Goal: Information Seeking & Learning: Learn about a topic

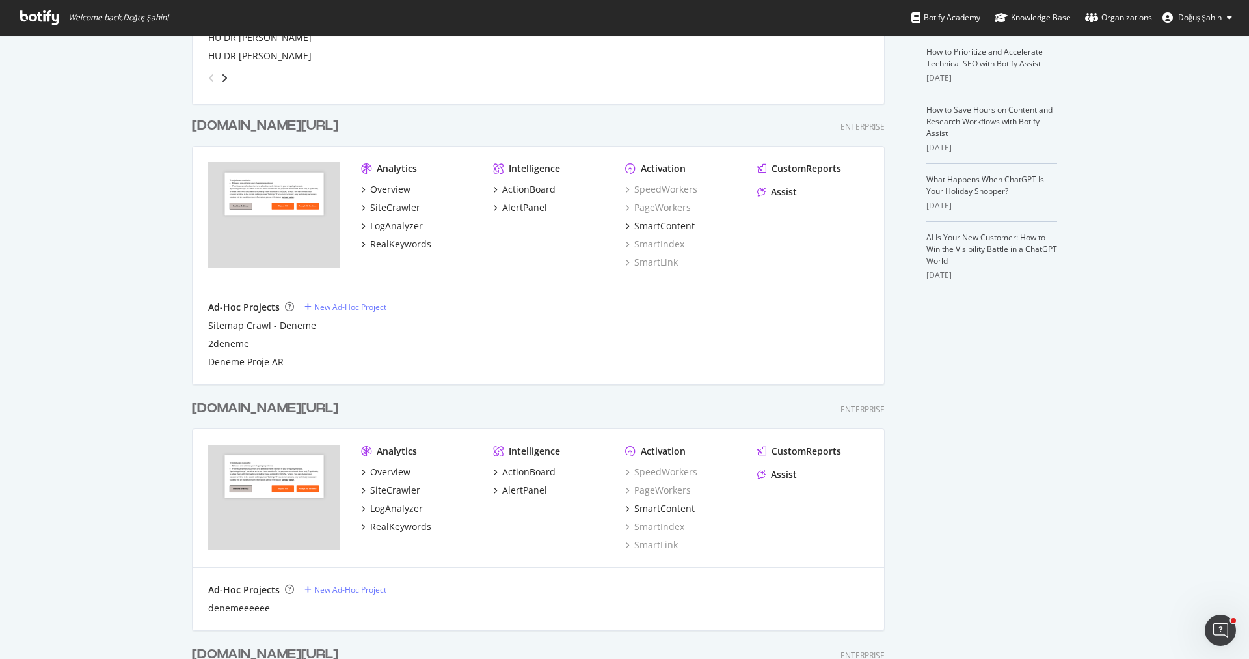
scroll to position [311, 0]
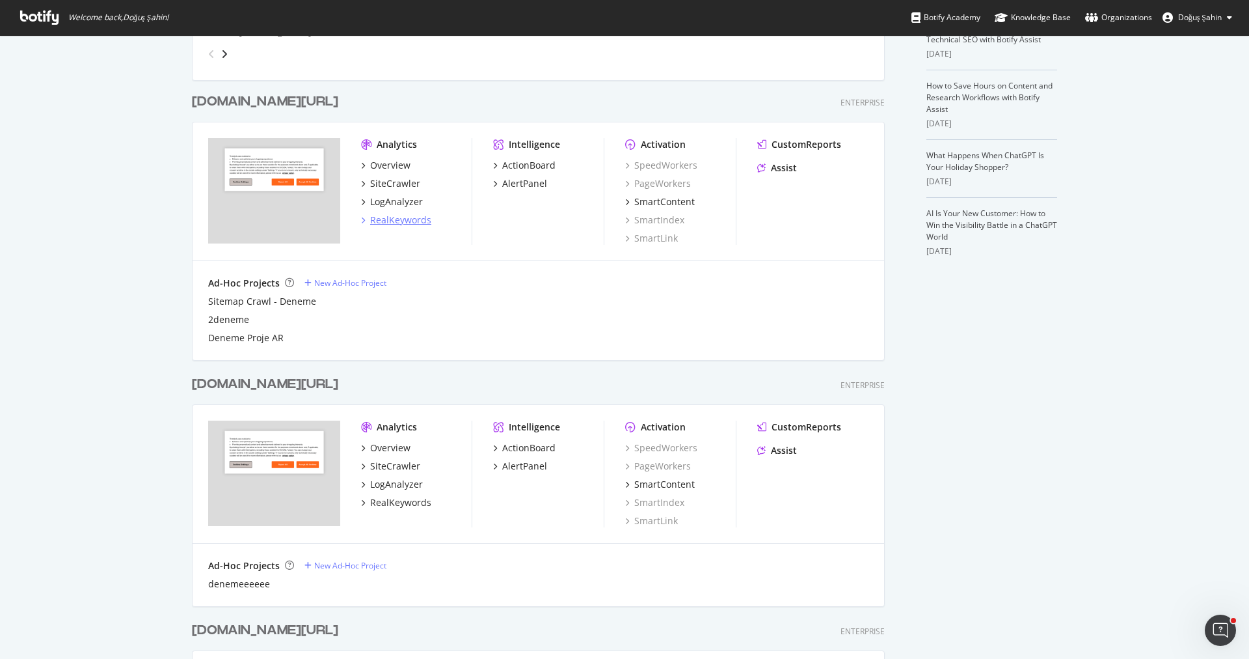
click at [413, 218] on div "RealKeywords" at bounding box center [400, 219] width 61 height 13
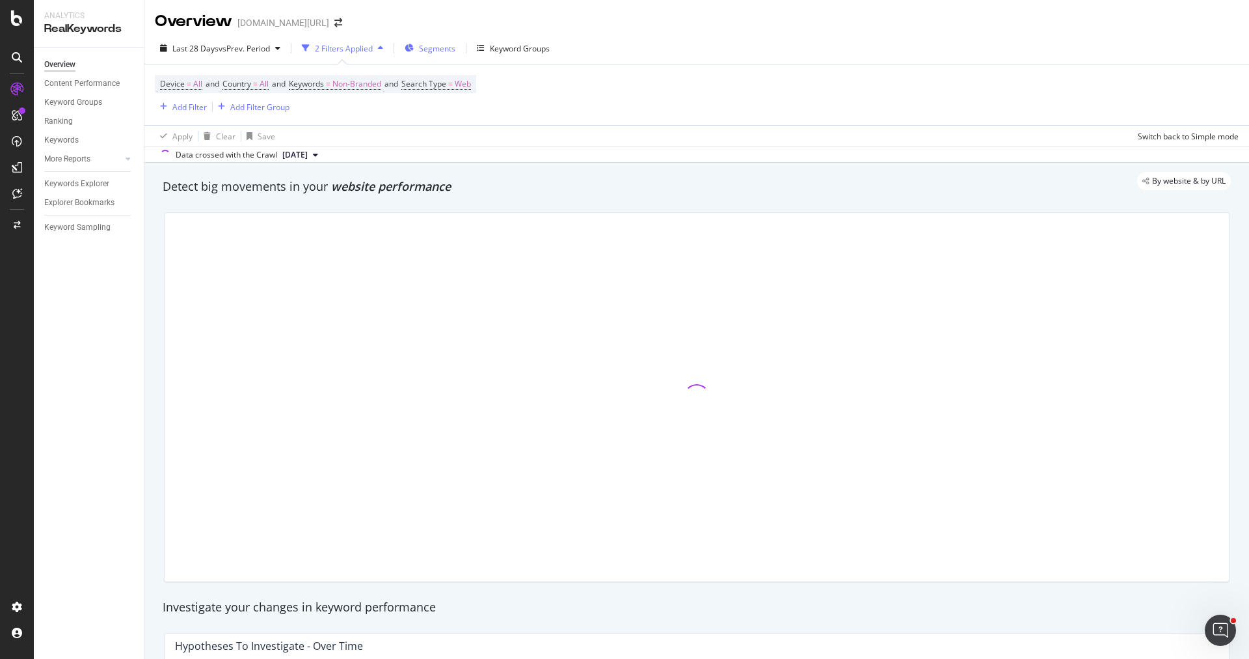
click at [422, 46] on span "Segments" at bounding box center [437, 48] width 36 height 11
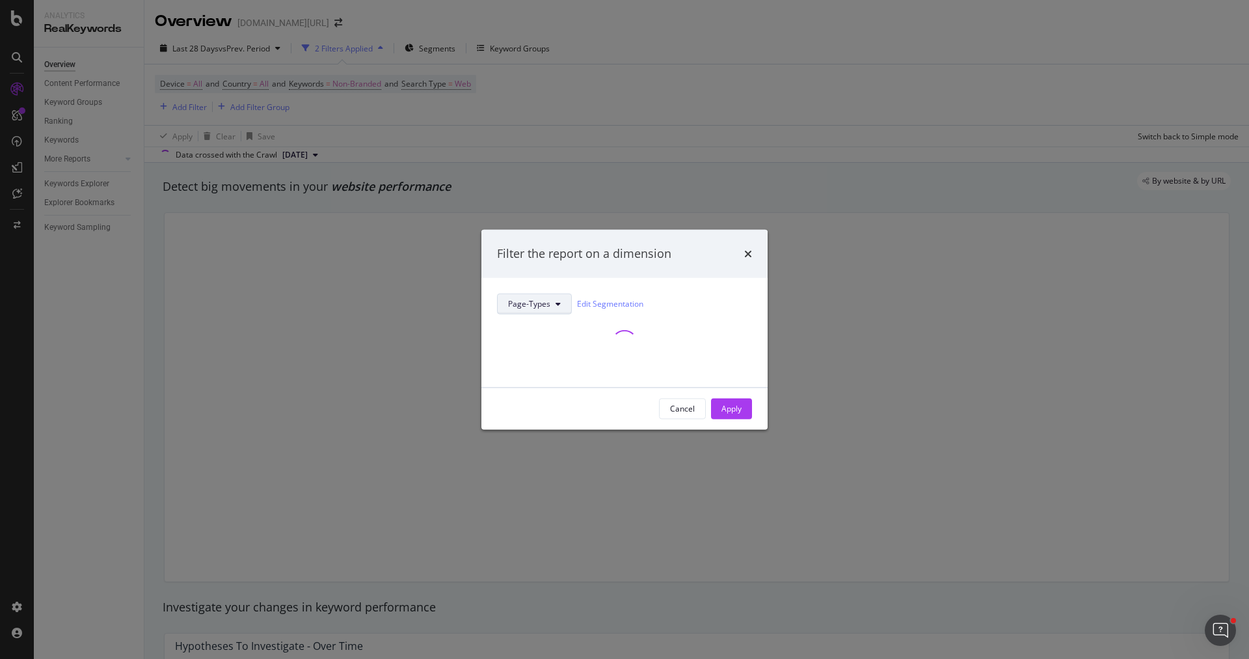
click at [543, 306] on span "Page-Types" at bounding box center [529, 303] width 42 height 11
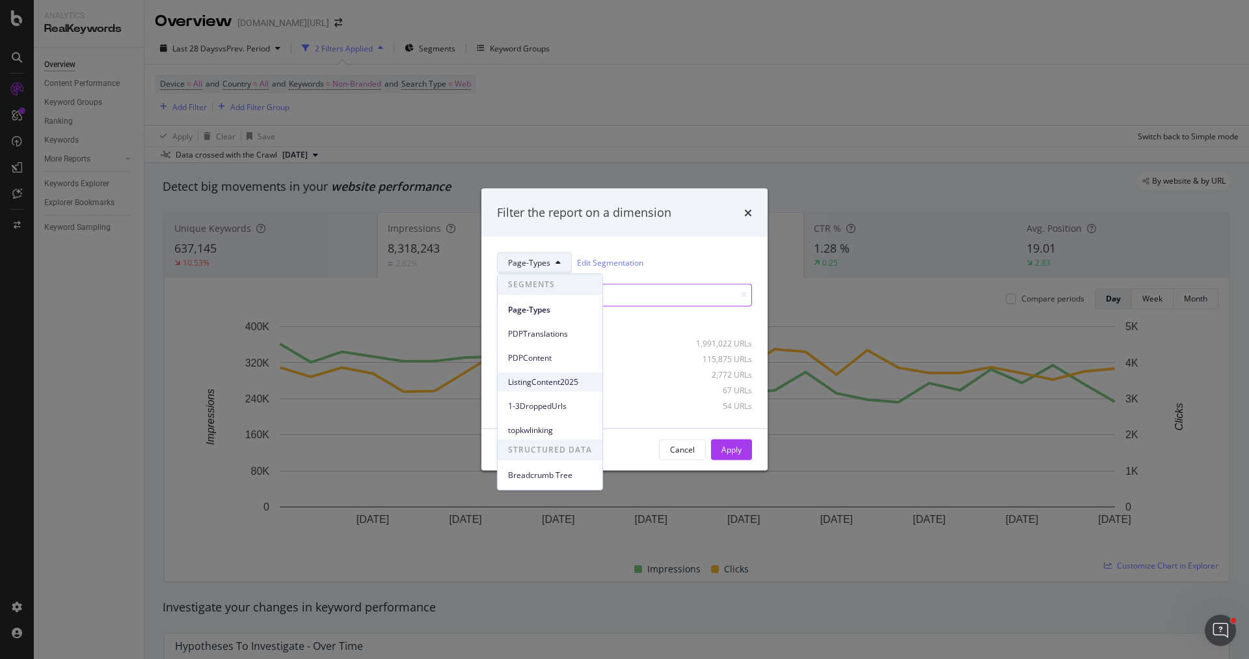
click at [565, 388] on div "ListingContent2025" at bounding box center [550, 381] width 105 height 19
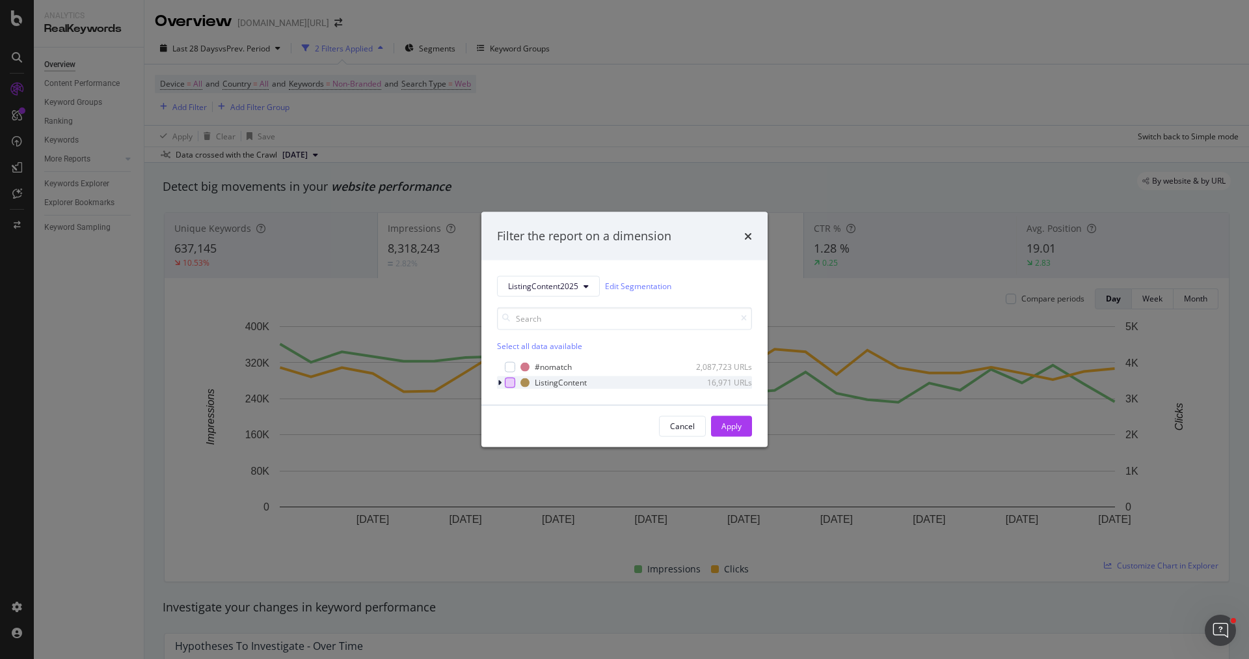
click at [506, 379] on div "modal" at bounding box center [510, 382] width 10 height 10
click at [500, 379] on icon "modal" at bounding box center [500, 382] width 4 height 8
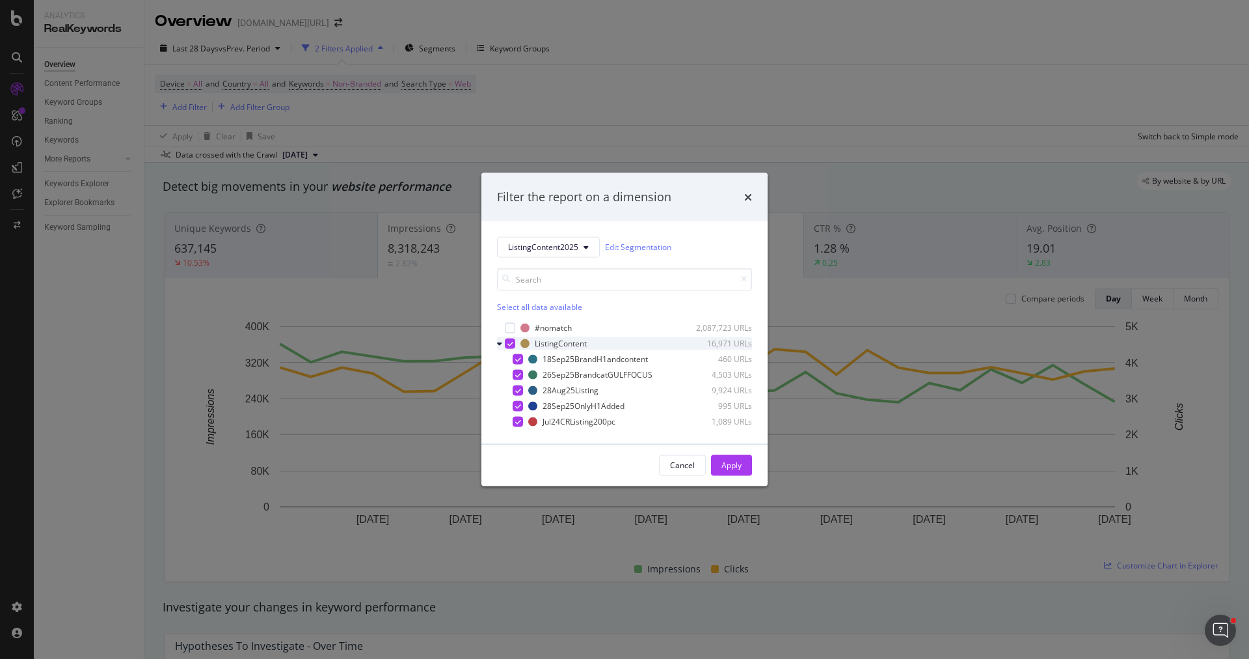
click at [506, 344] on div "modal" at bounding box center [510, 343] width 10 height 10
click at [523, 356] on div "18Sep25BrandH1andcontent 460 URLs" at bounding box center [624, 358] width 255 height 13
click at [526, 403] on div "28Sep25OnlyH1Added 995 URLs" at bounding box center [624, 405] width 255 height 13
click at [519, 357] on icon "modal" at bounding box center [518, 358] width 6 height 7
click at [518, 401] on div "modal" at bounding box center [518, 405] width 10 height 10
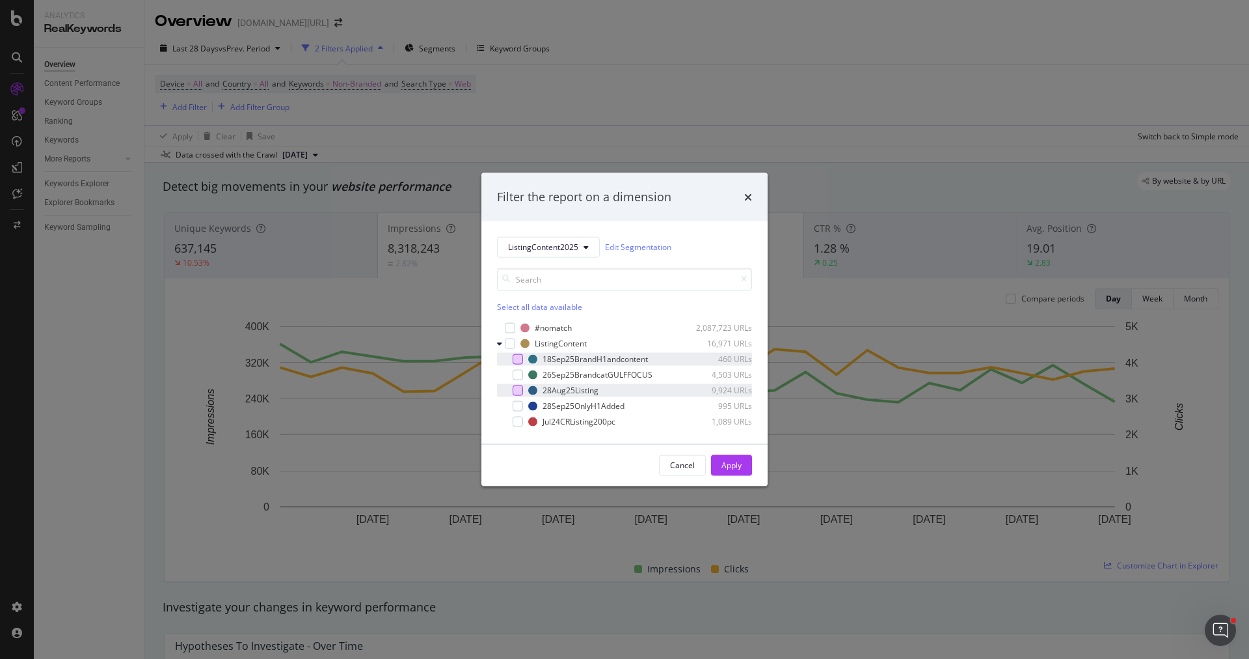
click at [518, 388] on div "modal" at bounding box center [518, 390] width 10 height 10
click at [716, 461] on button "Apply" at bounding box center [731, 464] width 41 height 21
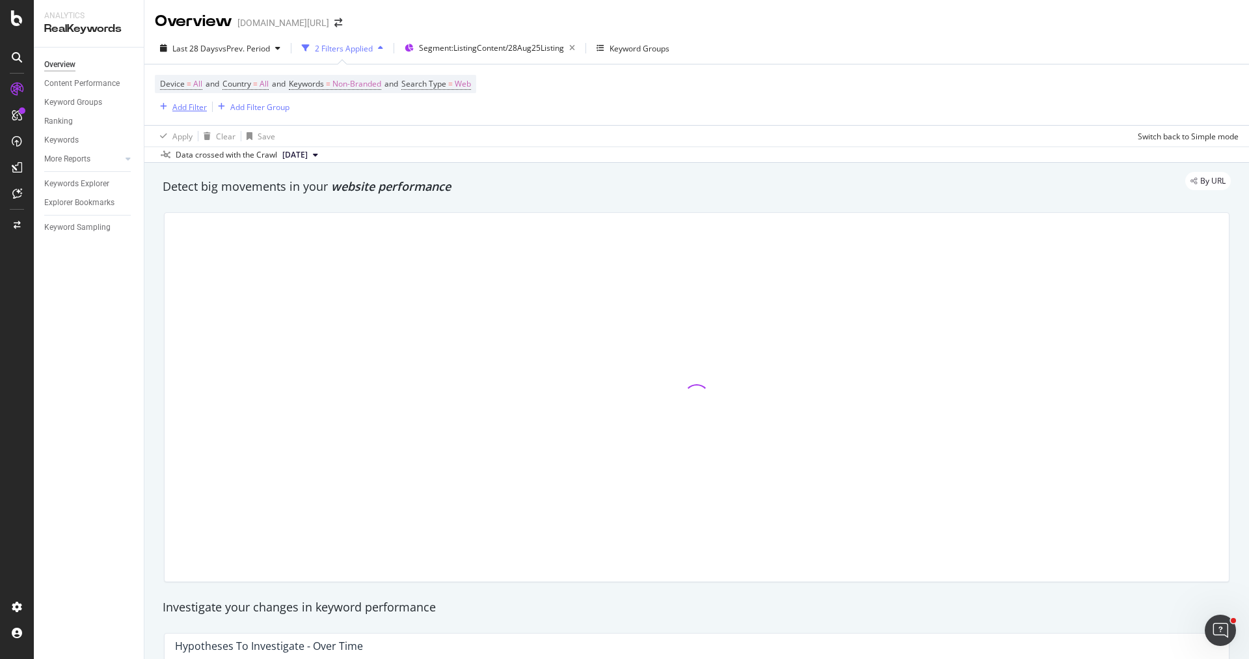
click at [206, 107] on div "Add Filter" at bounding box center [189, 107] width 34 height 11
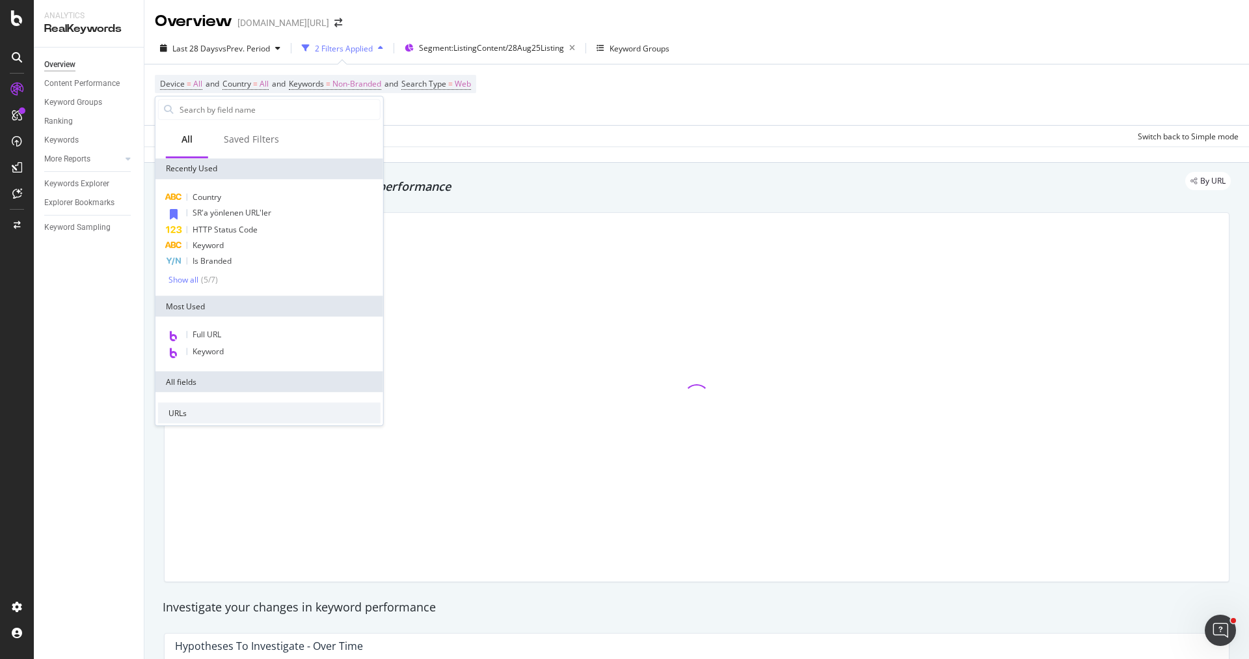
click at [591, 161] on div "Last 28 Days vs Prev. Period 2 Filters Applied Segment: ListingContent/28Aug25L…" at bounding box center [696, 98] width 1105 height 130
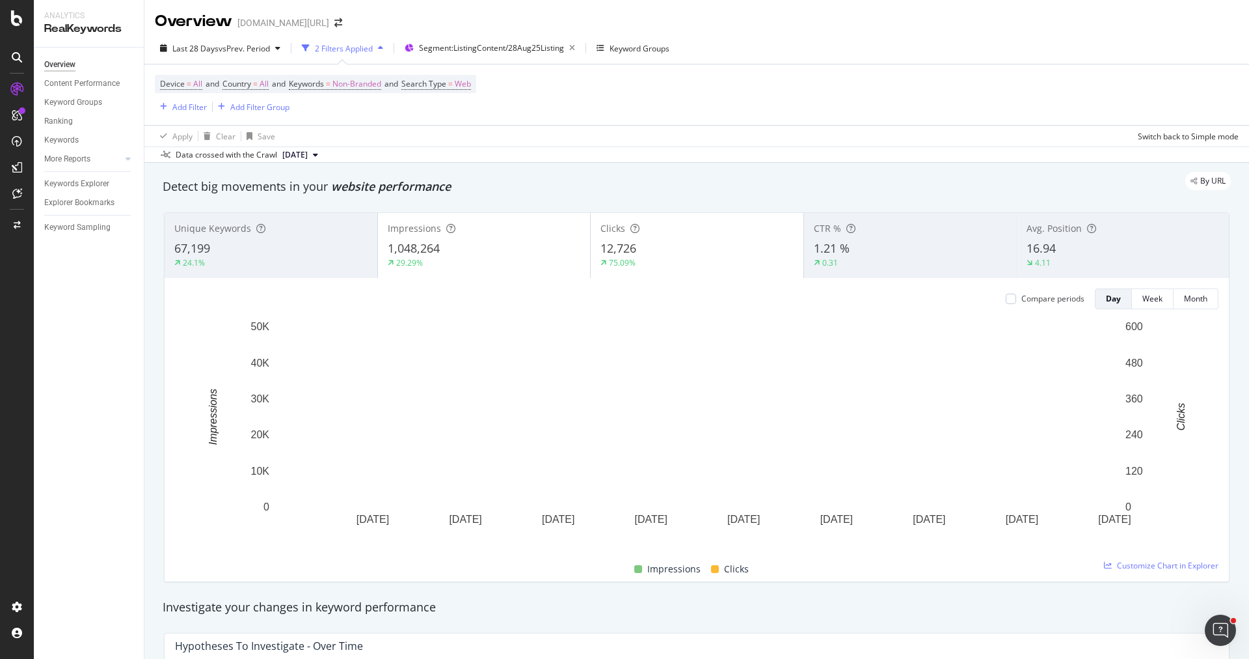
click at [325, 244] on div "67,199" at bounding box center [270, 248] width 193 height 17
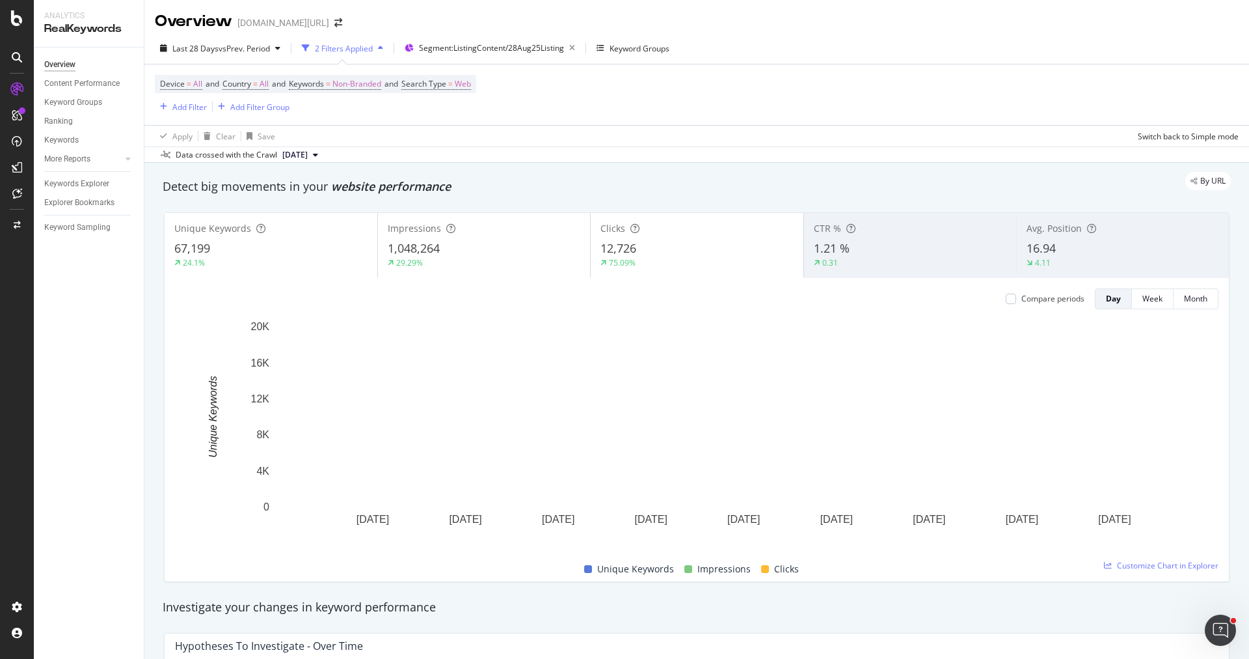
click at [510, 290] on div "Compare periods Day Week Month" at bounding box center [697, 298] width 1044 height 21
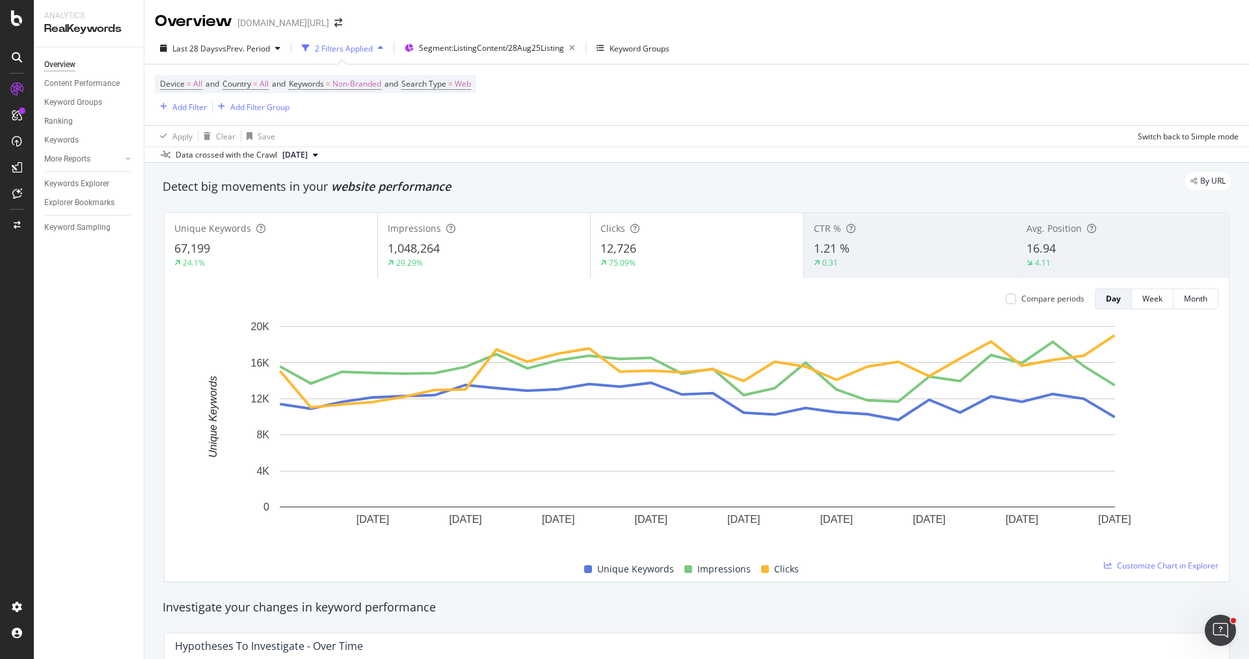
click at [659, 261] on div "75.09%" at bounding box center [697, 263] width 193 height 12
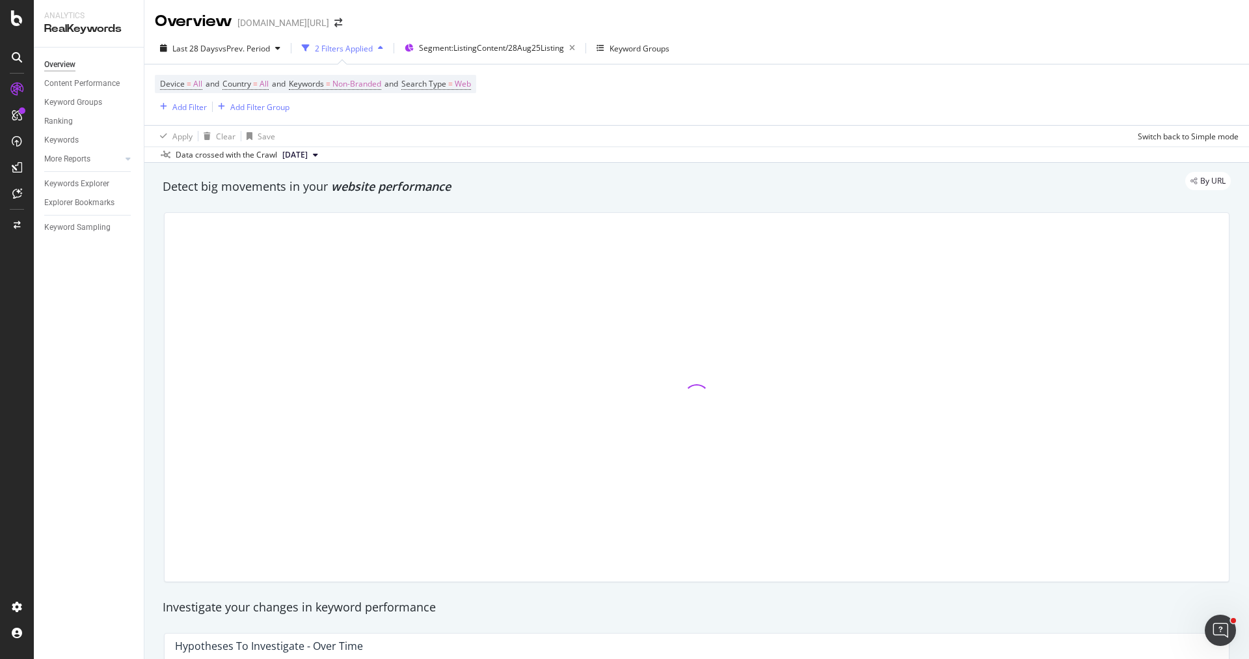
click at [535, 264] on div at bounding box center [697, 397] width 1065 height 368
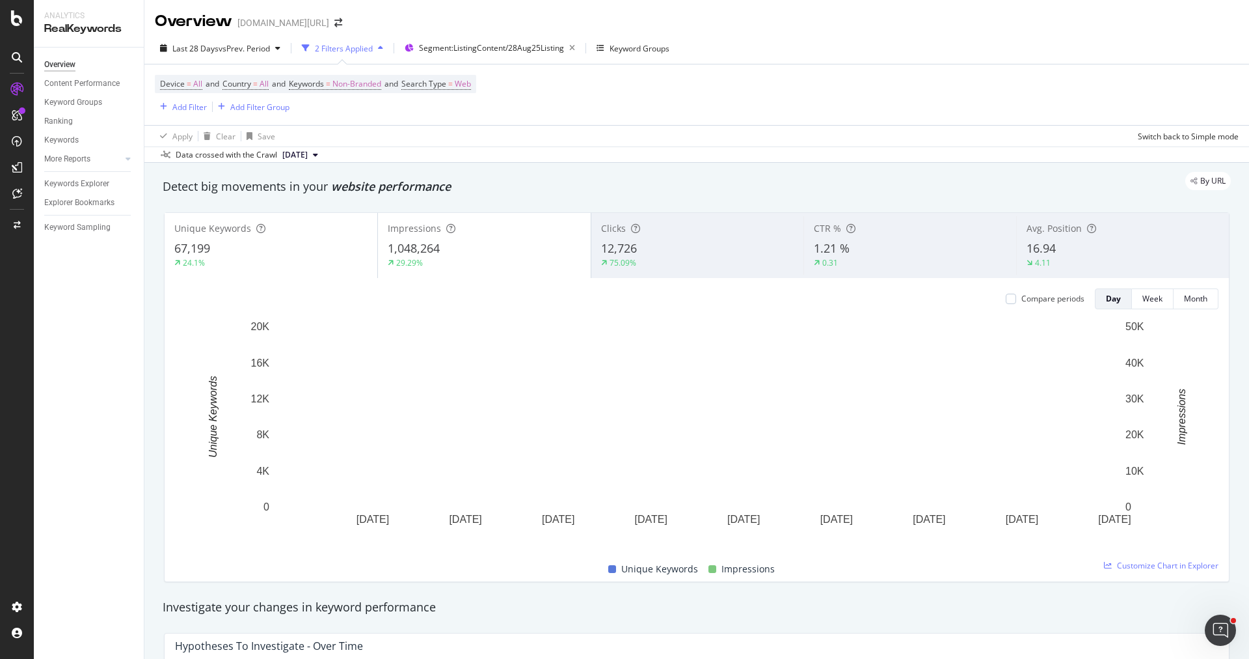
click at [516, 264] on div "29.29%" at bounding box center [484, 263] width 193 height 12
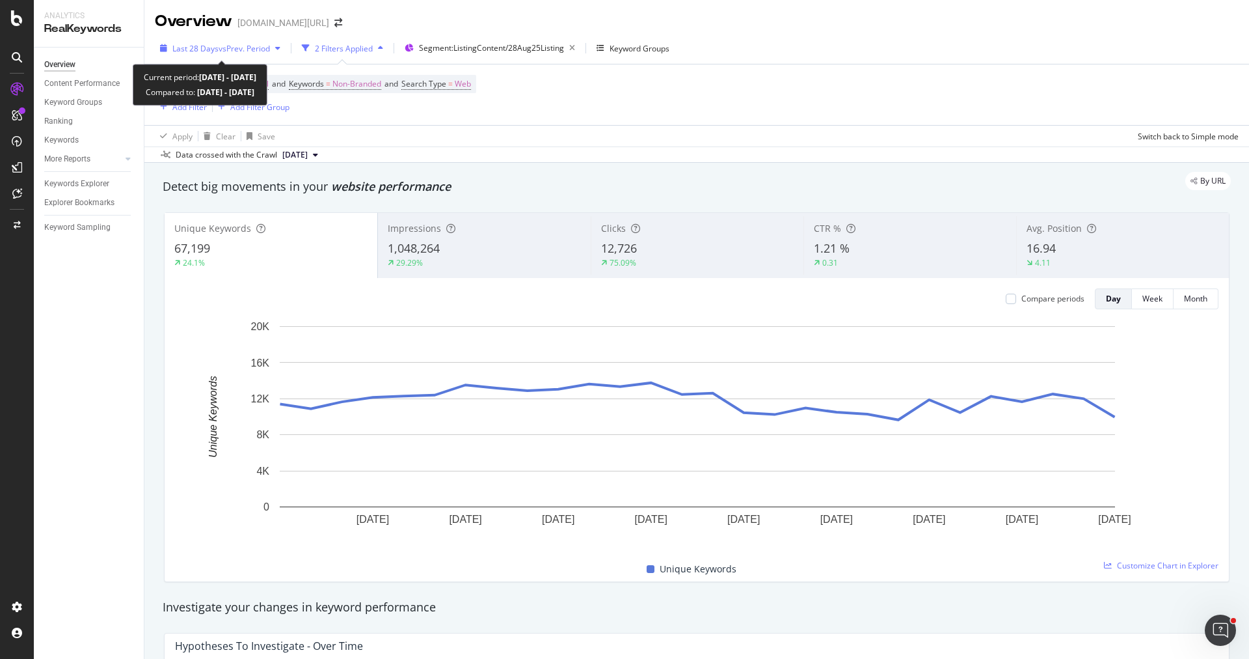
click at [250, 48] on span "vs Prev. Period" at bounding box center [244, 48] width 51 height 11
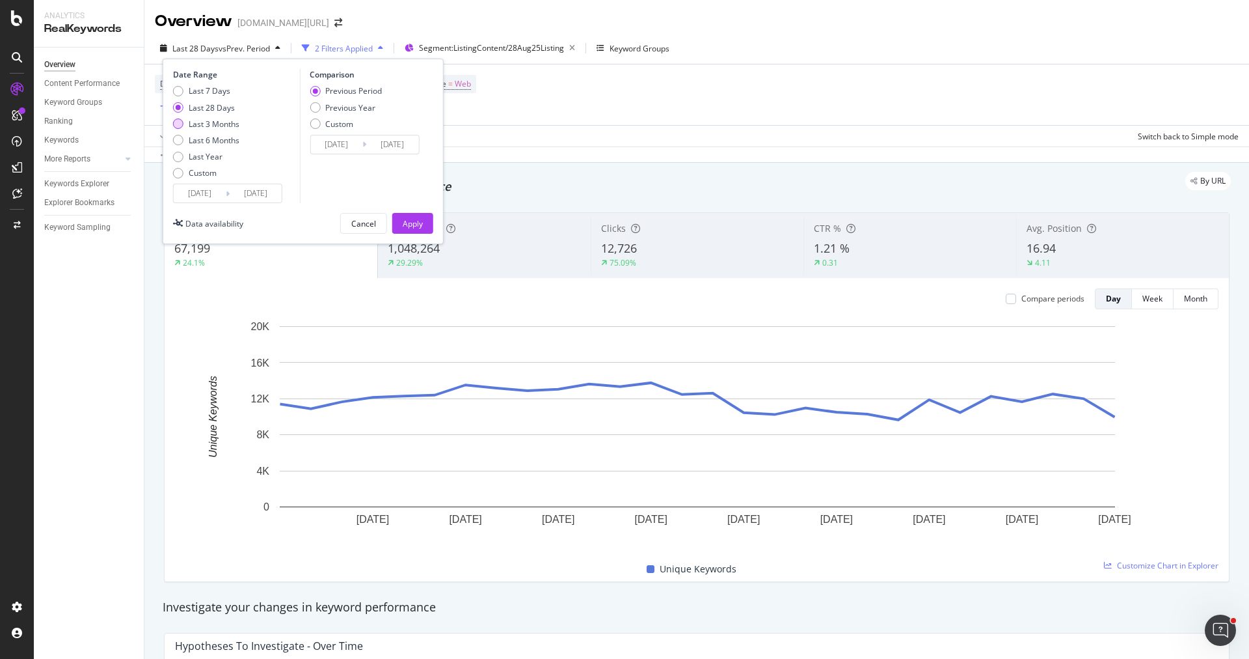
click at [226, 125] on div "Last 3 Months" at bounding box center [214, 123] width 51 height 11
type input "2025/06/25"
type input "2025/03/25"
type input "2025/06/24"
click at [416, 213] on div "Apply" at bounding box center [413, 223] width 20 height 20
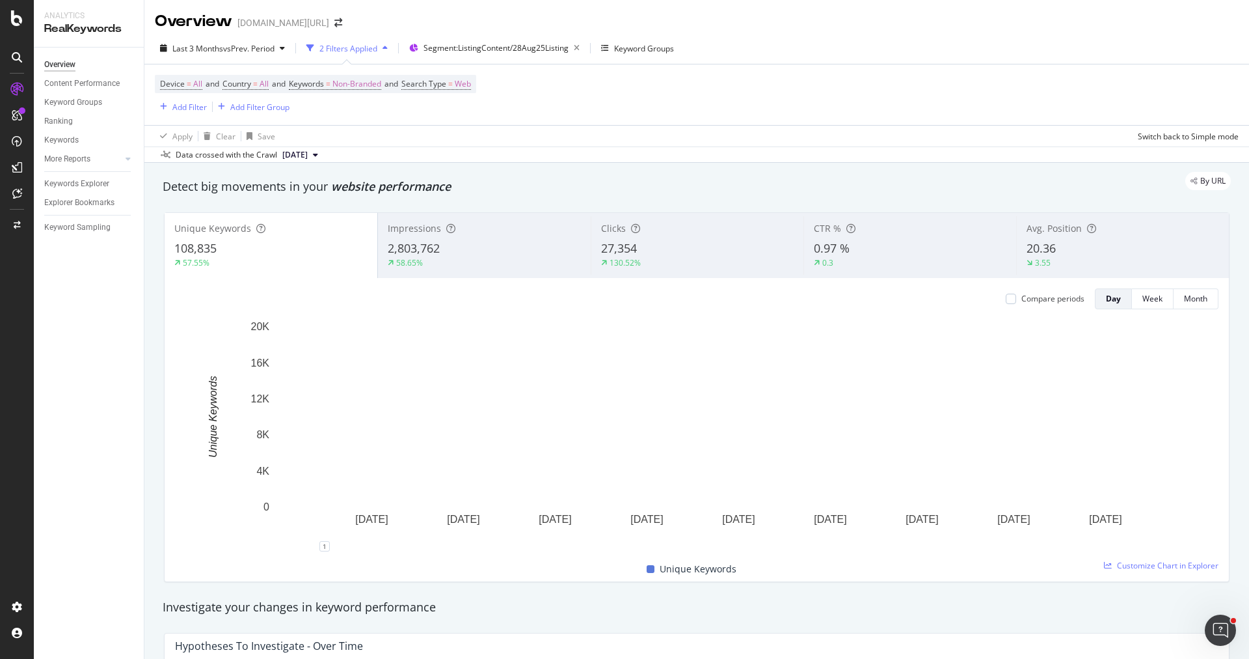
click at [468, 217] on div "Impressions 2,803,762 58.65%" at bounding box center [484, 245] width 213 height 59
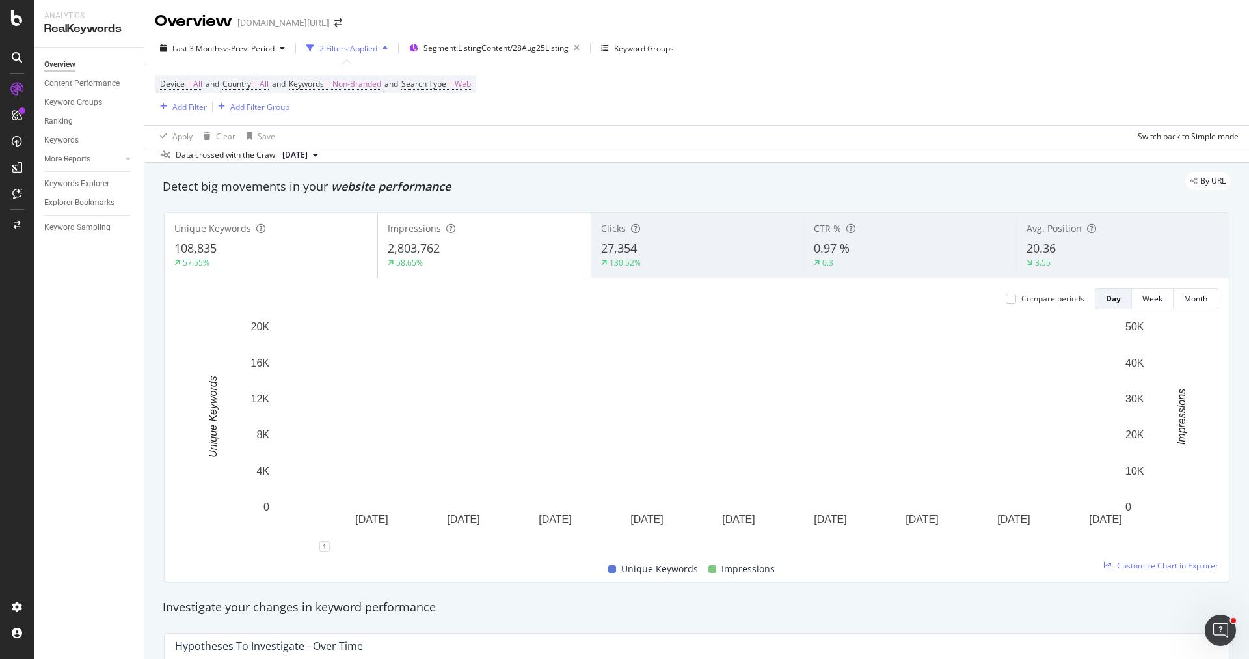
click at [670, 258] on div "130.52%" at bounding box center [697, 263] width 193 height 12
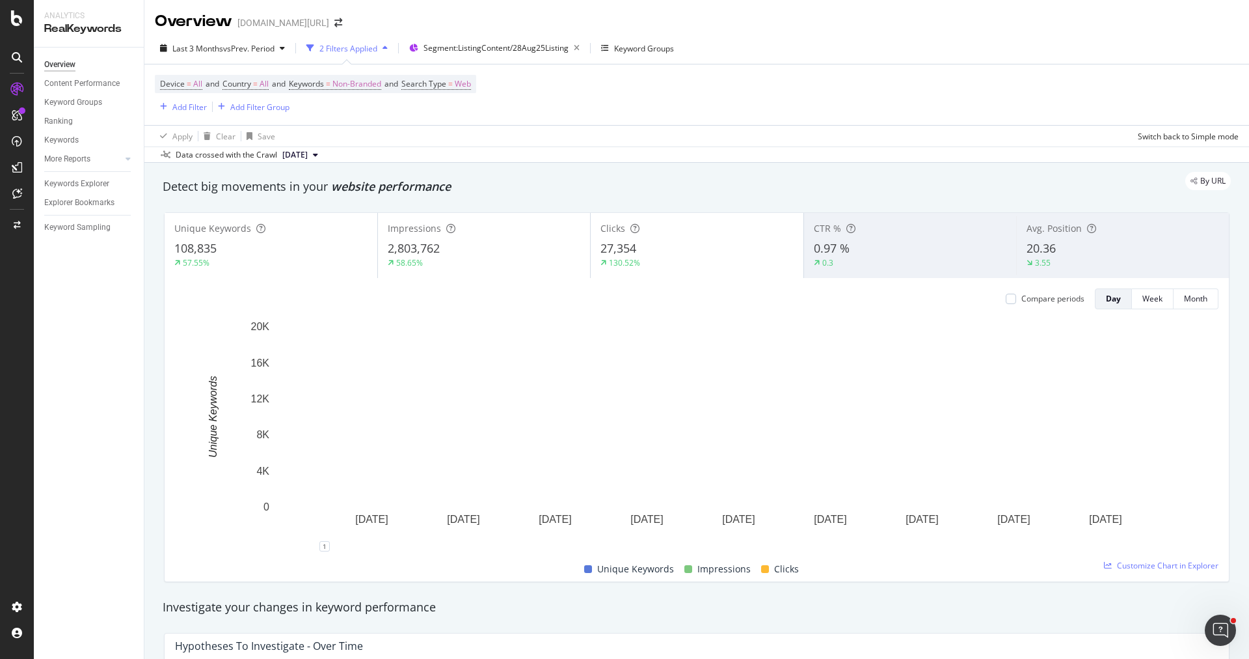
click at [444, 249] on div "2,803,762" at bounding box center [484, 248] width 193 height 17
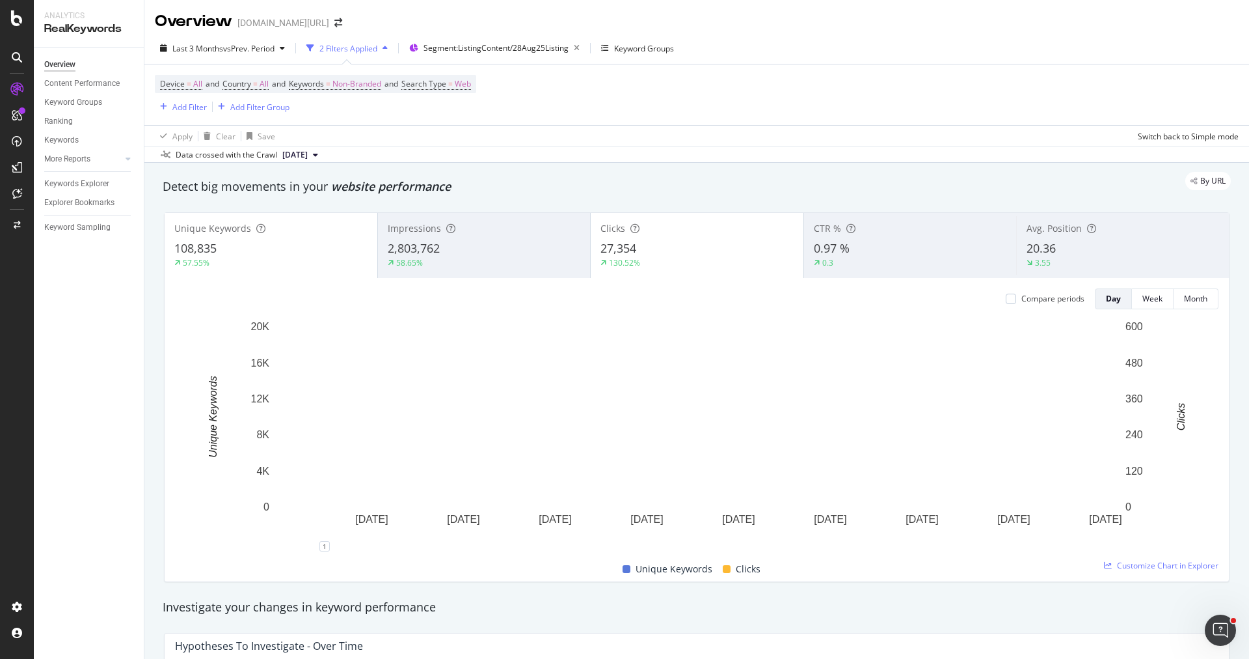
click at [239, 254] on div "108,835" at bounding box center [270, 248] width 193 height 17
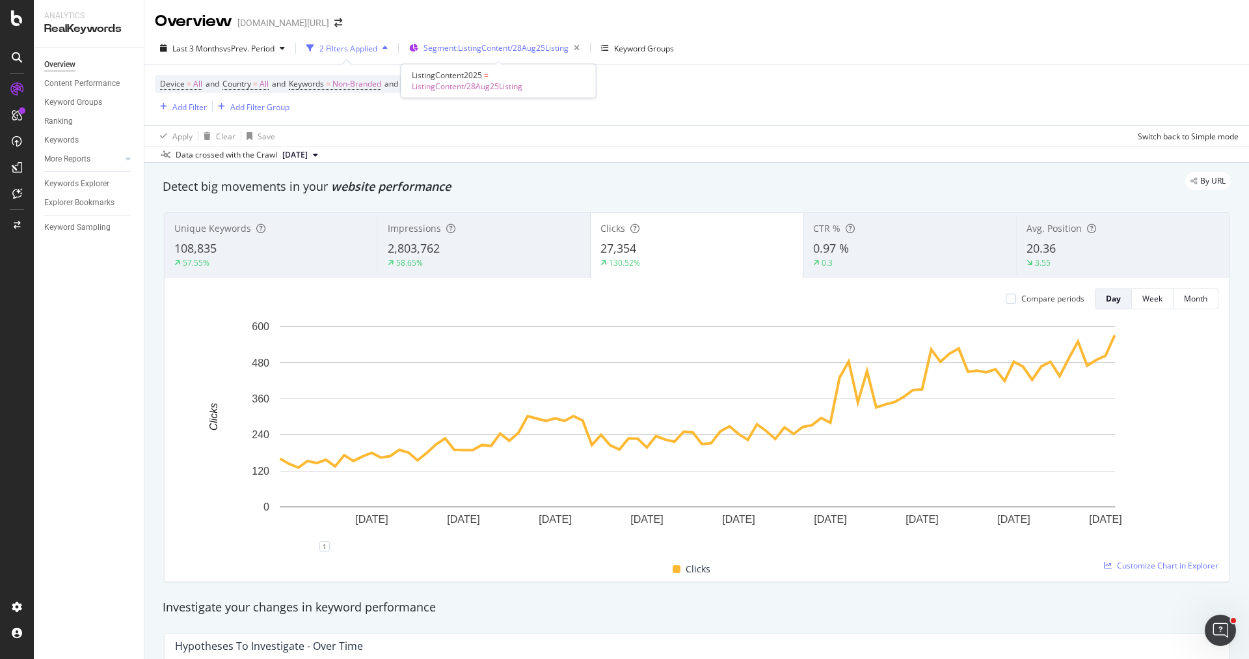
click at [525, 51] on span "Segment: ListingContent/28Aug25Listing" at bounding box center [496, 47] width 145 height 11
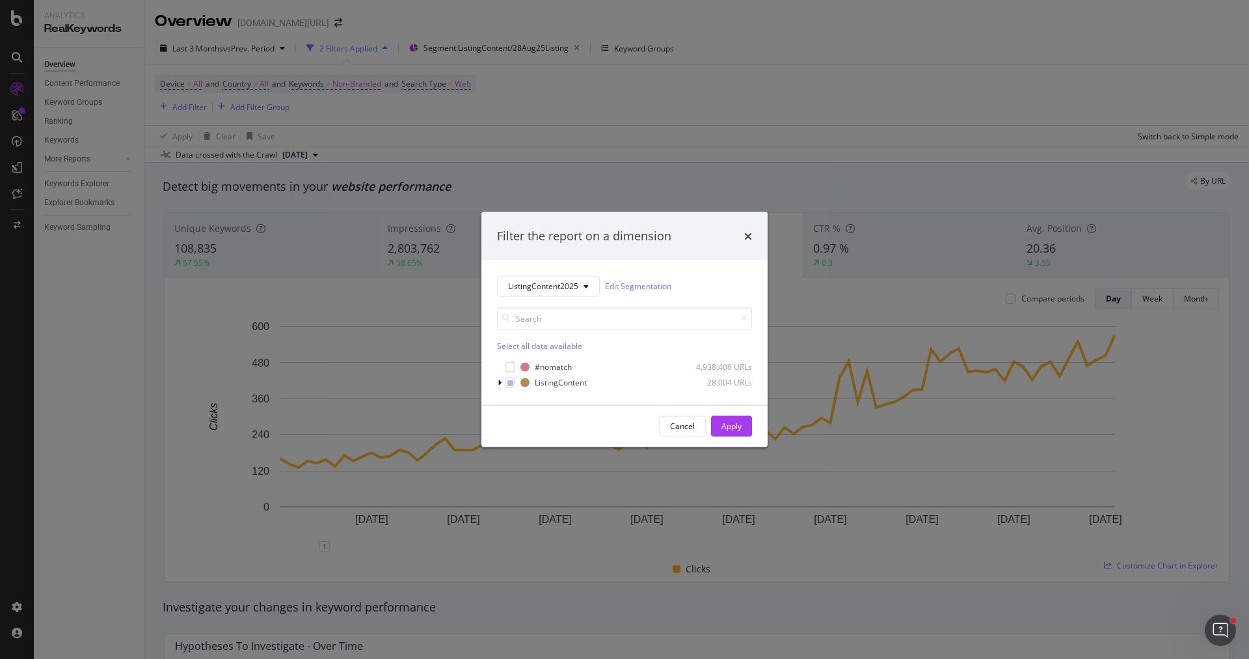
click at [549, 114] on div "Filter the report on a dimension ListingContent2025 Edit Segmentation Select al…" at bounding box center [624, 329] width 1249 height 659
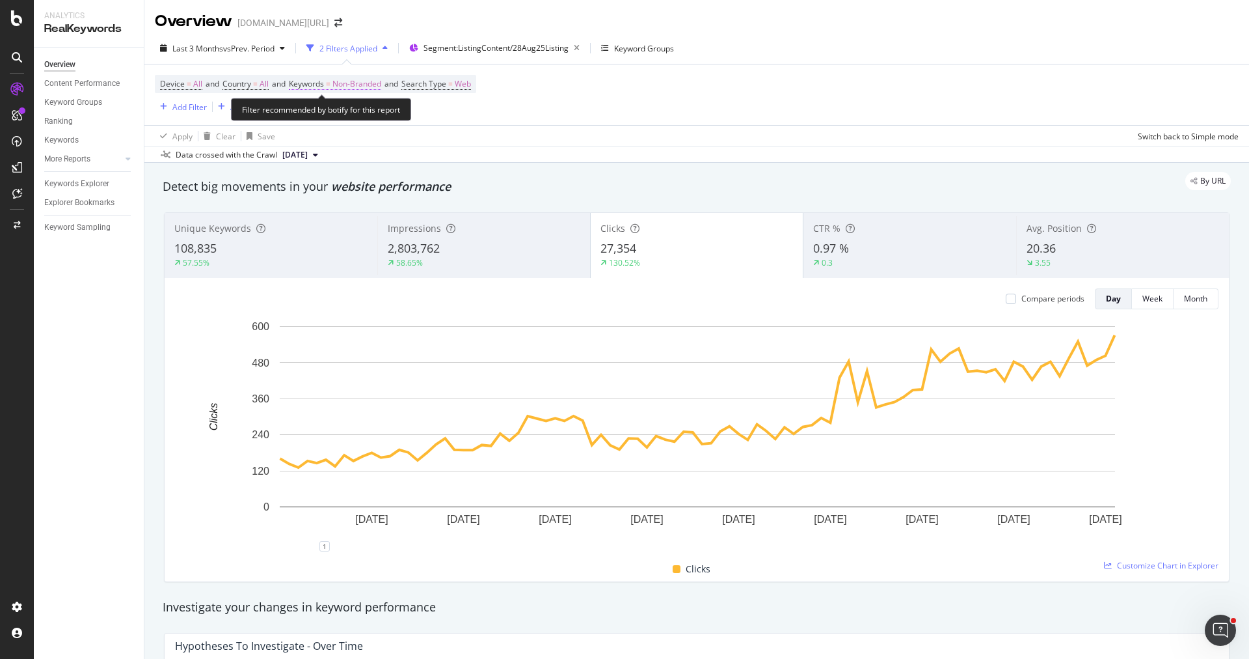
click at [362, 87] on span "Non-Branded" at bounding box center [357, 84] width 49 height 18
click at [472, 117] on div "Device = All and Country = All and Keywords = Non-Branded and Search Type = Web…" at bounding box center [697, 94] width 1084 height 61
click at [174, 114] on button "Add Filter" at bounding box center [181, 107] width 52 height 16
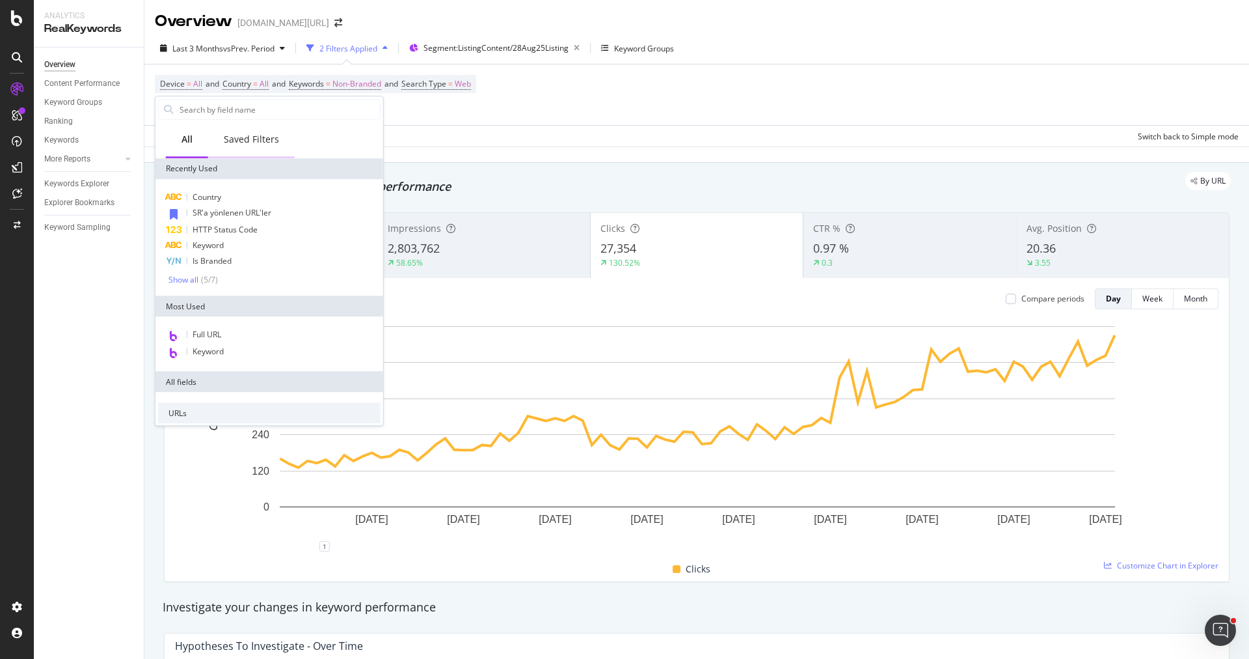
click at [239, 145] on div "Saved Filters" at bounding box center [251, 139] width 55 height 13
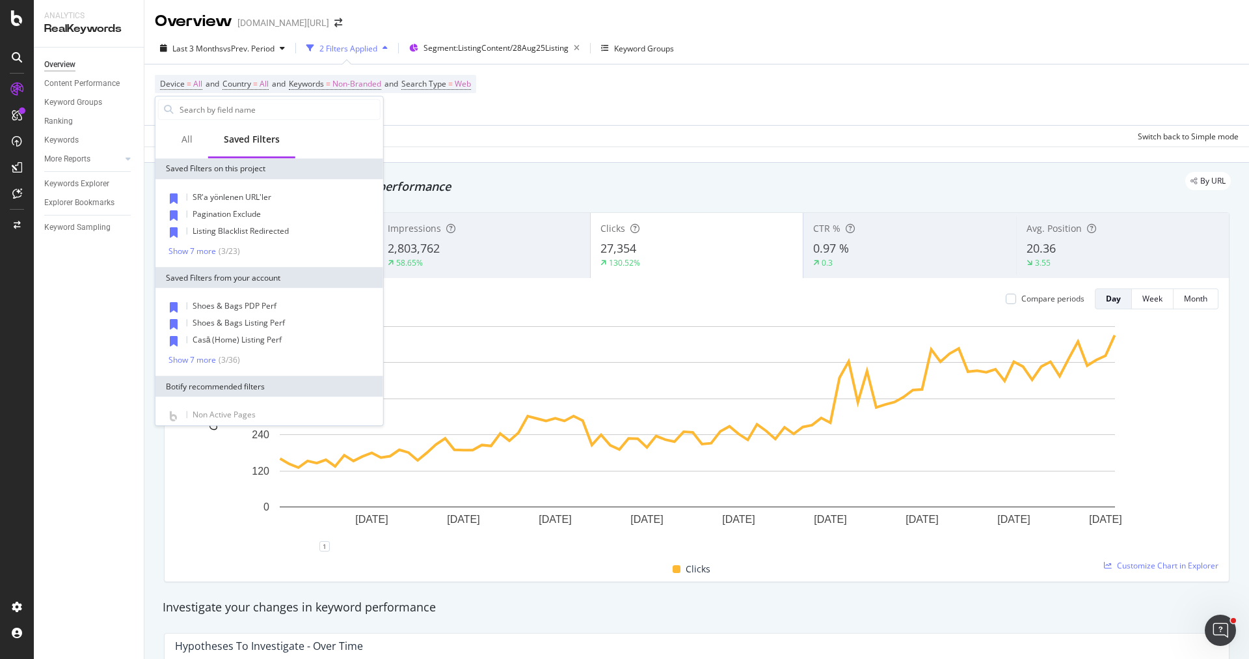
scroll to position [44, 0]
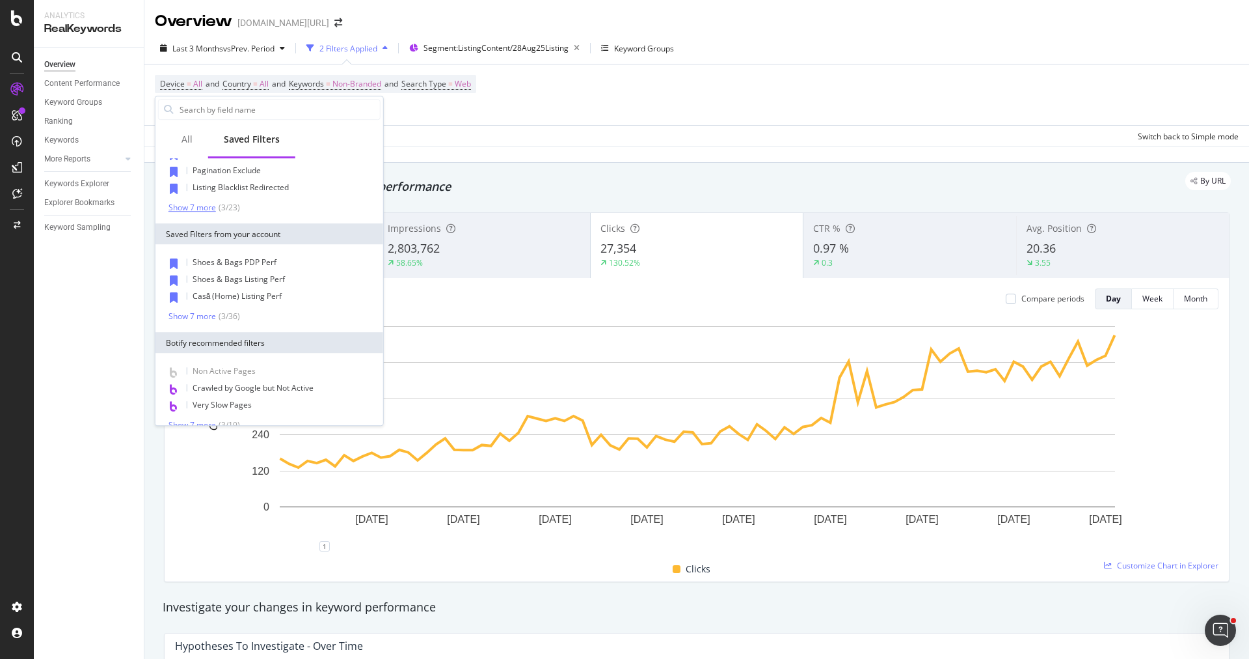
click at [195, 208] on div "Show 7 more" at bounding box center [193, 207] width 48 height 9
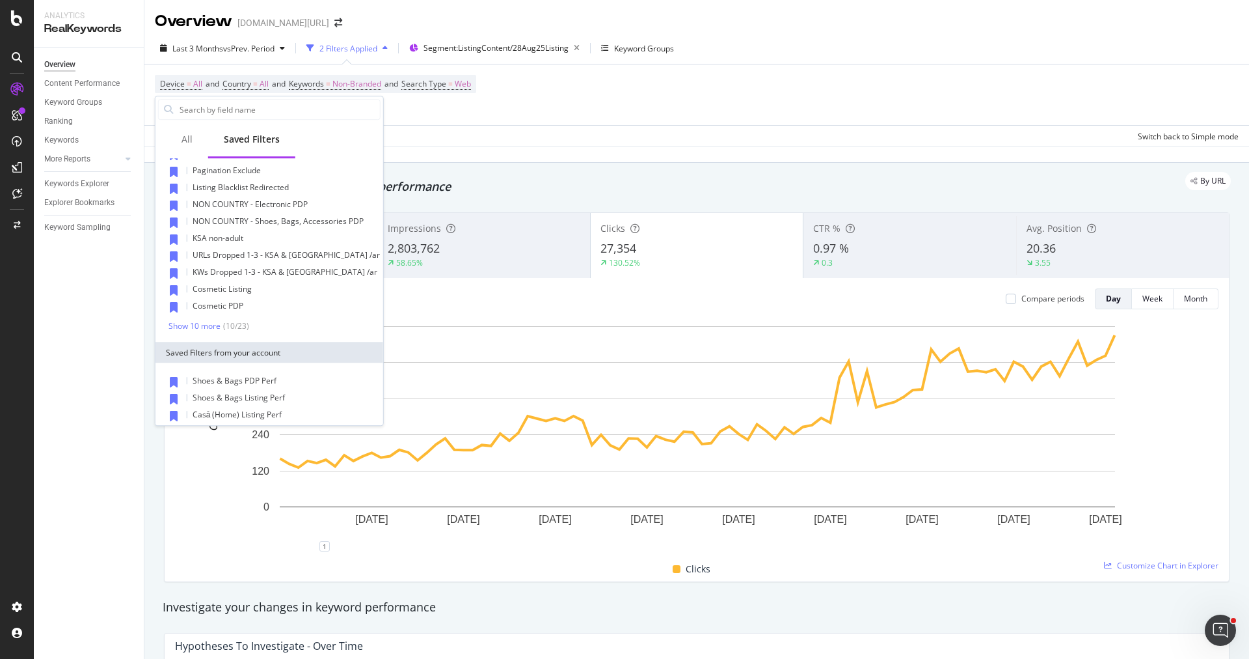
scroll to position [57, 0]
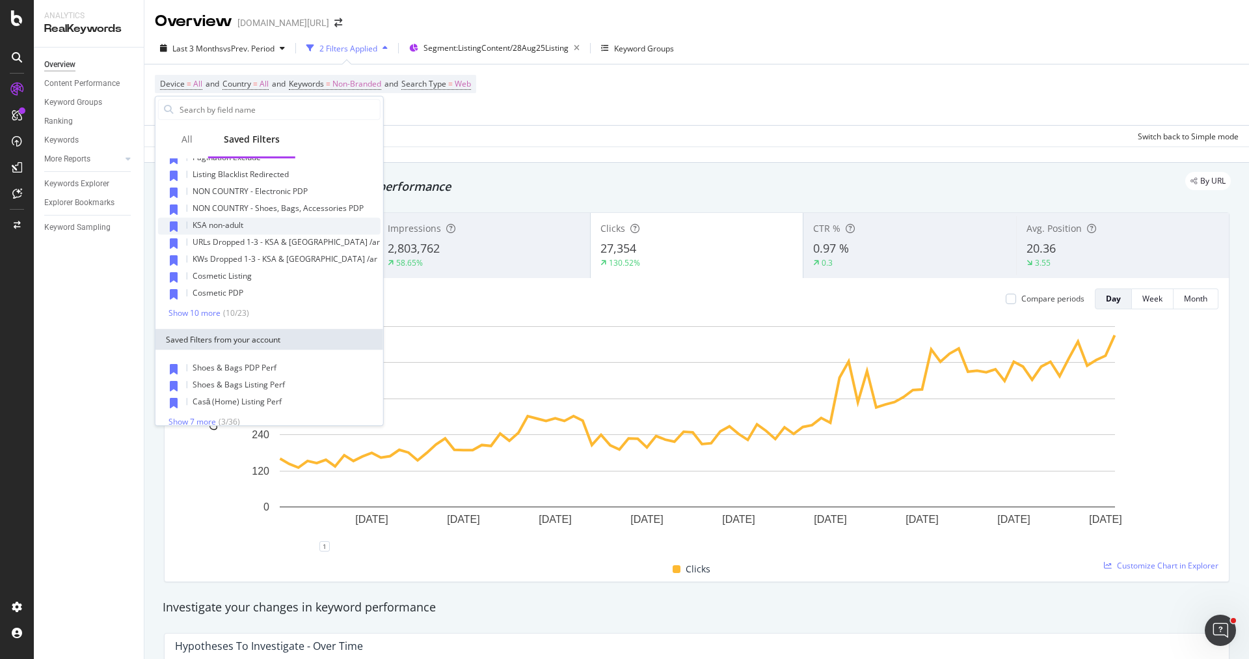
click at [233, 221] on span "KSA non-adult" at bounding box center [218, 224] width 51 height 11
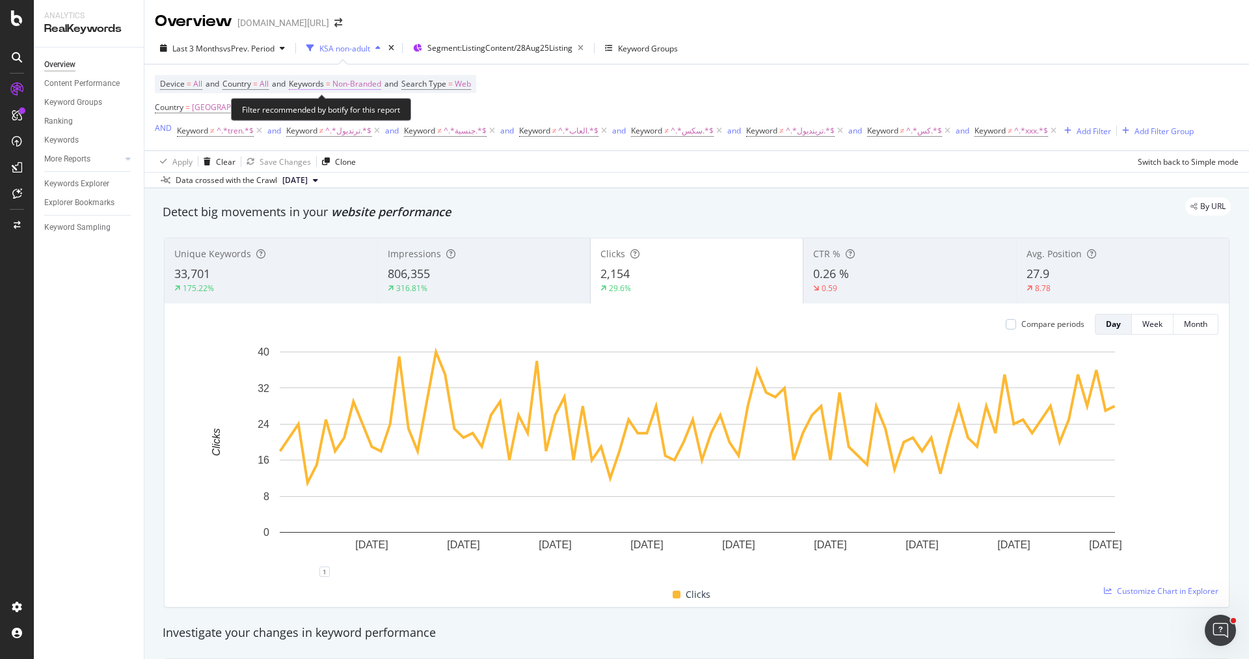
click at [362, 92] on span "Non-Branded" at bounding box center [357, 84] width 49 height 18
click at [349, 112] on div "Filter recommended by botify for this report" at bounding box center [321, 109] width 180 height 23
click at [357, 87] on span "Non-Branded" at bounding box center [357, 84] width 49 height 18
click at [352, 115] on span "Non-Branded" at bounding box center [335, 113] width 54 height 11
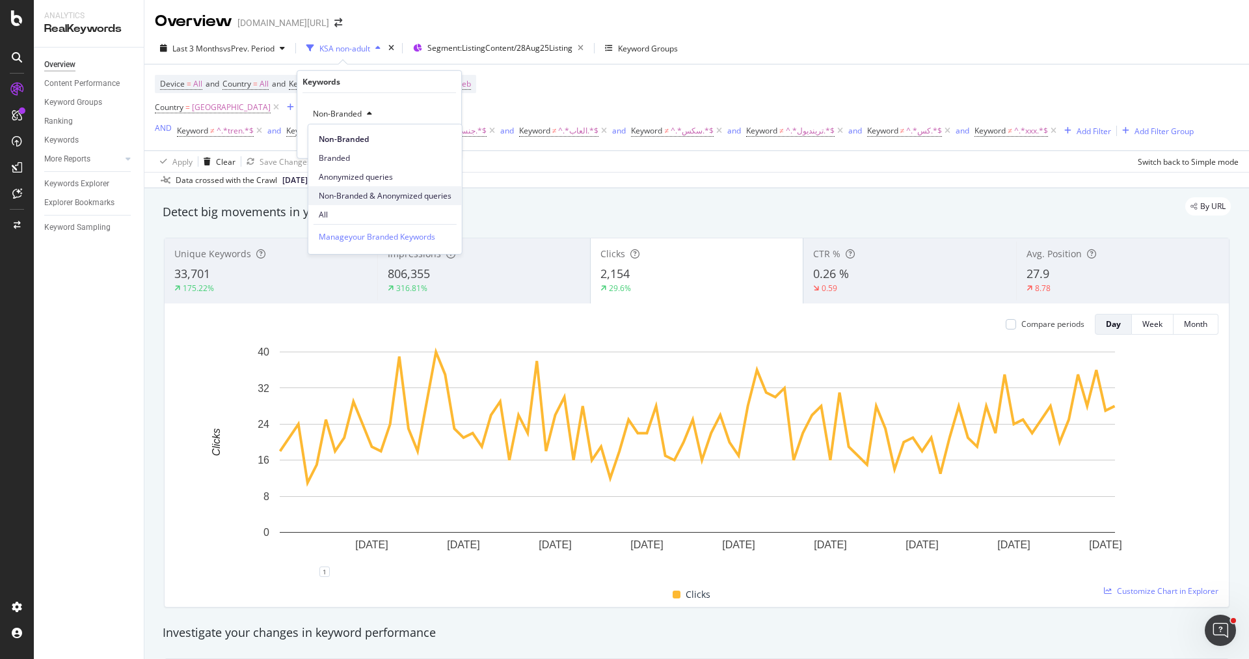
click at [364, 193] on span "Non-Branded & Anonymized queries" at bounding box center [385, 196] width 133 height 12
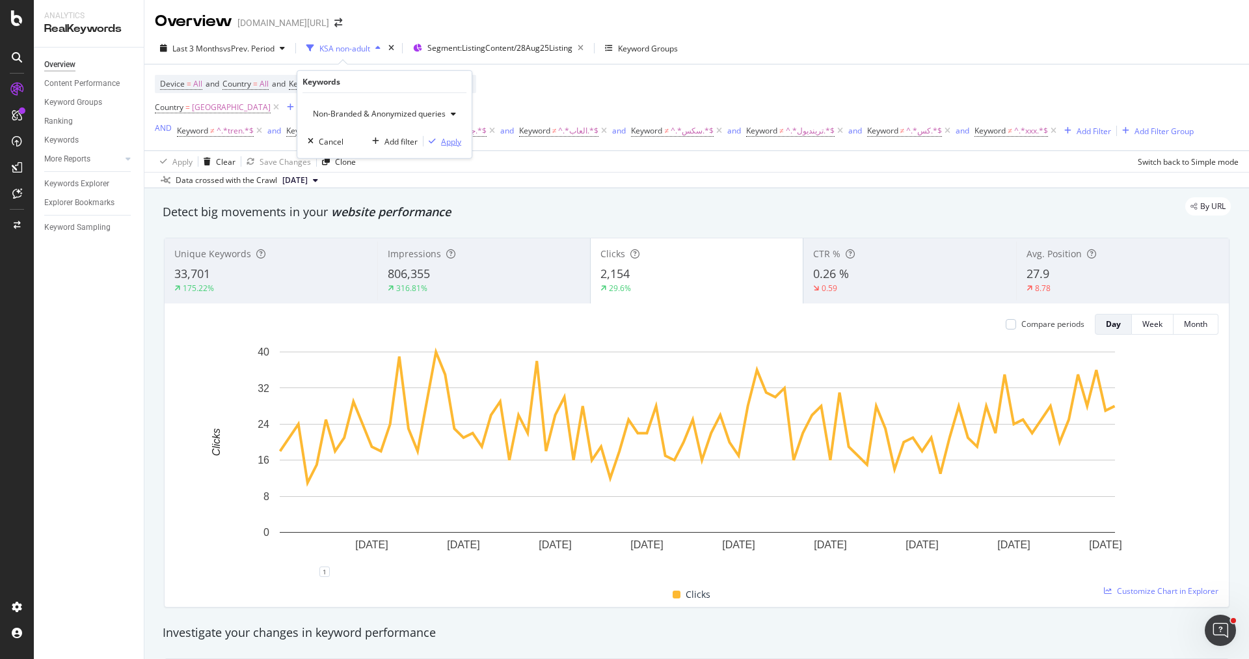
click at [454, 144] on div "Apply" at bounding box center [451, 140] width 20 height 11
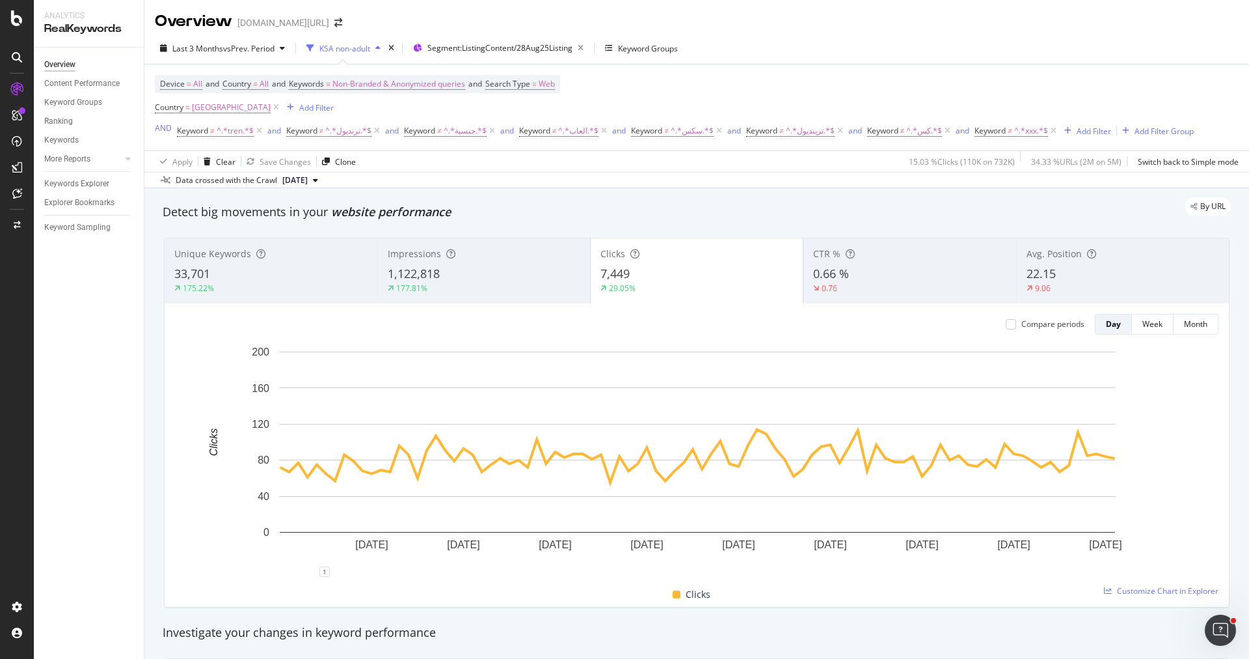
click at [269, 262] on div "Unique Keywords 33,701 175.22%" at bounding box center [271, 270] width 213 height 59
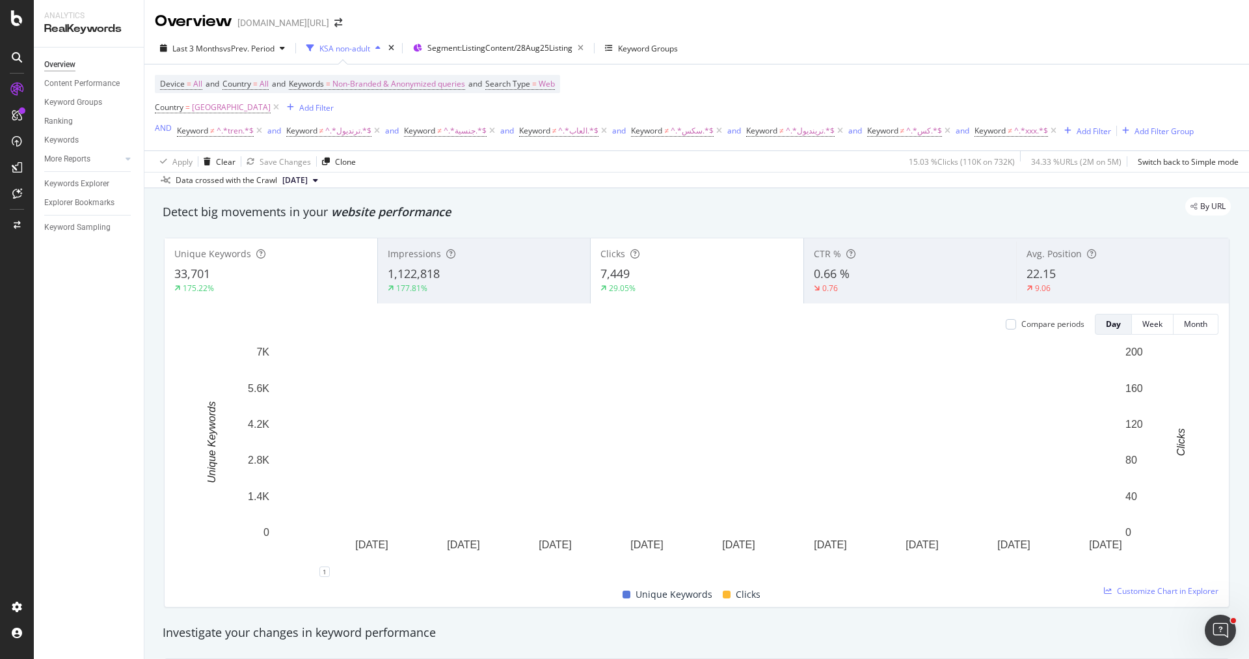
click at [513, 275] on div "1,122,818" at bounding box center [484, 274] width 193 height 17
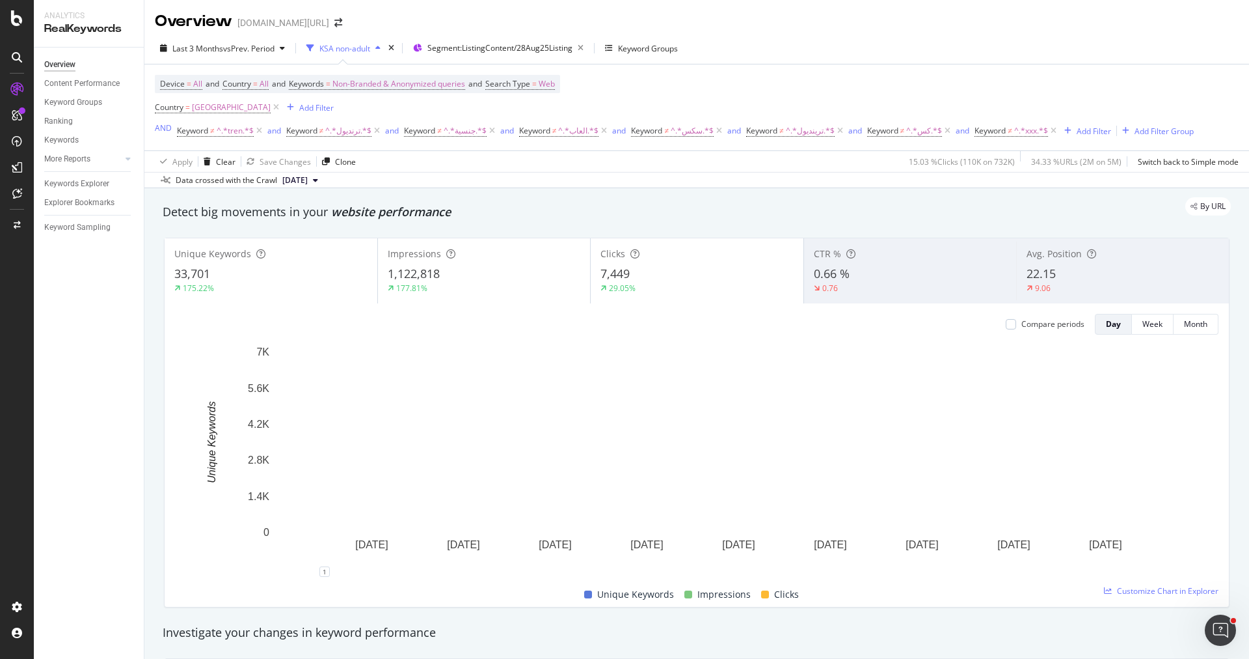
click at [275, 268] on div "33,701" at bounding box center [270, 274] width 193 height 17
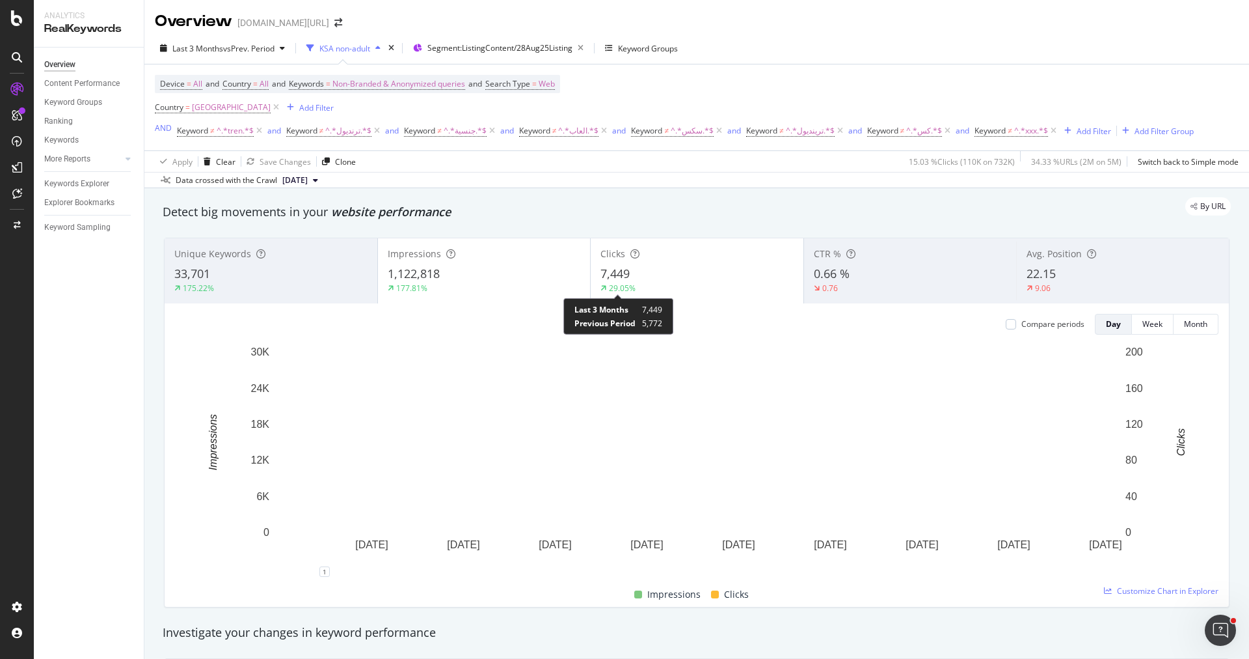
click at [656, 280] on div "7,449" at bounding box center [697, 274] width 193 height 17
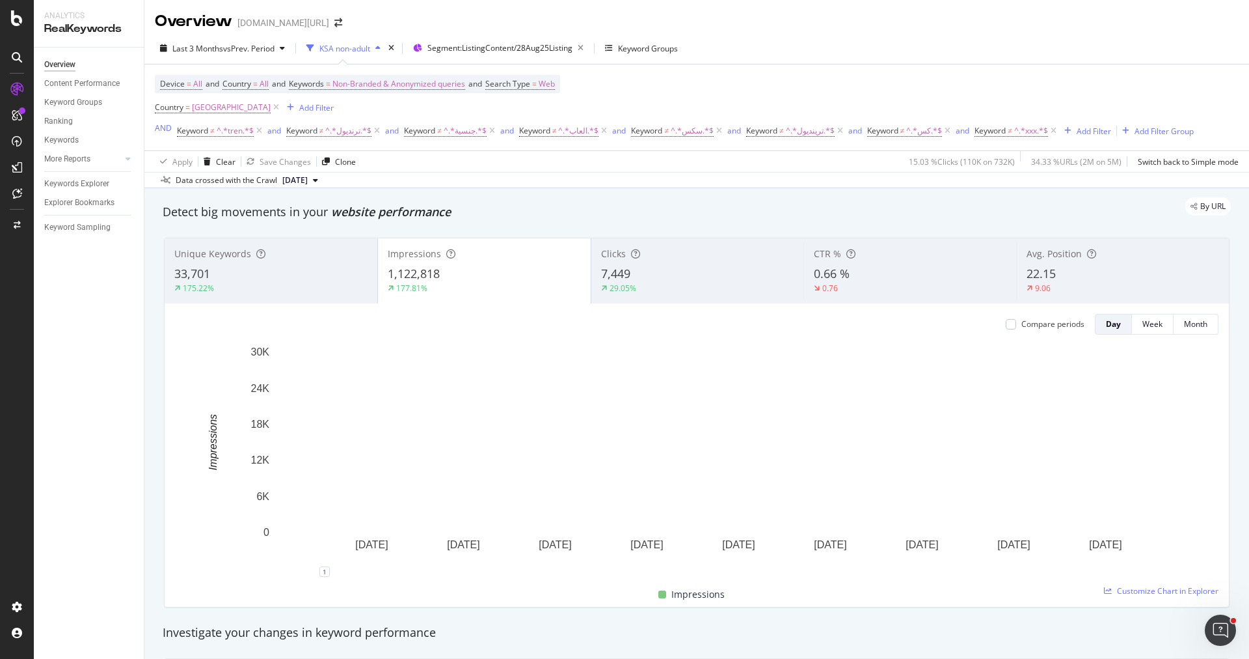
click at [687, 282] on div "29.05%" at bounding box center [697, 288] width 193 height 12
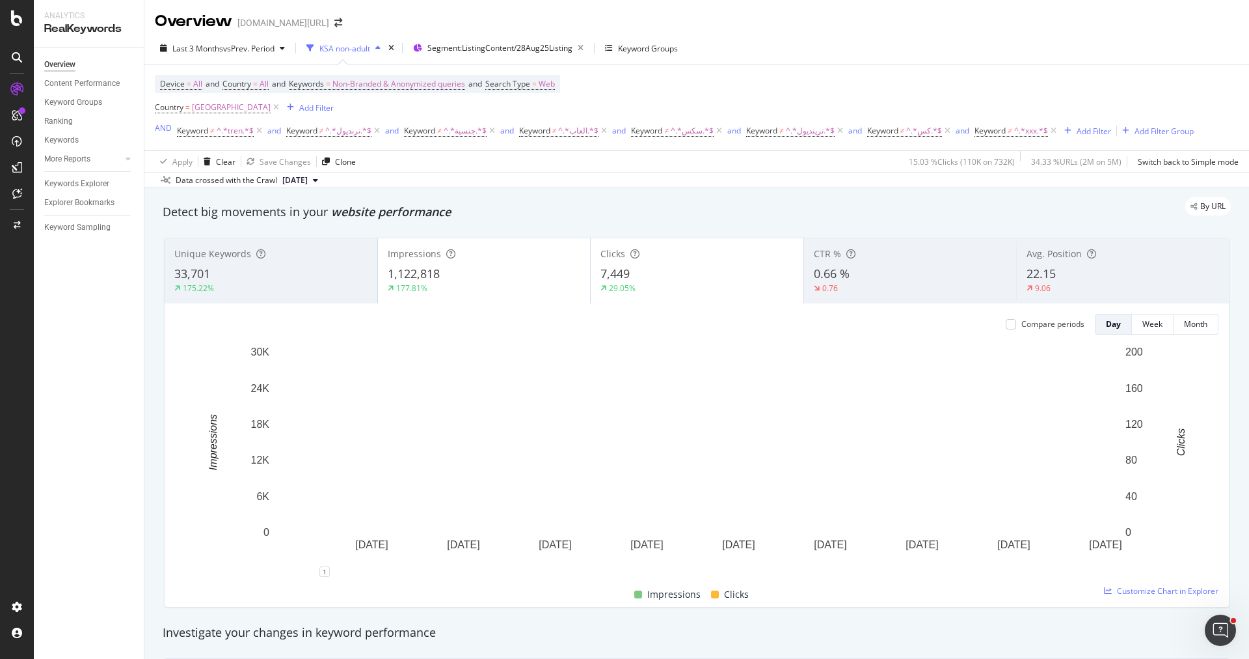
click at [500, 277] on div "1,122,818" at bounding box center [484, 274] width 193 height 17
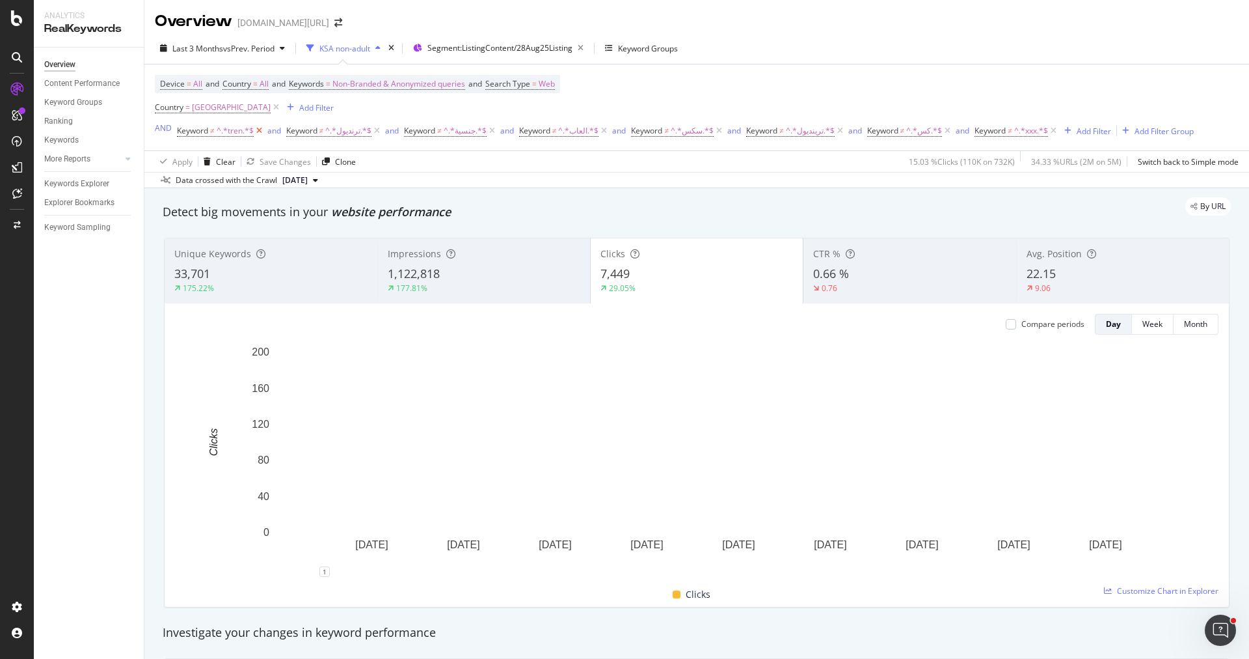
click at [259, 131] on icon at bounding box center [259, 130] width 11 height 13
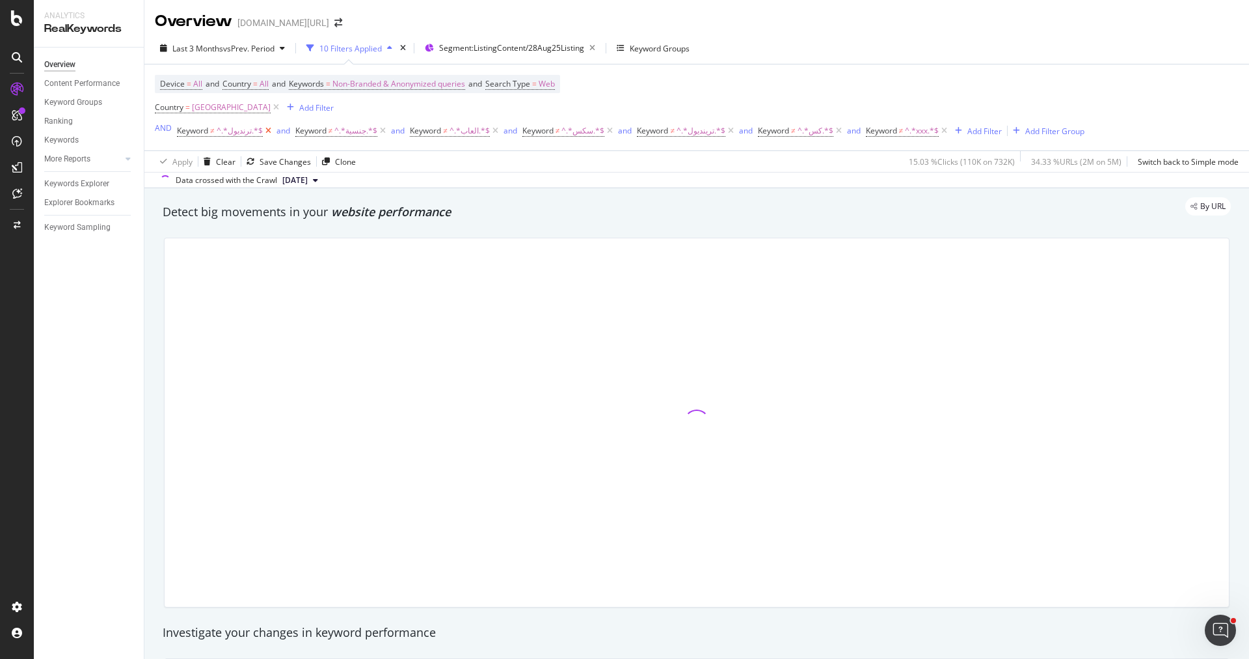
click at [263, 130] on icon at bounding box center [268, 130] width 11 height 13
click at [262, 130] on icon at bounding box center [265, 130] width 11 height 13
click at [262, 130] on icon at bounding box center [262, 130] width 11 height 13
click at [262, 130] on icon at bounding box center [265, 130] width 11 height 13
click at [266, 130] on icon at bounding box center [271, 130] width 11 height 13
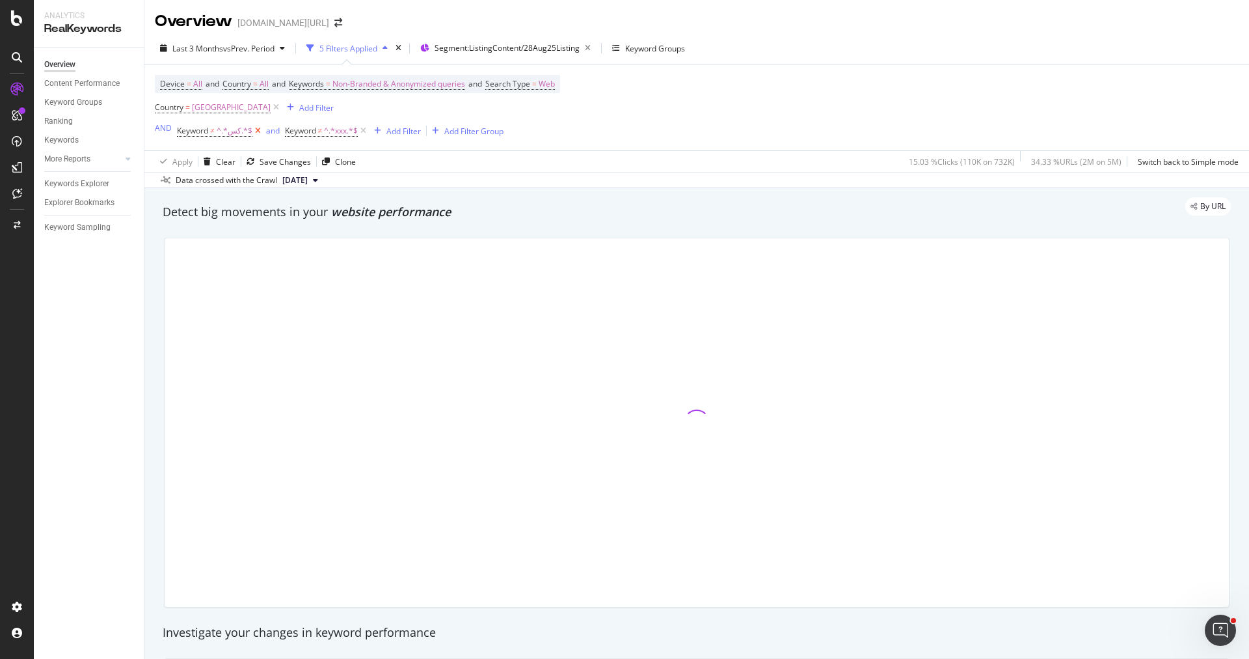
click at [252, 131] on icon at bounding box center [257, 130] width 11 height 13
click at [252, 131] on icon at bounding box center [256, 130] width 11 height 13
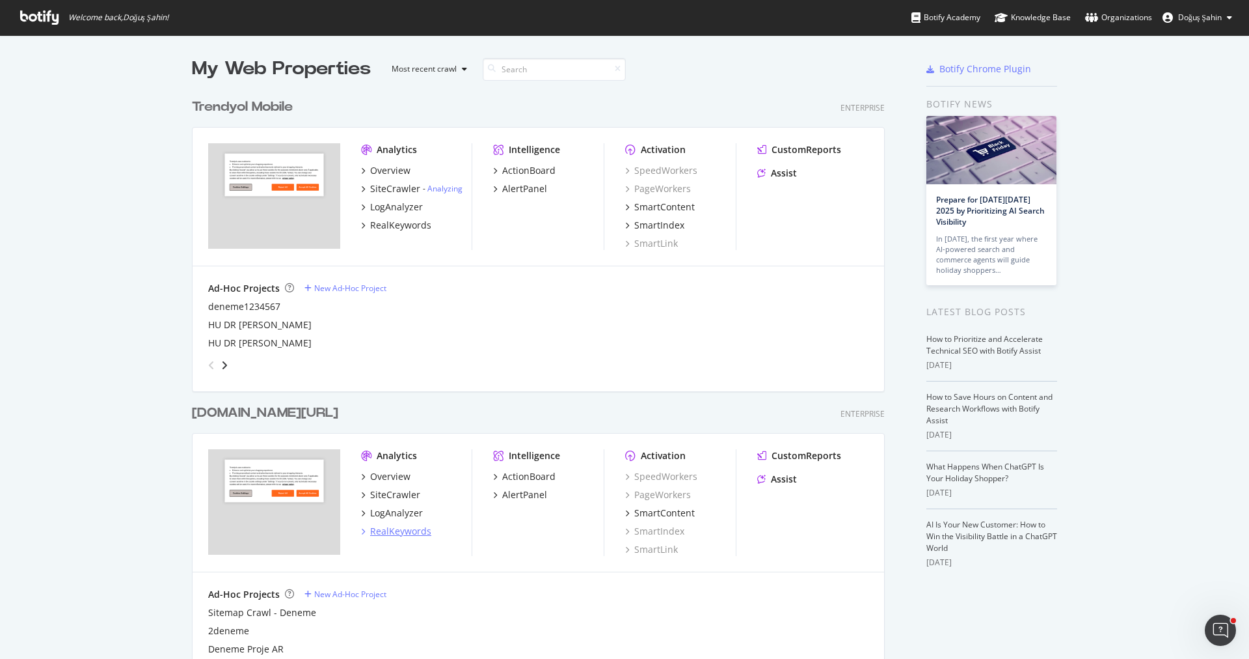
click at [405, 525] on div "RealKeywords" at bounding box center [400, 530] width 61 height 13
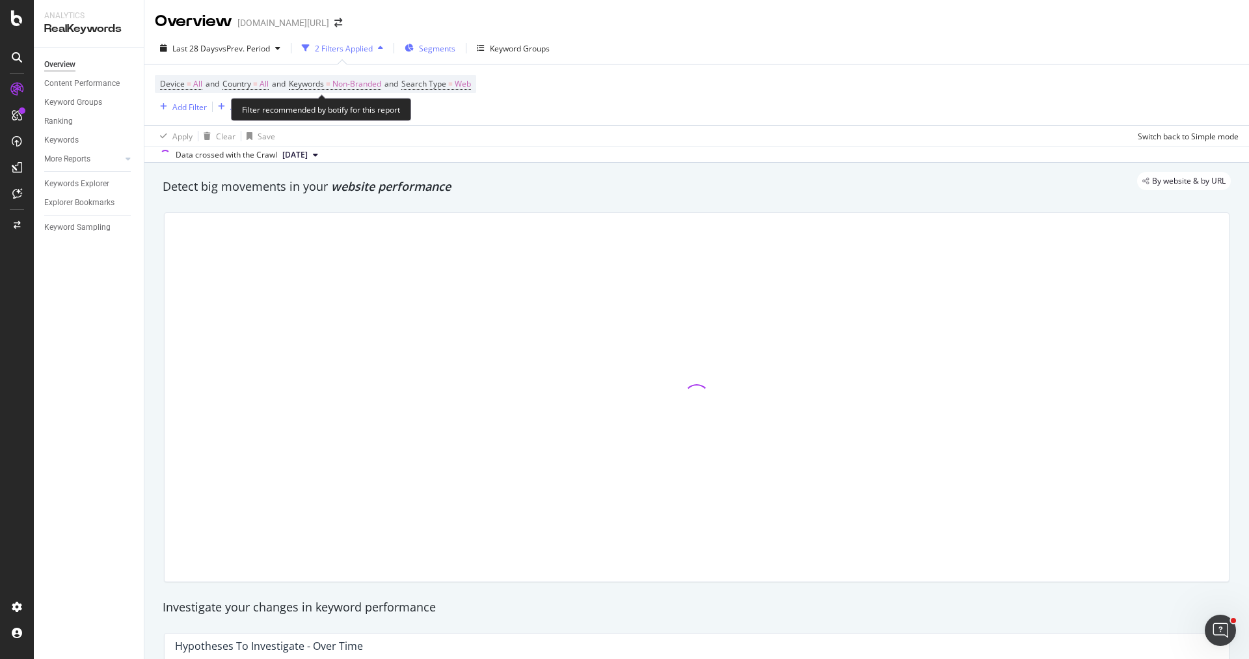
click at [430, 49] on span "Segments" at bounding box center [437, 48] width 36 height 11
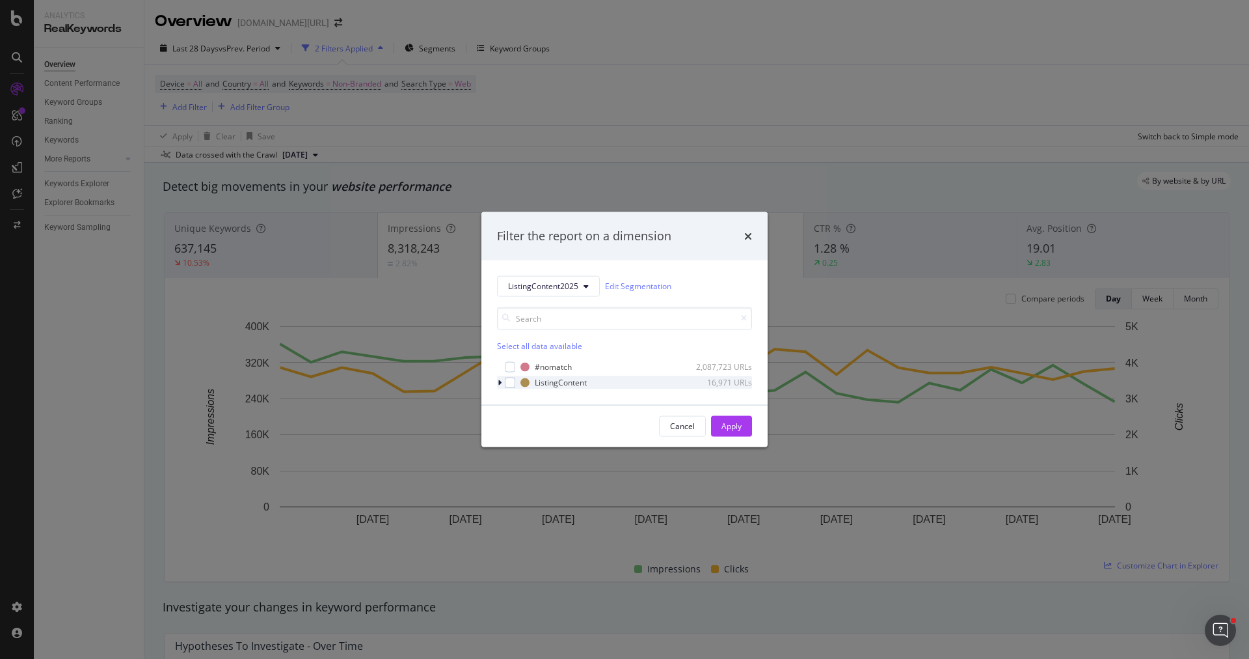
click at [498, 387] on div "modal" at bounding box center [501, 381] width 8 height 13
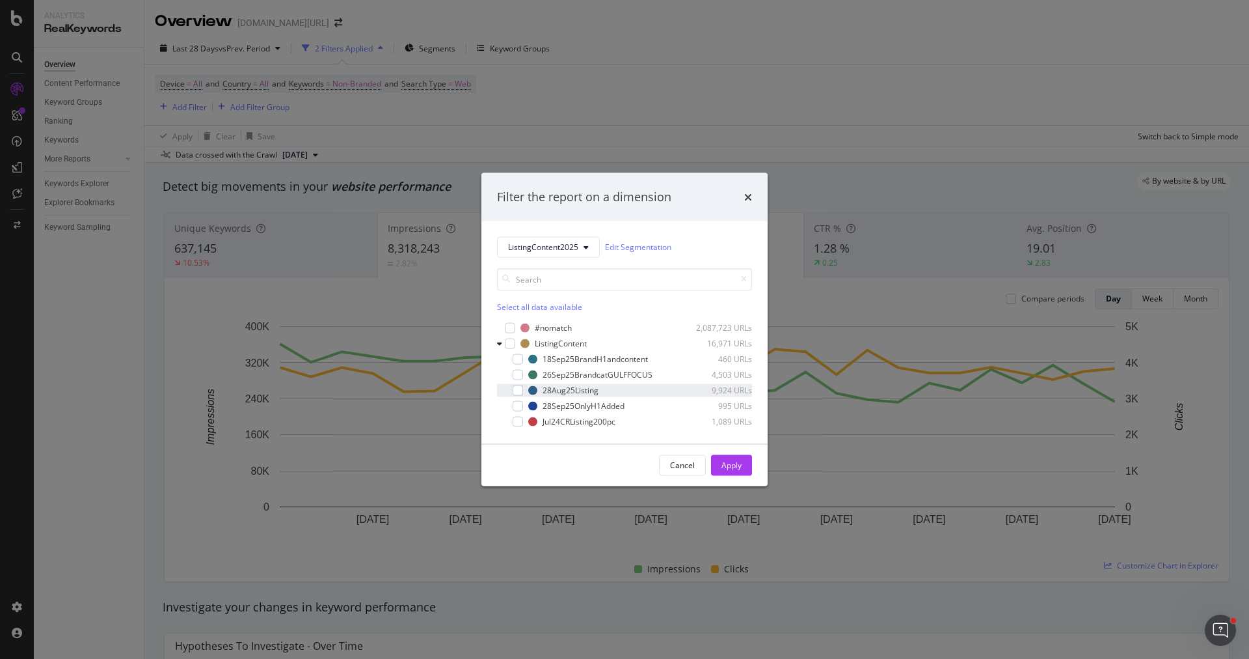
click at [519, 395] on div "28Aug25Listing 9,924 URLs" at bounding box center [624, 389] width 255 height 13
click at [741, 465] on div "Apply" at bounding box center [732, 464] width 20 height 11
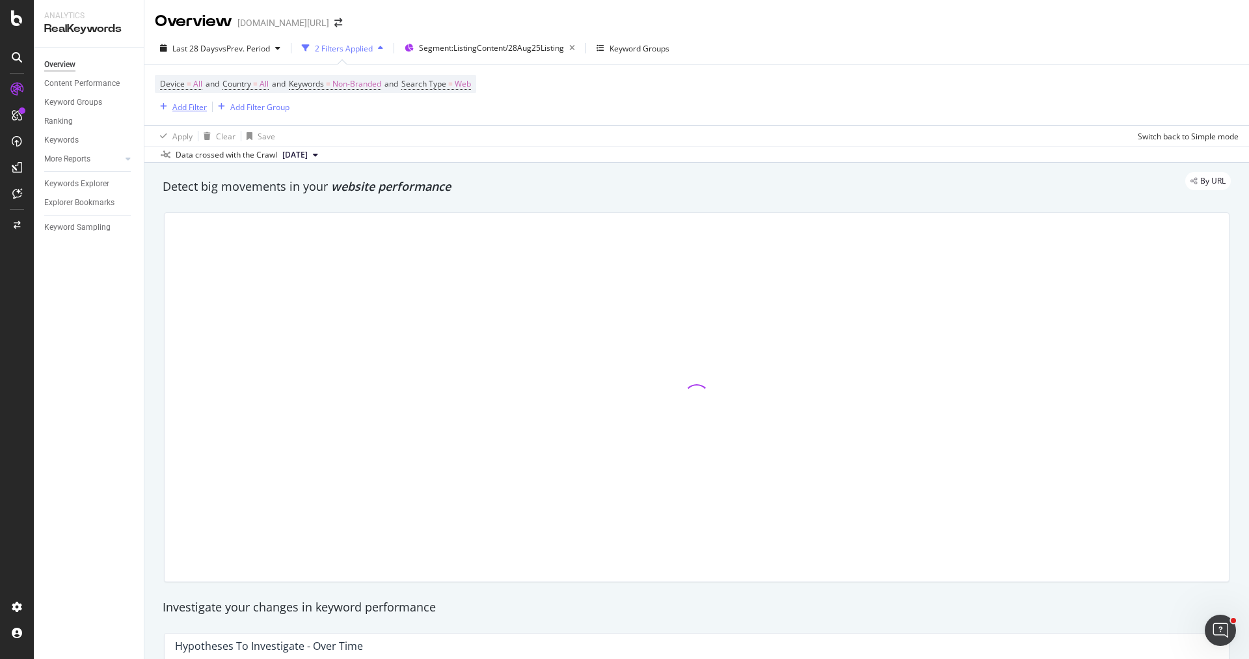
click at [190, 107] on div "Add Filter" at bounding box center [189, 107] width 34 height 11
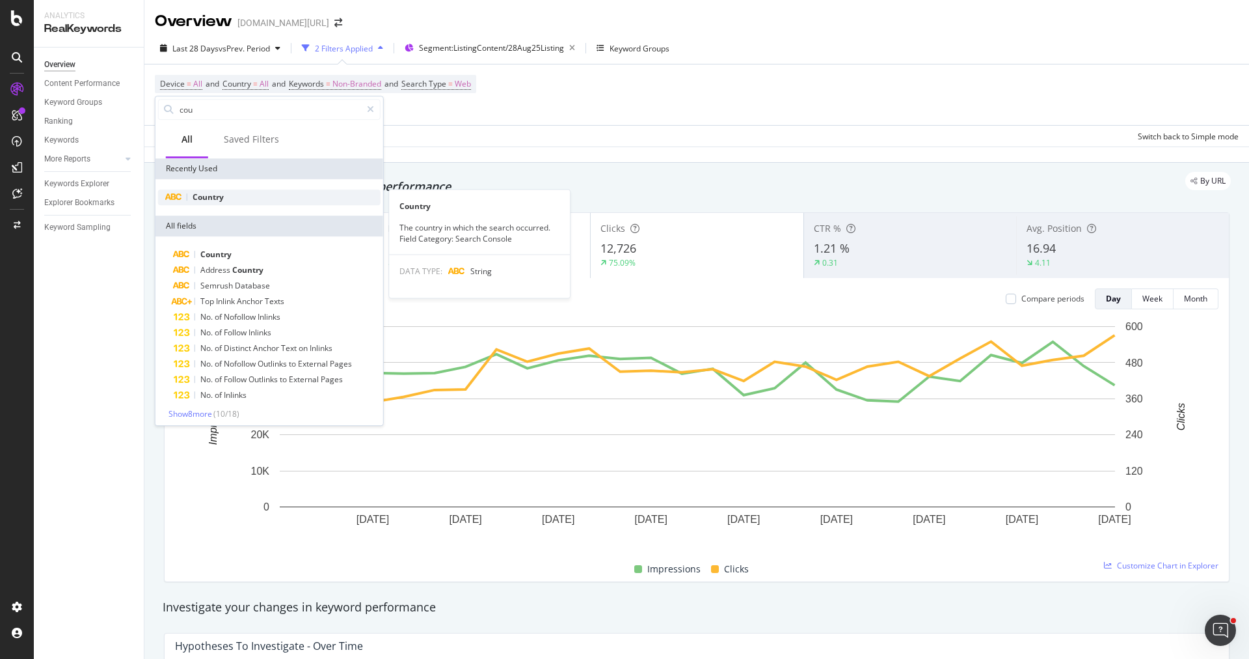
type input "cou"
click at [250, 200] on div "Country" at bounding box center [269, 197] width 223 height 16
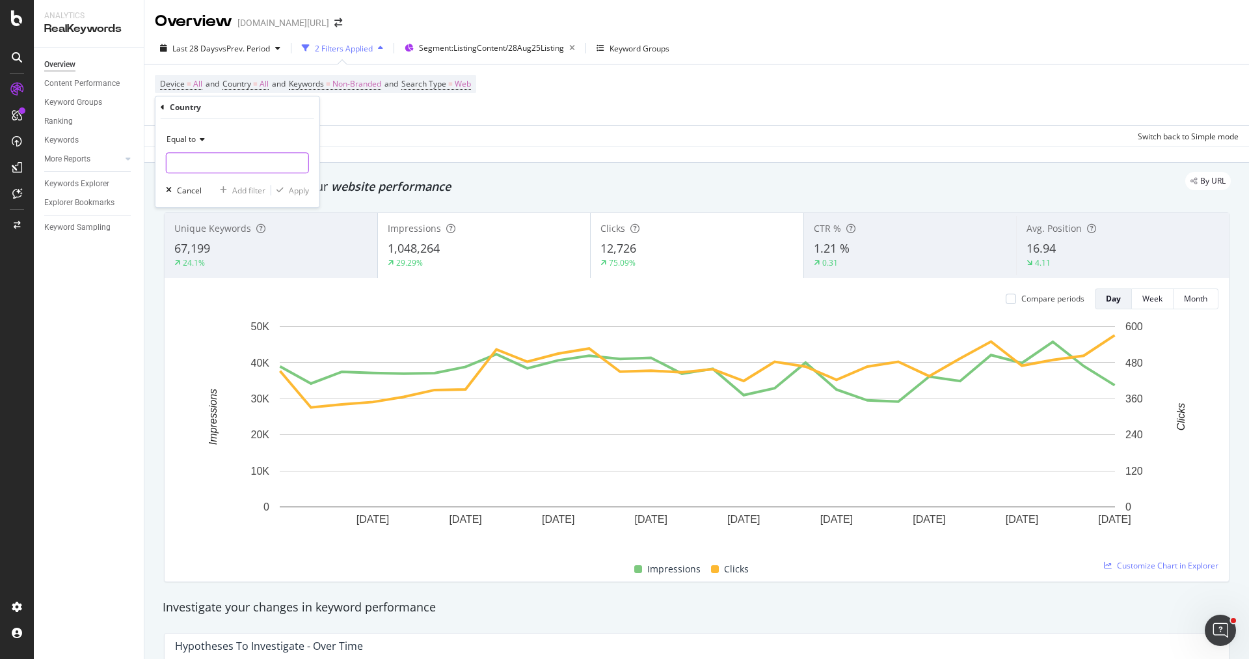
click at [214, 161] on input "text" at bounding box center [238, 162] width 142 height 21
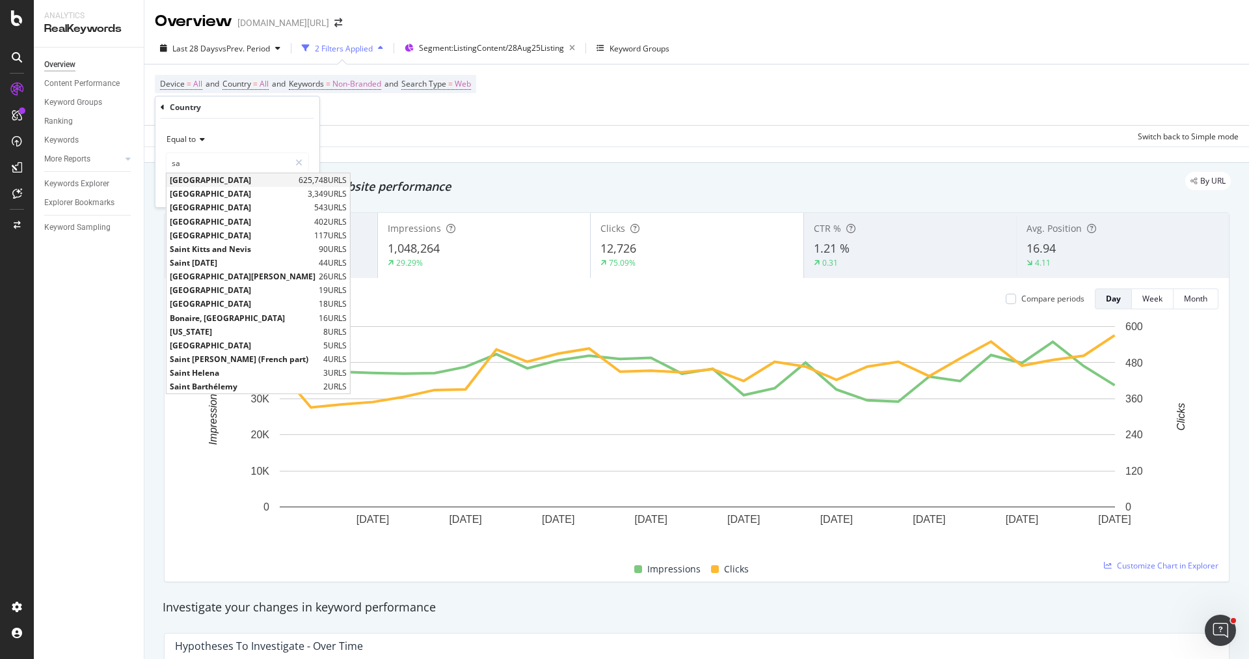
click at [221, 182] on span "Saudi Arabia" at bounding box center [233, 179] width 126 height 11
type input "Saudi Arabia"
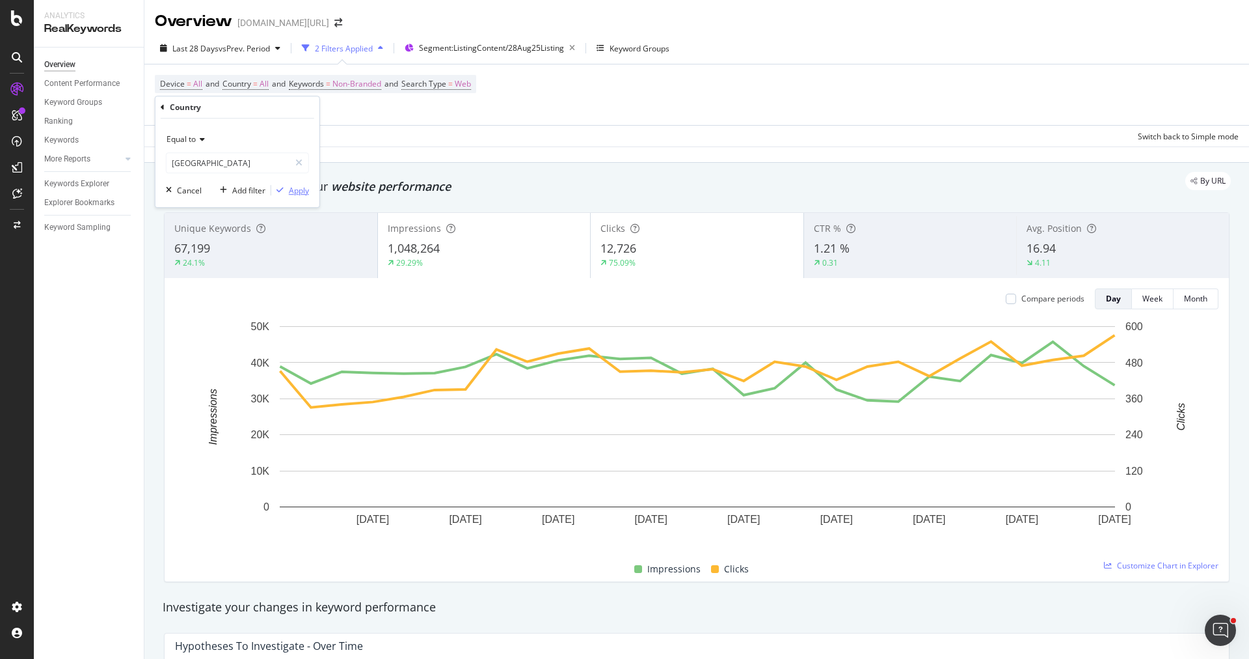
click at [295, 191] on div "Apply" at bounding box center [299, 190] width 20 height 11
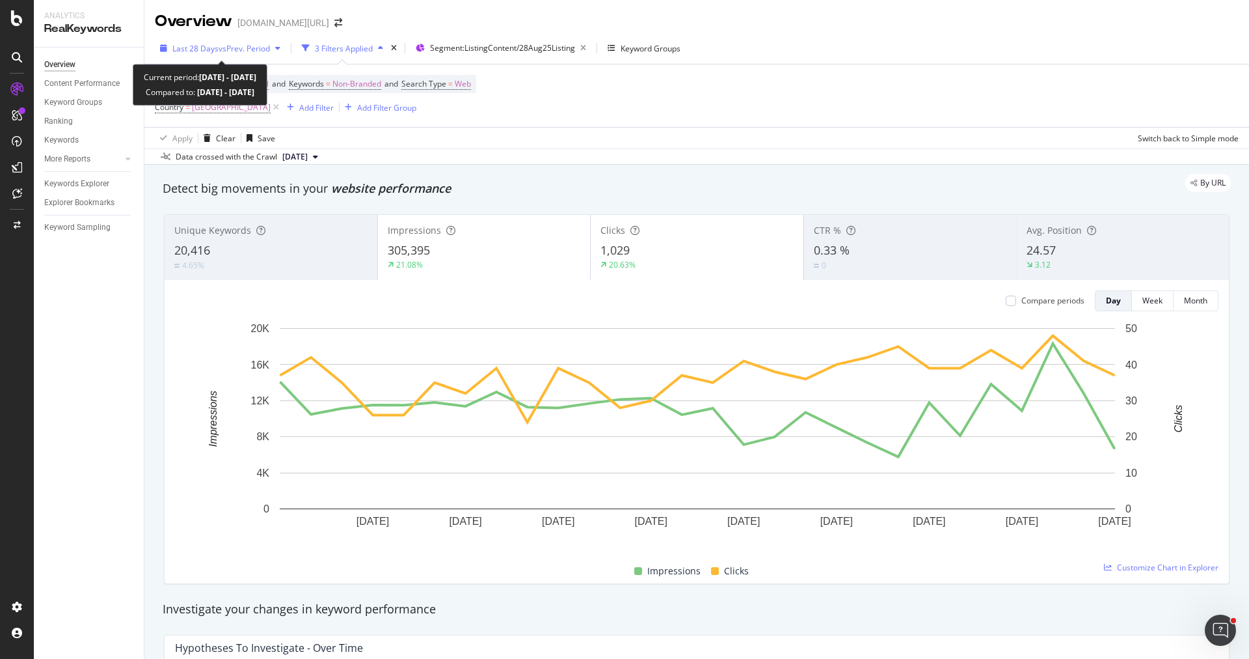
click at [262, 45] on span "vs Prev. Period" at bounding box center [244, 48] width 51 height 11
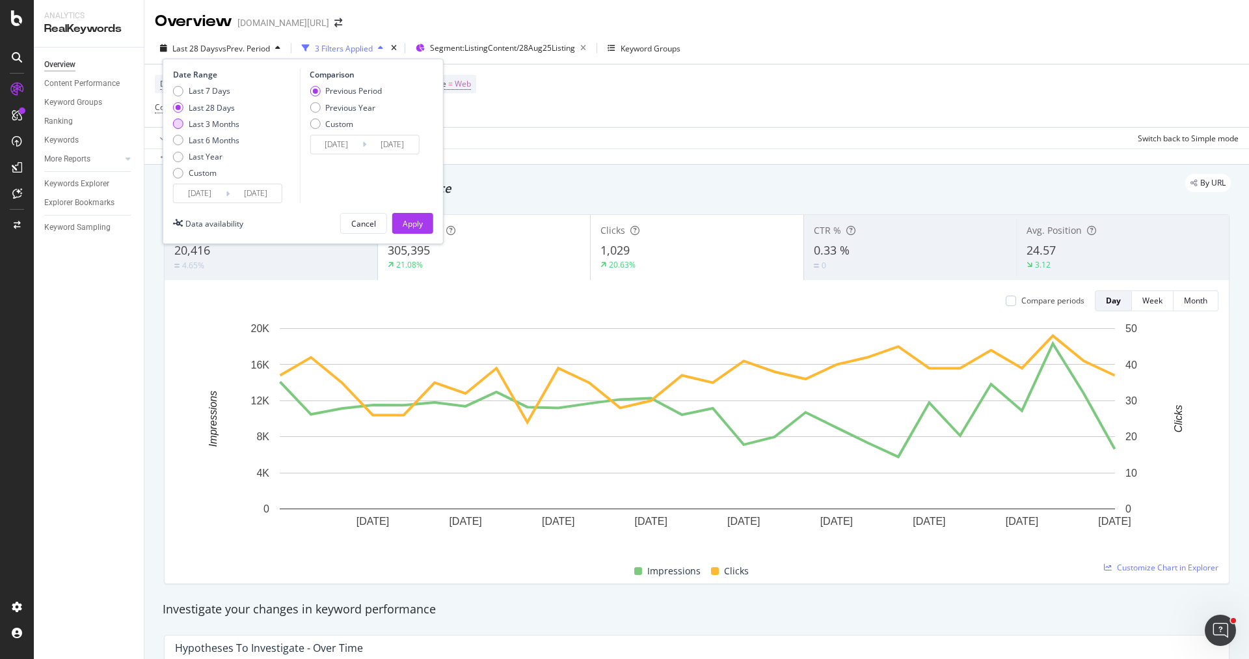
click at [236, 122] on div "Last 3 Months" at bounding box center [214, 123] width 51 height 11
type input "2025/06/25"
type input "2025/03/25"
type input "2025/06/24"
click at [401, 214] on button "Apply" at bounding box center [412, 223] width 41 height 21
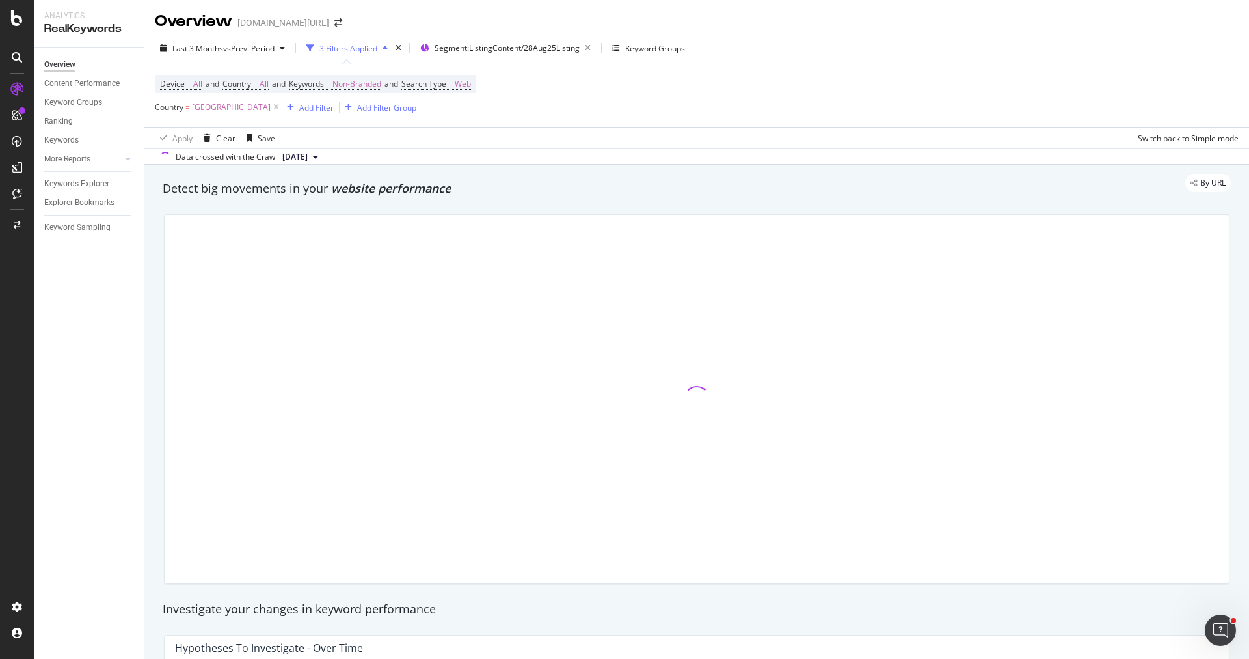
click at [326, 72] on div "Device = All and Country = All and Keywords = Non-Branded and Search Type = Web…" at bounding box center [697, 95] width 1084 height 62
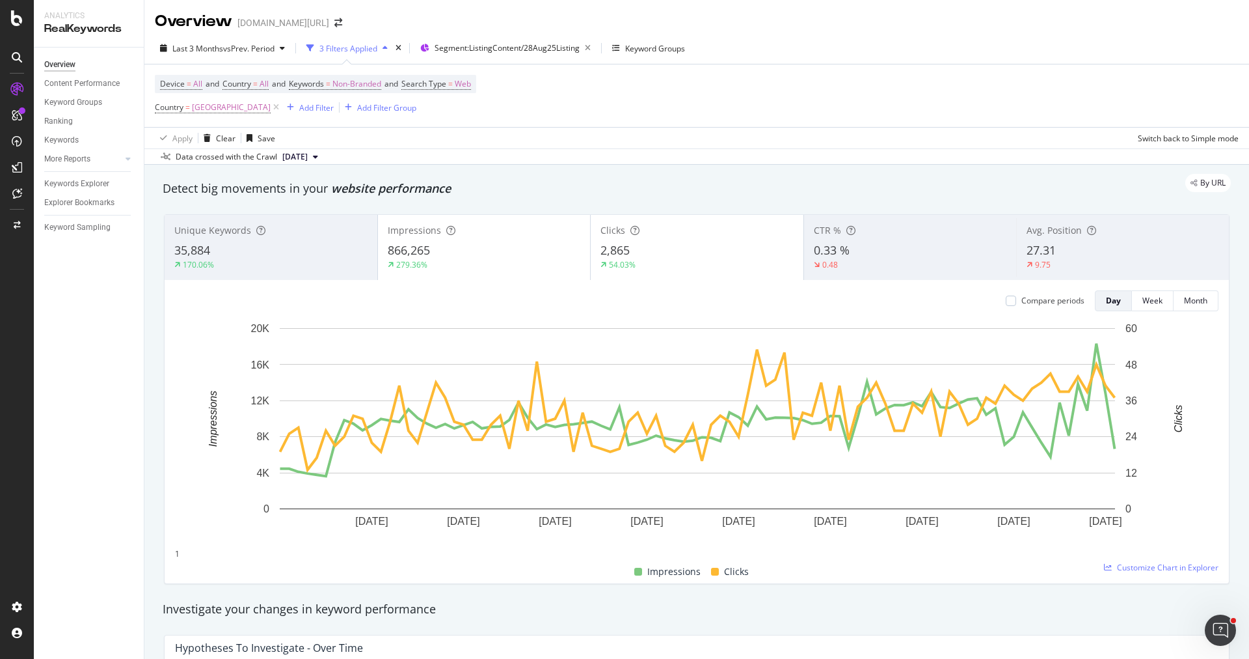
click at [659, 249] on div "2,865" at bounding box center [697, 250] width 193 height 17
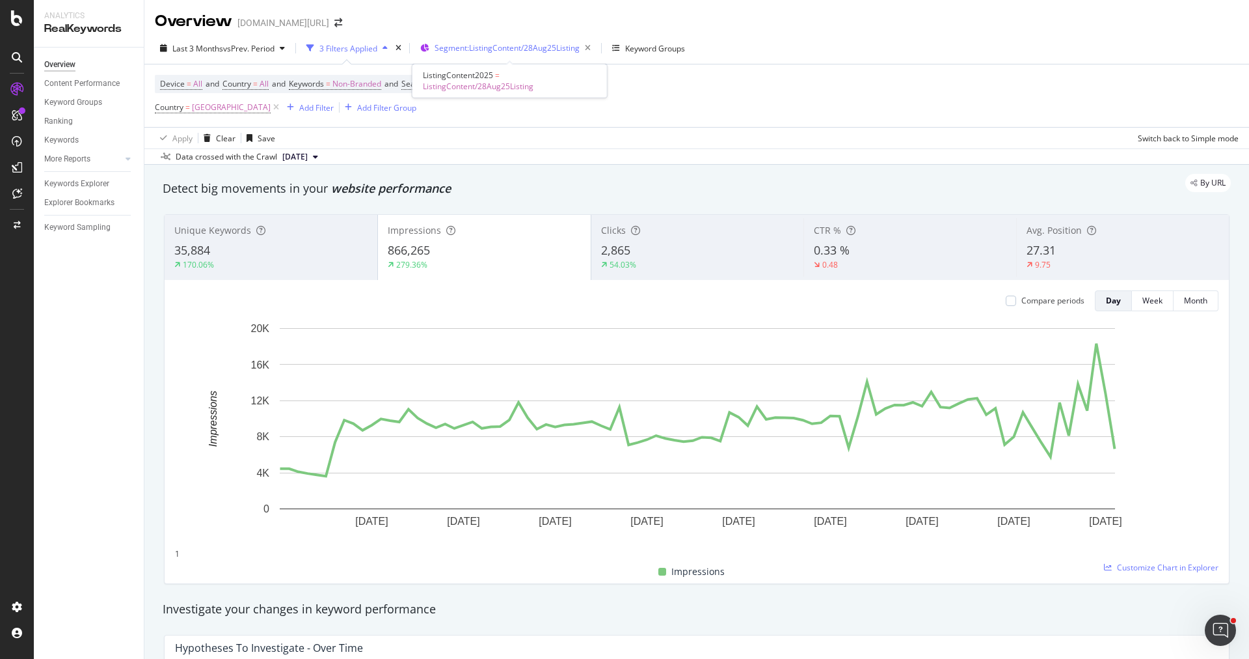
click at [519, 47] on span "Segment: ListingContent/28Aug25Listing" at bounding box center [507, 47] width 145 height 11
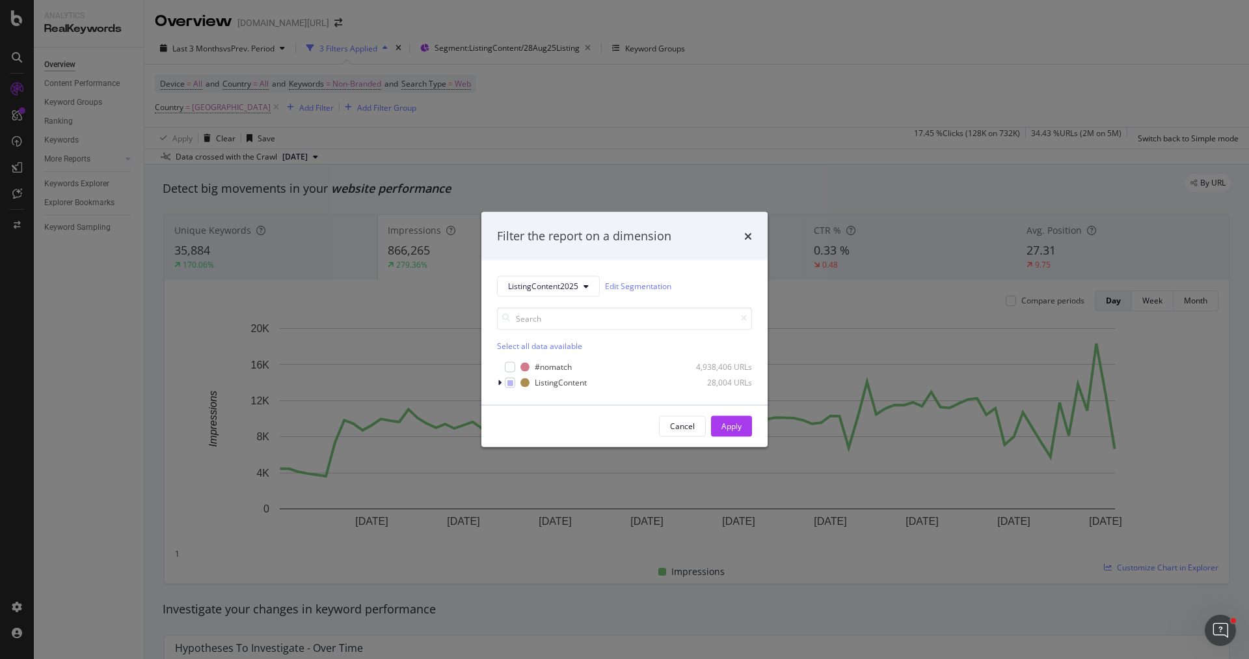
click at [580, 128] on div "Filter the report on a dimension ListingContent2025 Edit Segmentation Select al…" at bounding box center [624, 329] width 1249 height 659
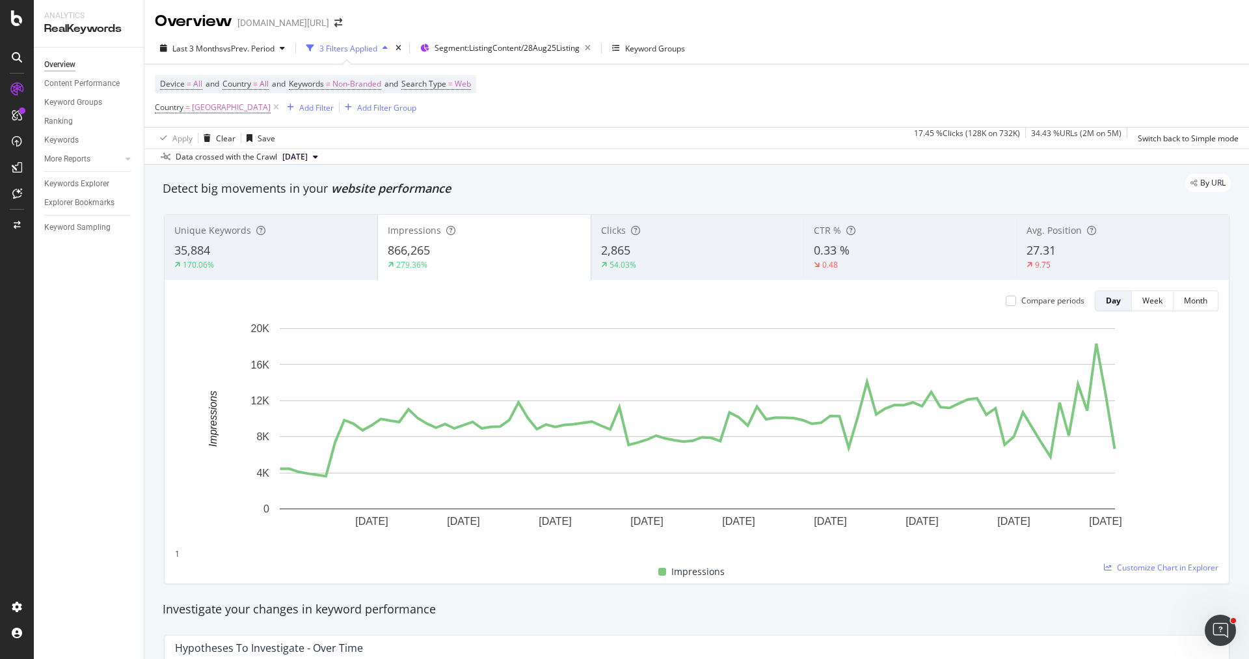
click at [261, 269] on div "Unique Keywords 35,884 170.06%" at bounding box center [271, 247] width 213 height 59
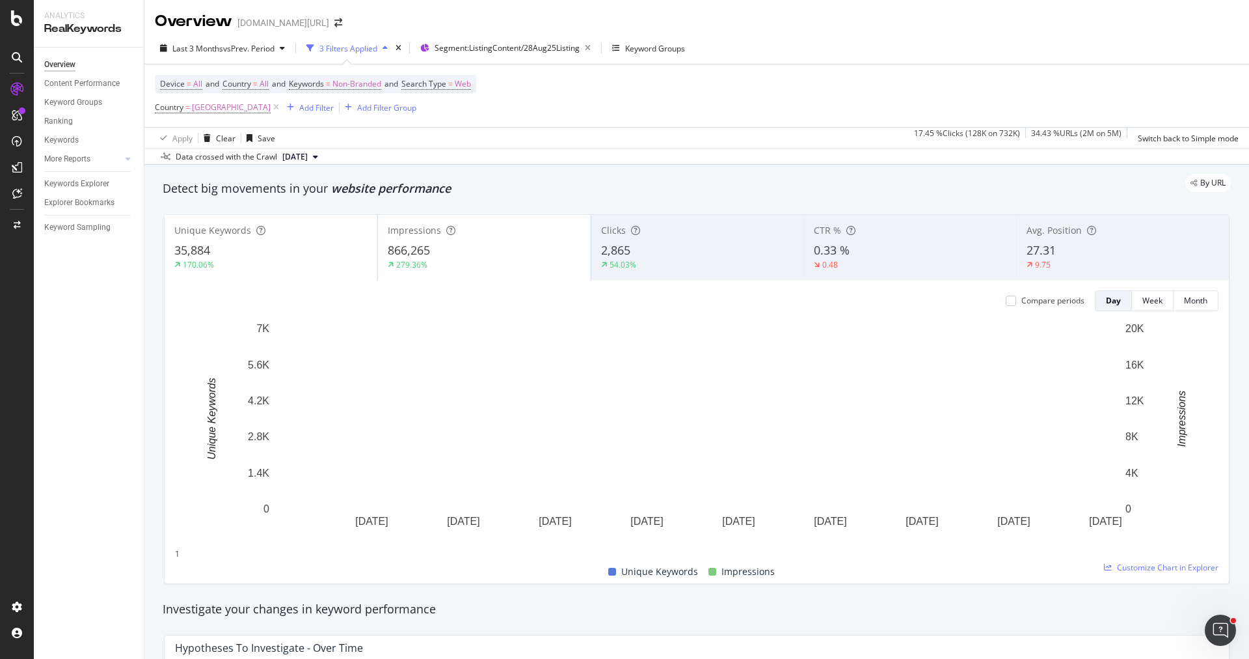
click at [448, 261] on div "279.36%" at bounding box center [484, 265] width 193 height 12
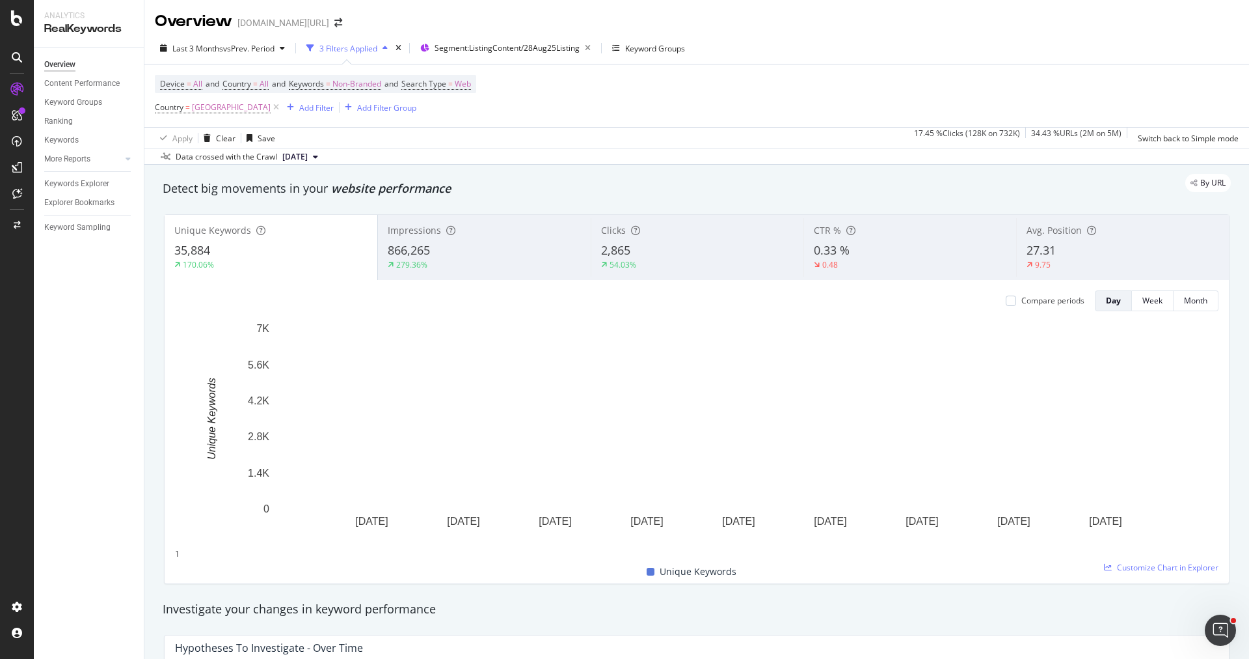
click at [460, 266] on div "279.36%" at bounding box center [484, 265] width 193 height 12
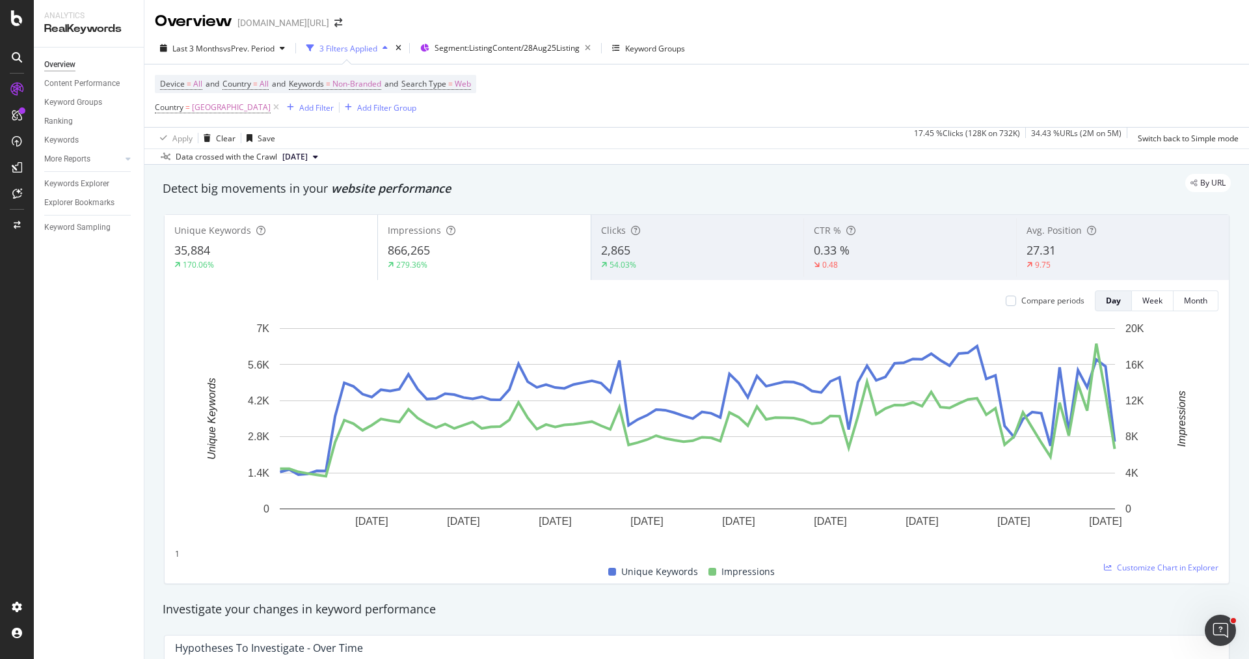
click at [297, 249] on div "35,884" at bounding box center [270, 250] width 193 height 17
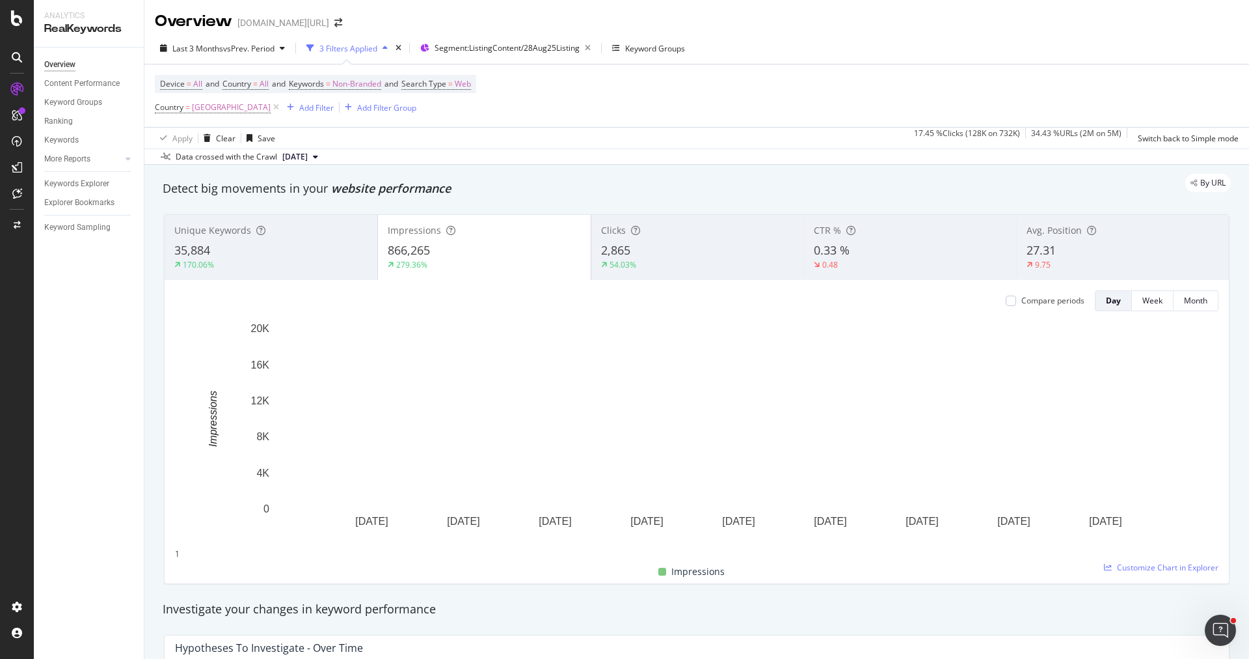
click at [439, 251] on div "866,265" at bounding box center [484, 250] width 193 height 17
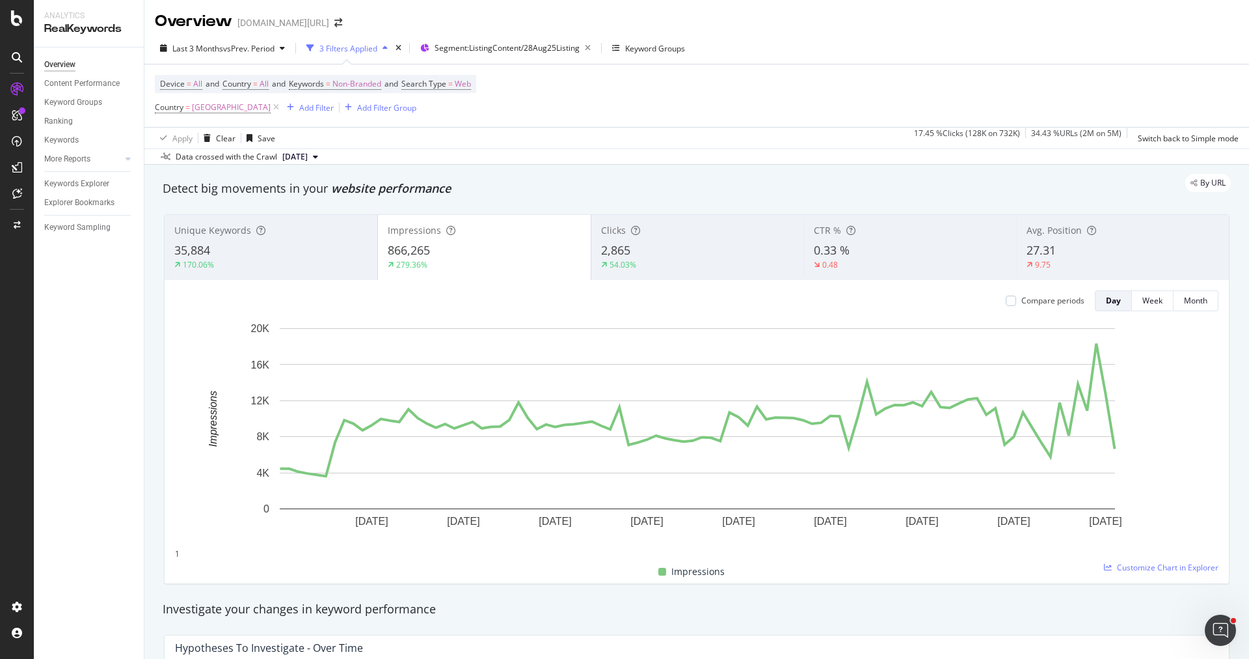
click at [692, 262] on div "54.03%" at bounding box center [697, 265] width 193 height 12
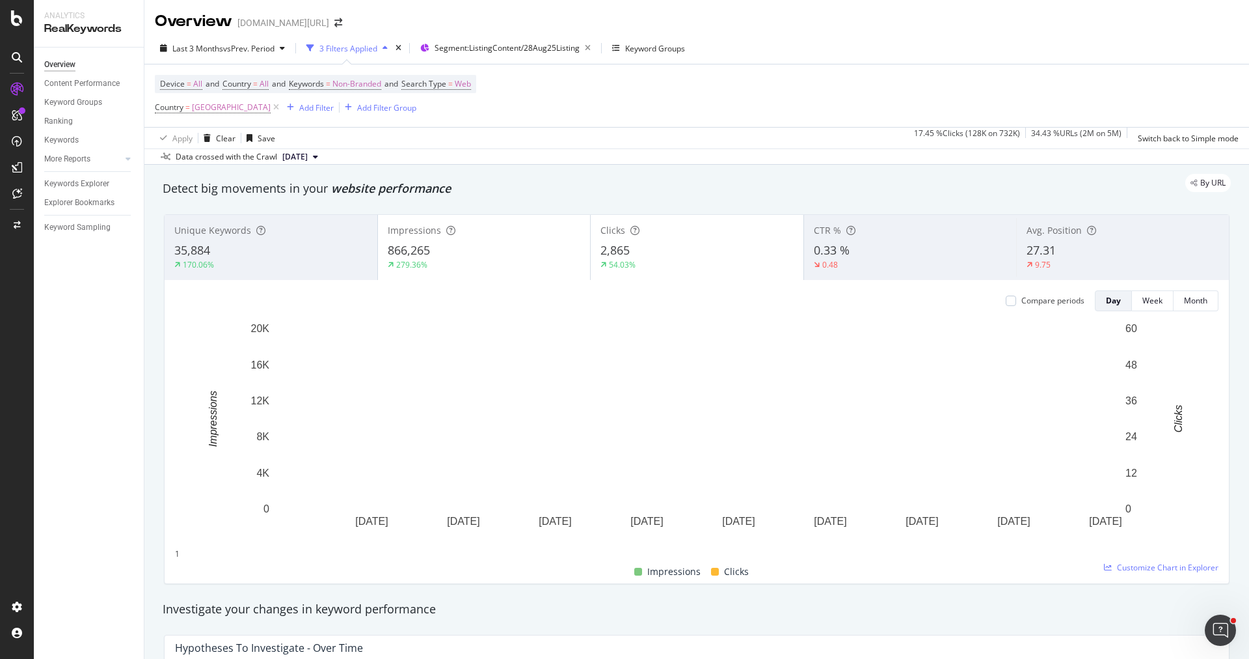
click at [504, 254] on div "866,265" at bounding box center [484, 250] width 193 height 17
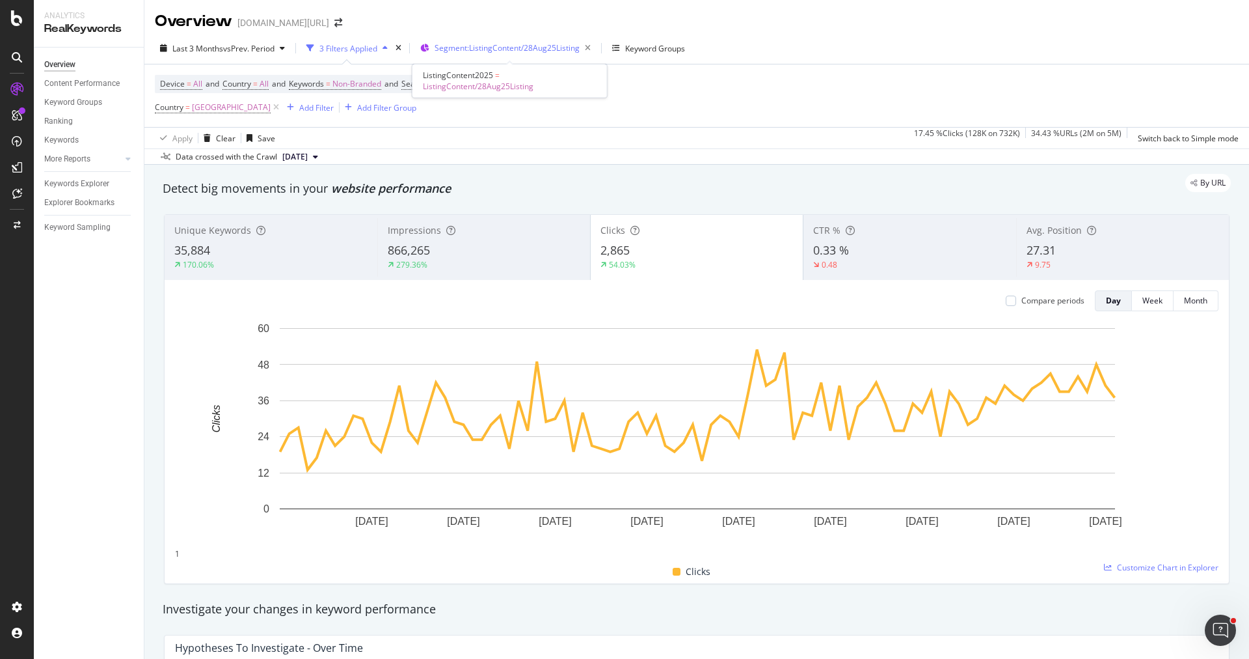
click at [540, 48] on span "Segment: ListingContent/28Aug25Listing" at bounding box center [507, 47] width 145 height 11
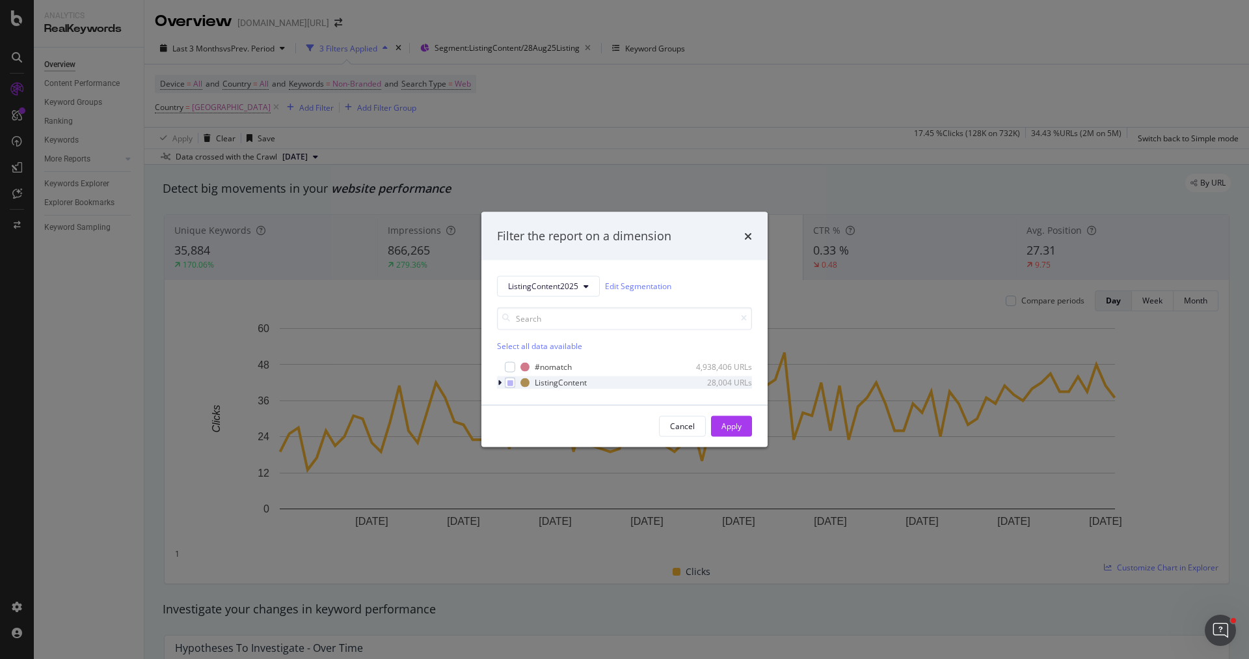
click at [502, 383] on div "modal" at bounding box center [501, 381] width 8 height 13
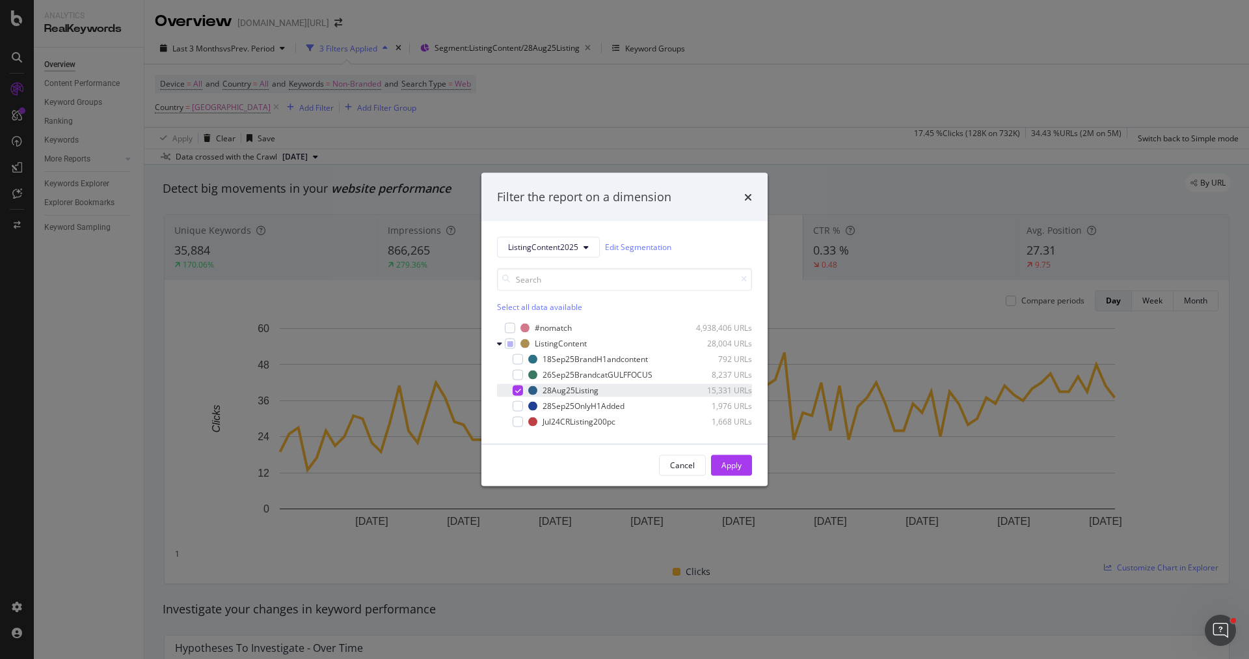
click at [511, 386] on div "modal" at bounding box center [509, 389] width 8 height 13
click at [631, 375] on div "26Sep25BrandcatGULFFOCUS" at bounding box center [598, 374] width 110 height 11
click at [741, 465] on div "Apply" at bounding box center [732, 464] width 20 height 11
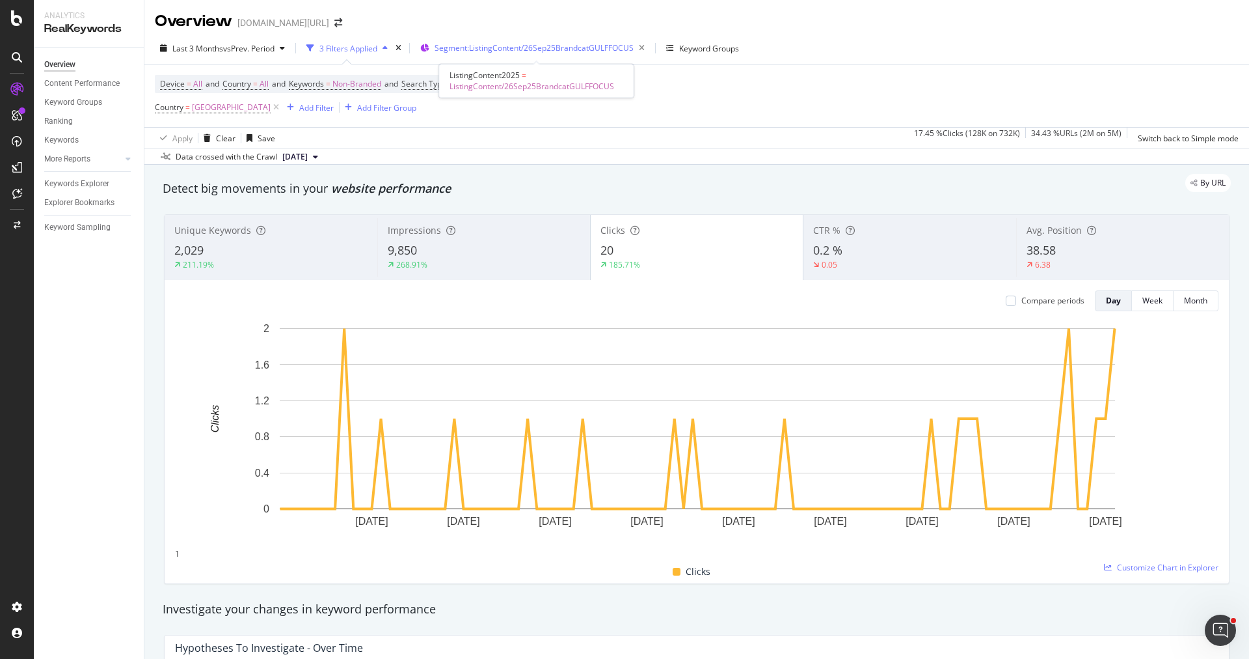
click at [546, 53] on span "Segment: ListingContent/26Sep25BrandcatGULFFOCUS" at bounding box center [534, 47] width 199 height 11
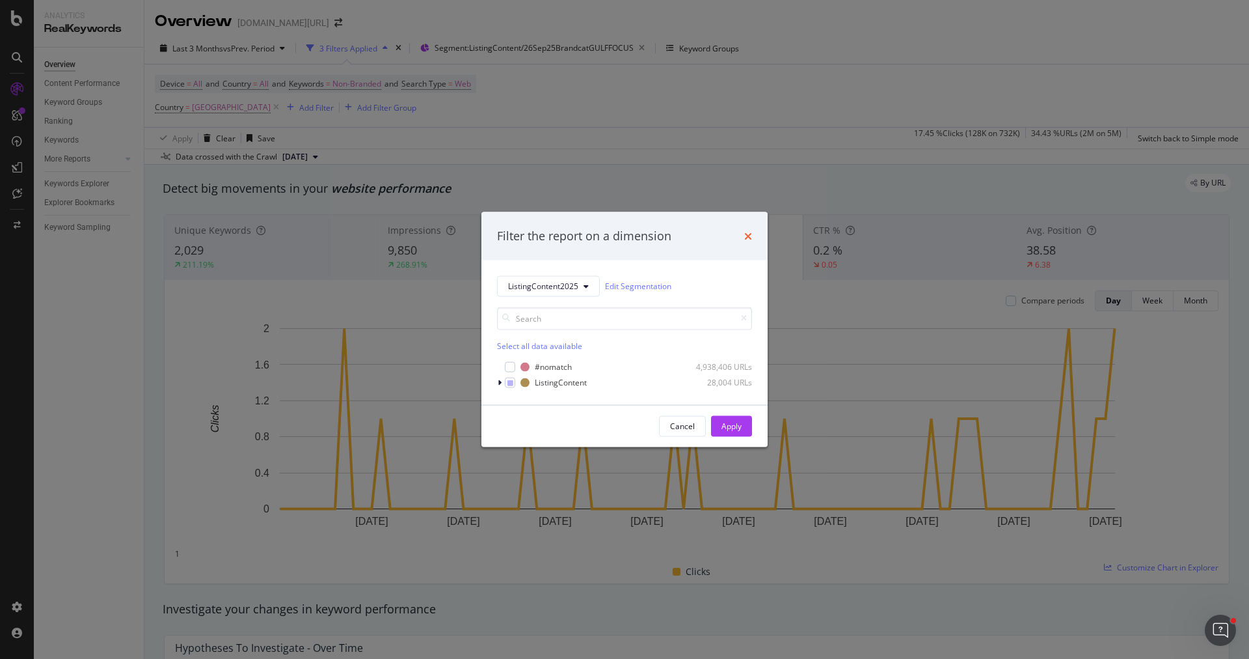
click at [748, 236] on icon "times" at bounding box center [748, 235] width 8 height 10
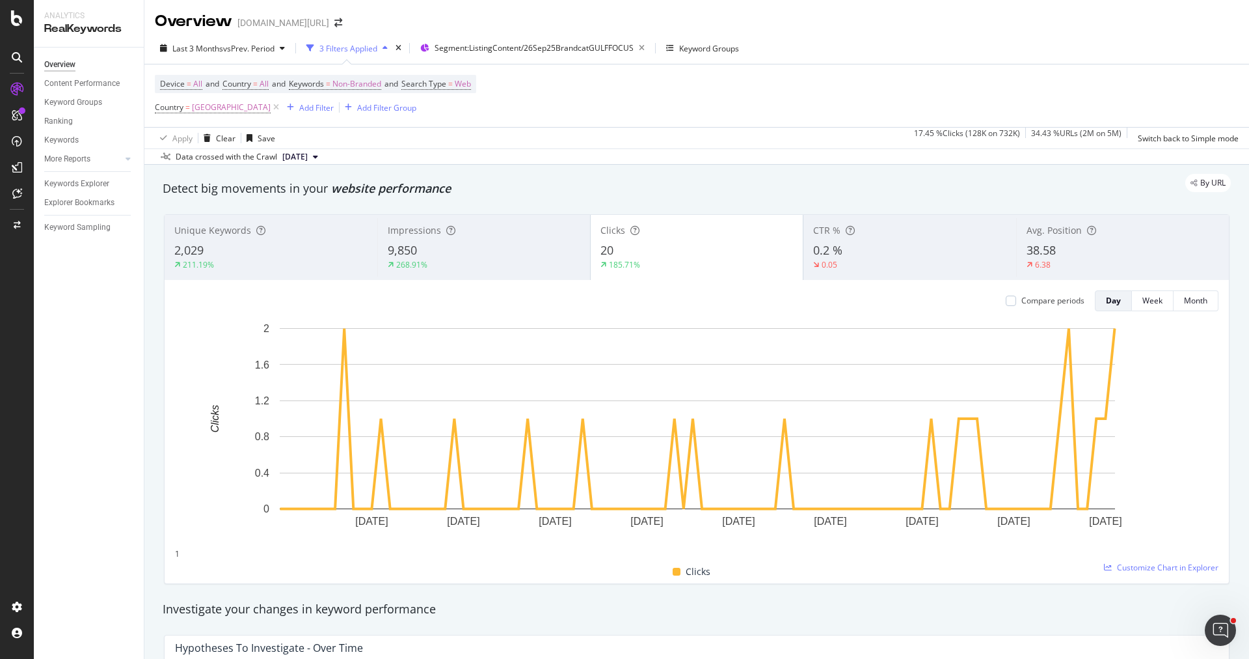
click at [696, 242] on div "20" at bounding box center [697, 250] width 193 height 17
click at [644, 44] on icon "button" at bounding box center [642, 48] width 16 height 18
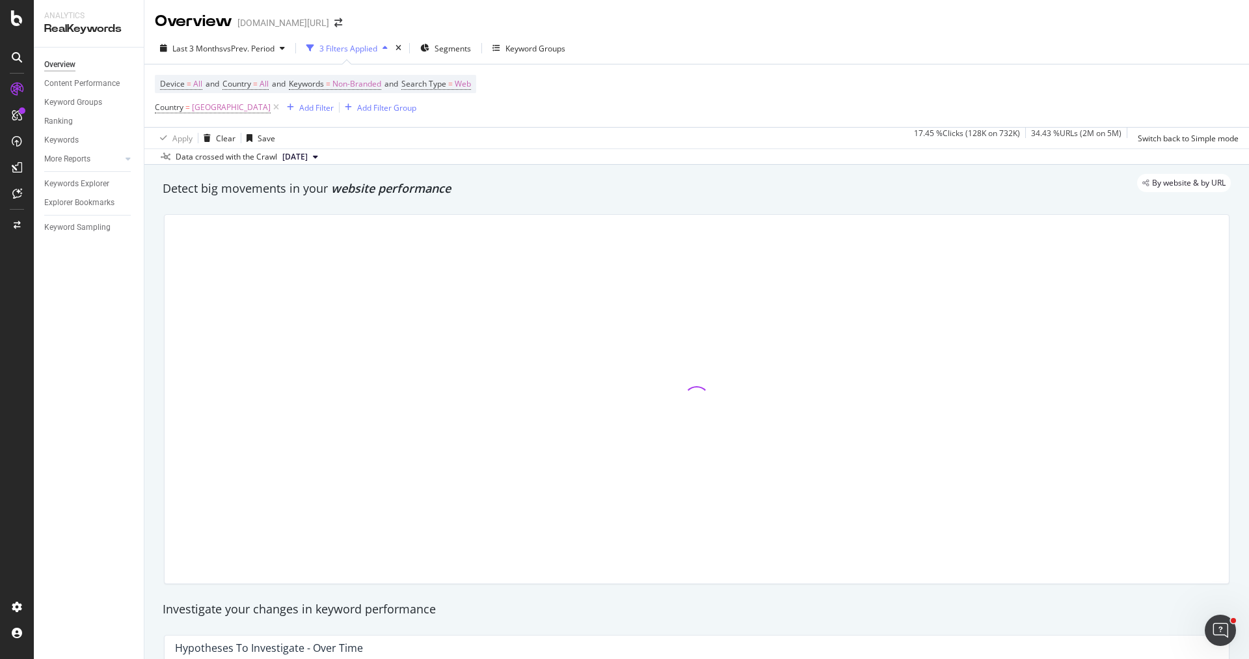
click at [402, 138] on div "Apply Clear Save 17.45 % Clicks ( 128K on 732K ) 34.43 % URLs ( 2M on 5M ) Swit…" at bounding box center [696, 137] width 1105 height 21
click at [299, 111] on div "Add Filter" at bounding box center [316, 107] width 34 height 11
click at [593, 146] on div "Apply Clear Save 17.45 % Clicks ( 128K on 732K ) 34.43 % URLs ( 2M on 5M ) Swit…" at bounding box center [696, 137] width 1105 height 21
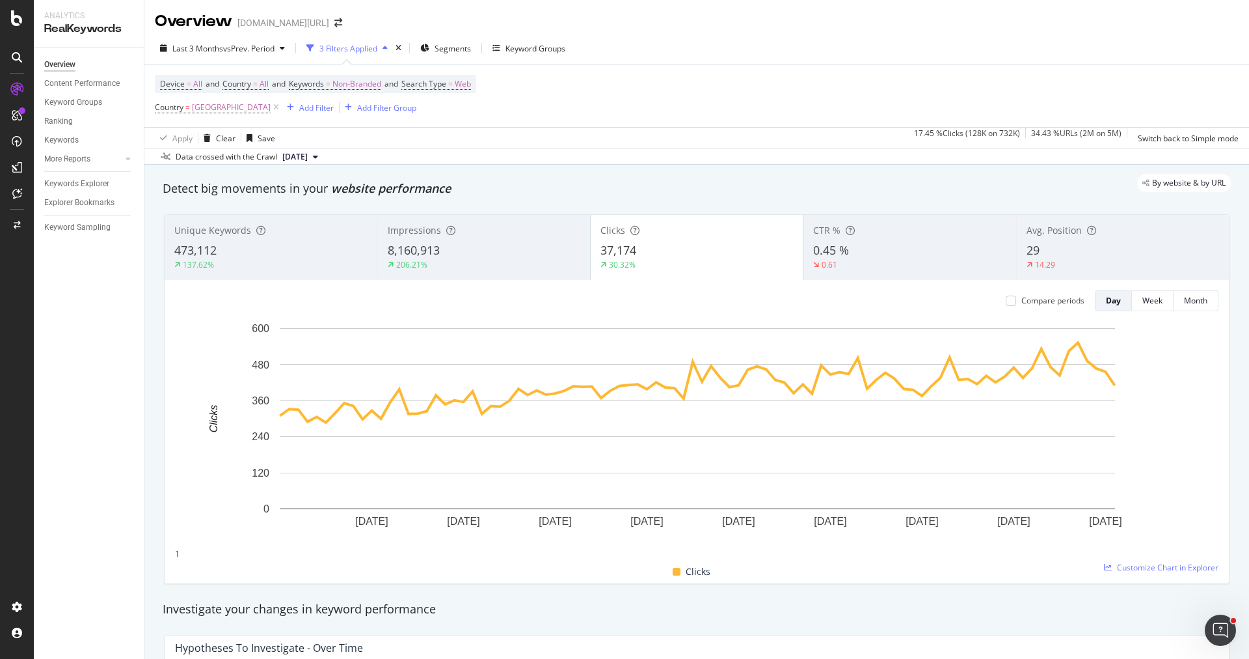
click at [538, 138] on div "Apply Clear Save 17.45 % Clicks ( 128K on 732K ) 34.43 % URLs ( 2M on 5M ) Swit…" at bounding box center [696, 137] width 1105 height 21
click at [357, 108] on div "Add Filter Group" at bounding box center [386, 107] width 59 height 11
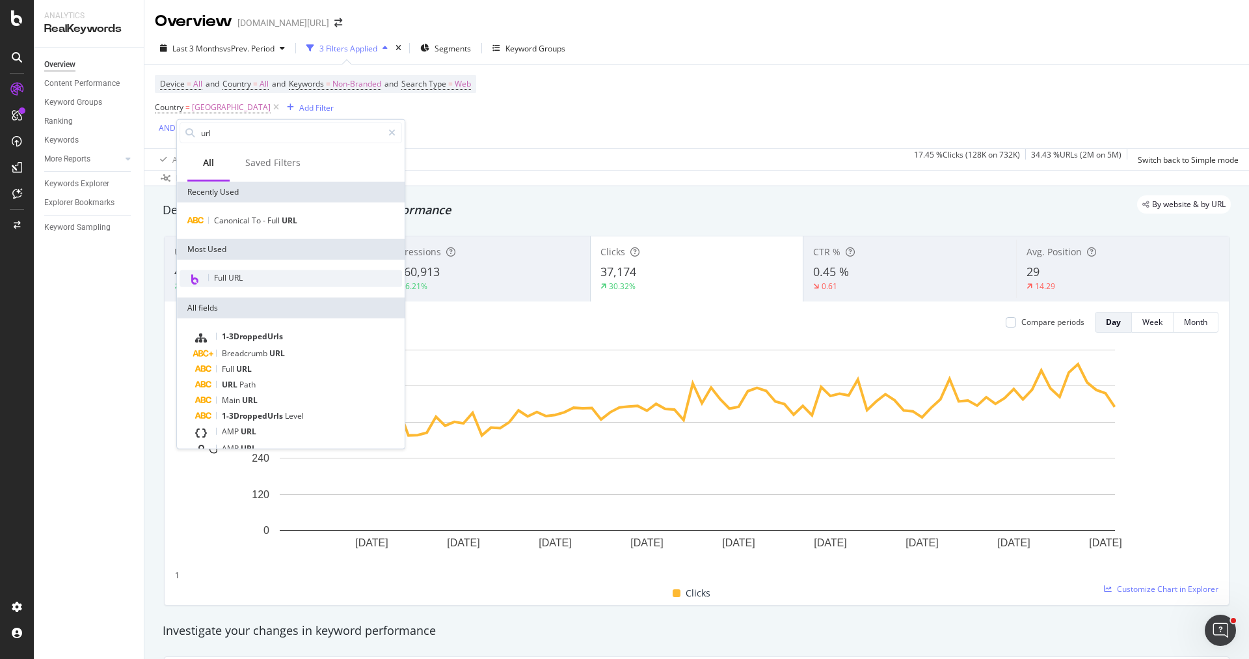
type input "url"
click at [255, 272] on div "Full URL" at bounding box center [291, 278] width 223 height 17
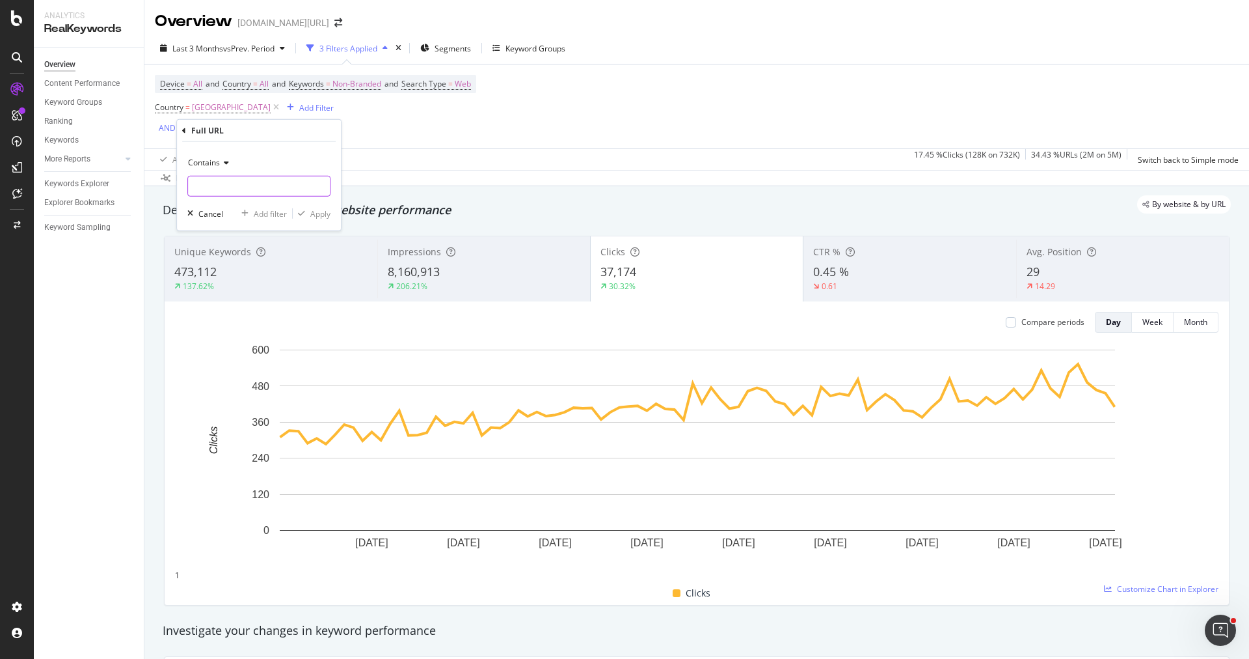
click at [228, 183] on input "text" at bounding box center [259, 186] width 142 height 21
type input "-blog"
click at [193, 158] on span "Contains" at bounding box center [204, 162] width 32 height 11
click at [270, 255] on div "Ends with" at bounding box center [260, 257] width 139 height 17
click at [321, 215] on div "Apply" at bounding box center [320, 213] width 20 height 11
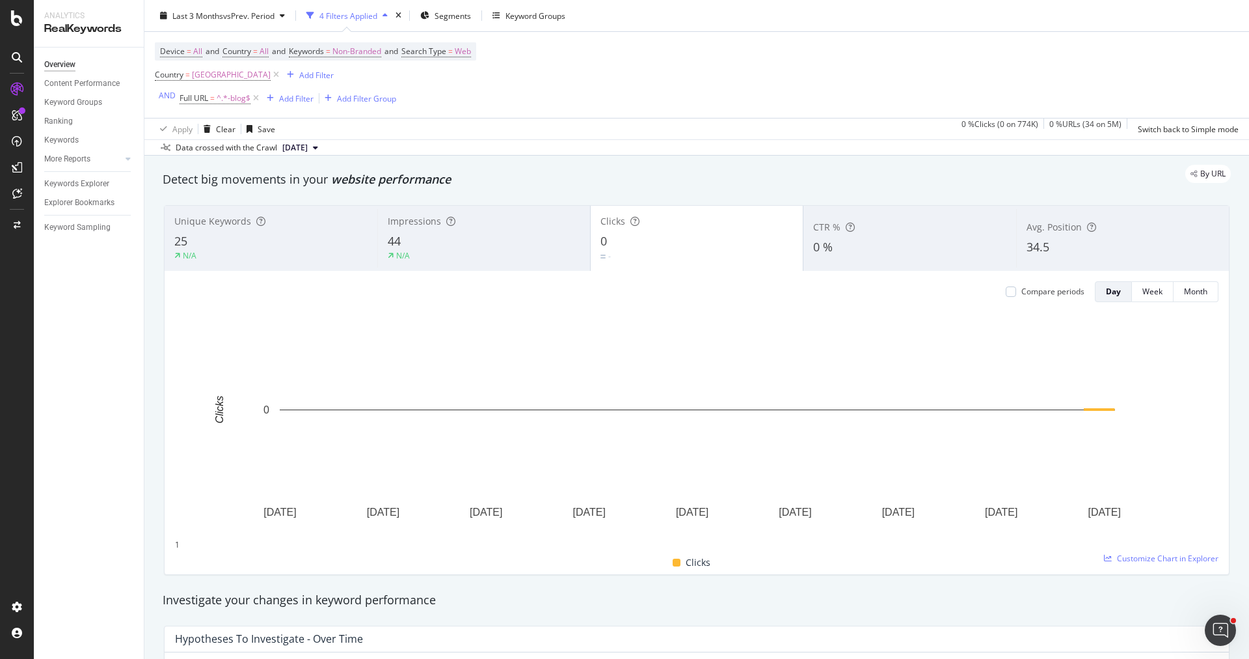
scroll to position [34, 0]
click at [271, 72] on icon at bounding box center [276, 74] width 11 height 13
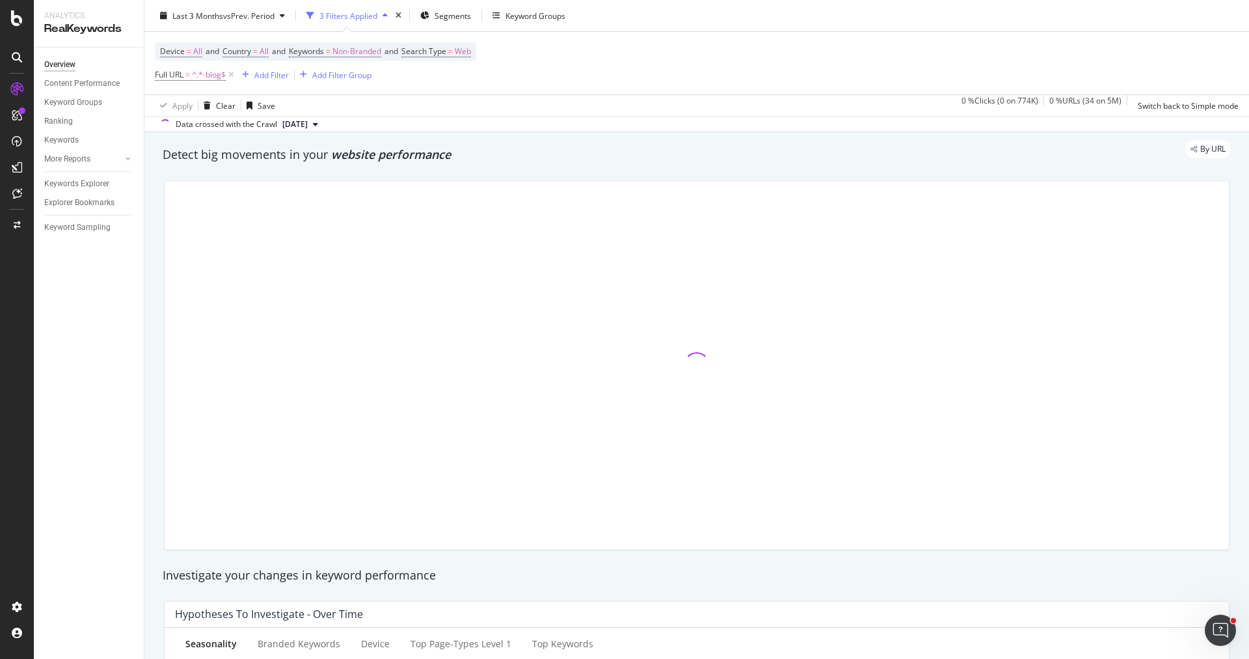
scroll to position [10, 0]
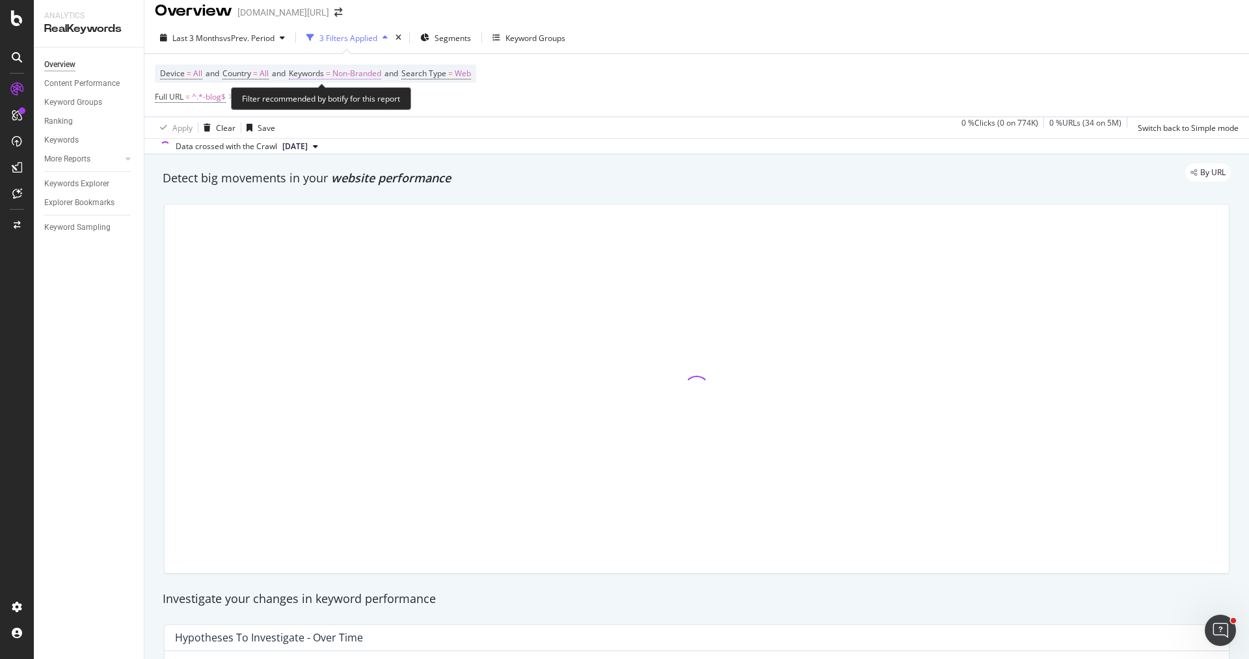
click at [331, 74] on span "=" at bounding box center [328, 73] width 5 height 11
click at [342, 103] on span "Non-Branded" at bounding box center [333, 102] width 49 height 11
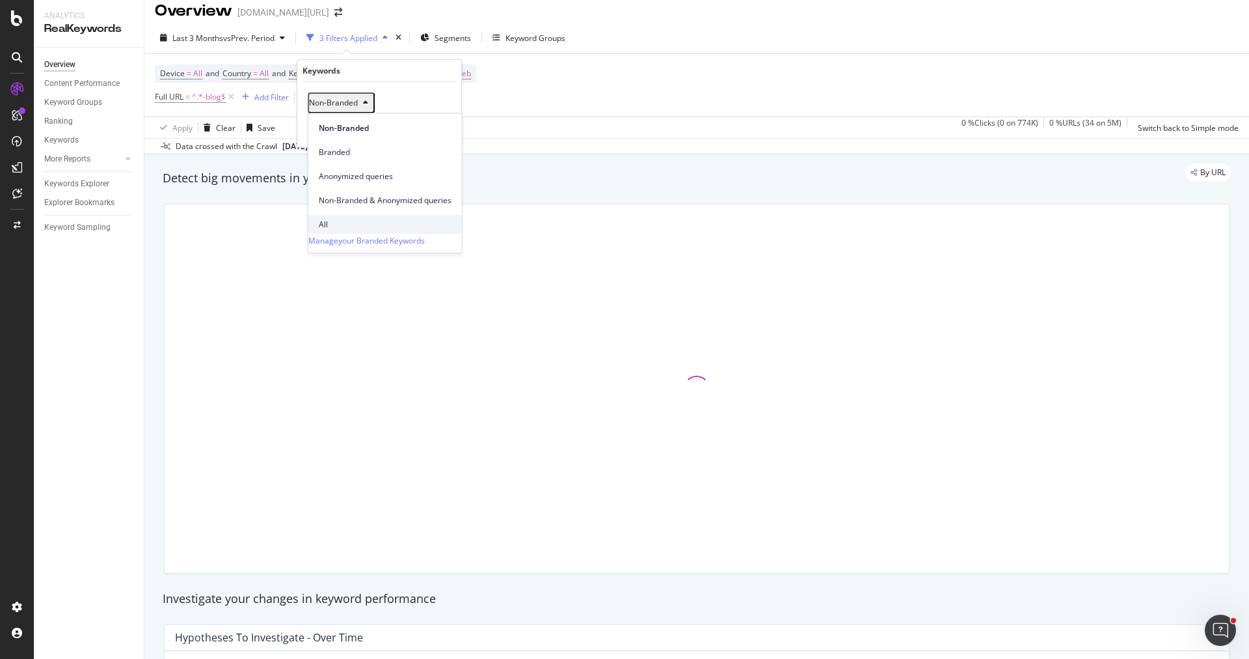
click at [360, 219] on span "All" at bounding box center [385, 225] width 133 height 12
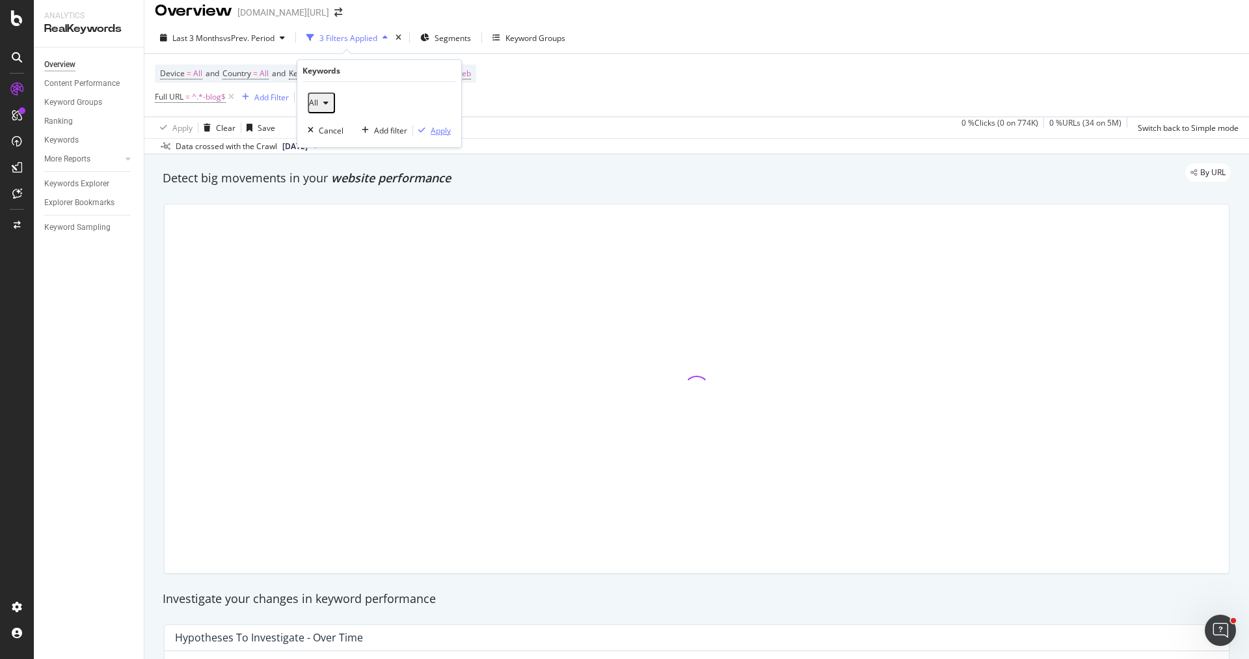
click at [440, 135] on div "Apply" at bounding box center [441, 130] width 20 height 11
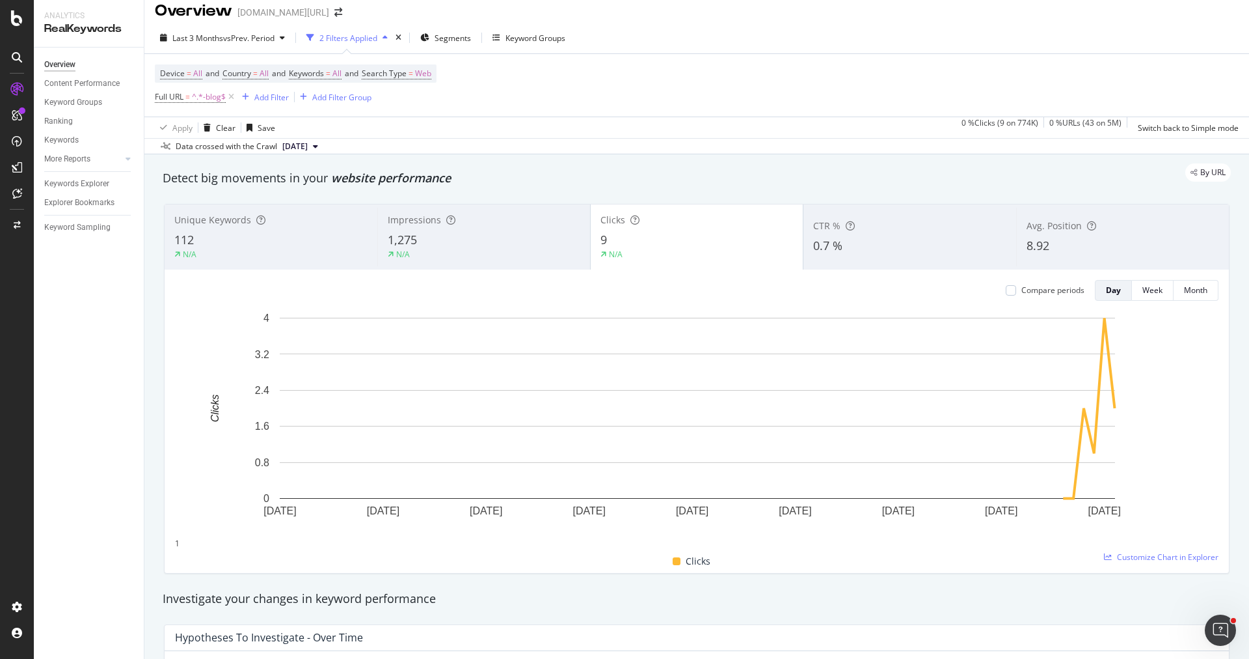
click at [486, 251] on div "N/A" at bounding box center [484, 255] width 193 height 12
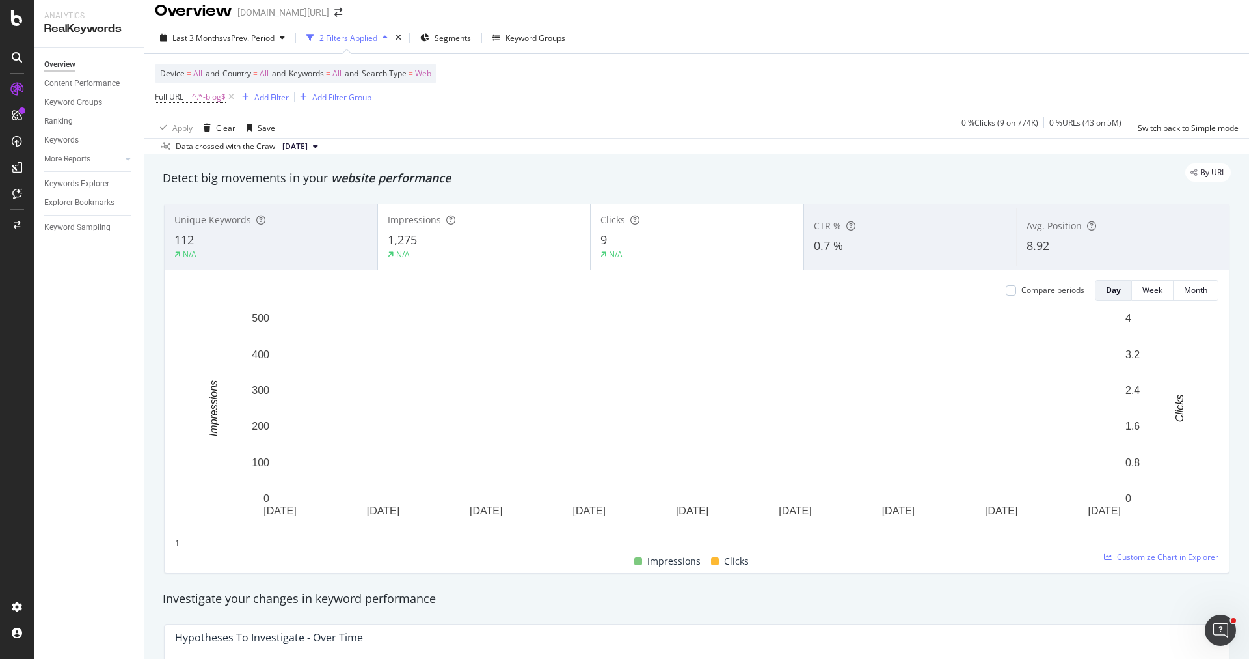
click at [659, 229] on div "Clicks 9 N/A" at bounding box center [697, 237] width 213 height 59
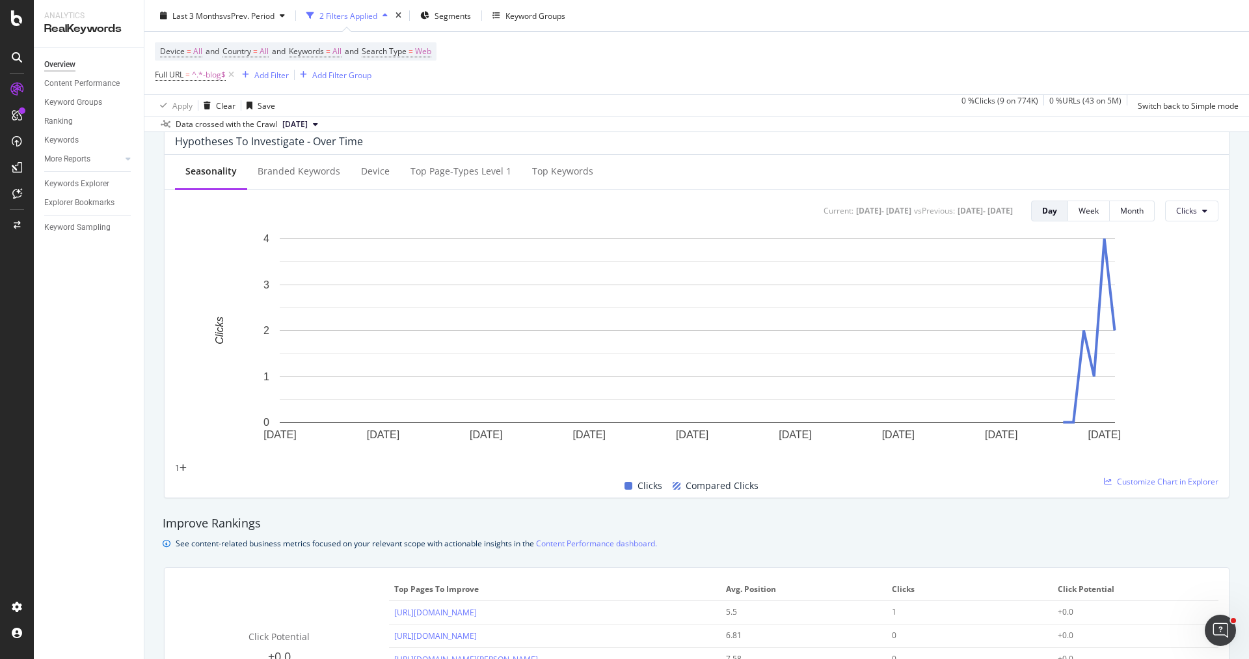
scroll to position [780, 0]
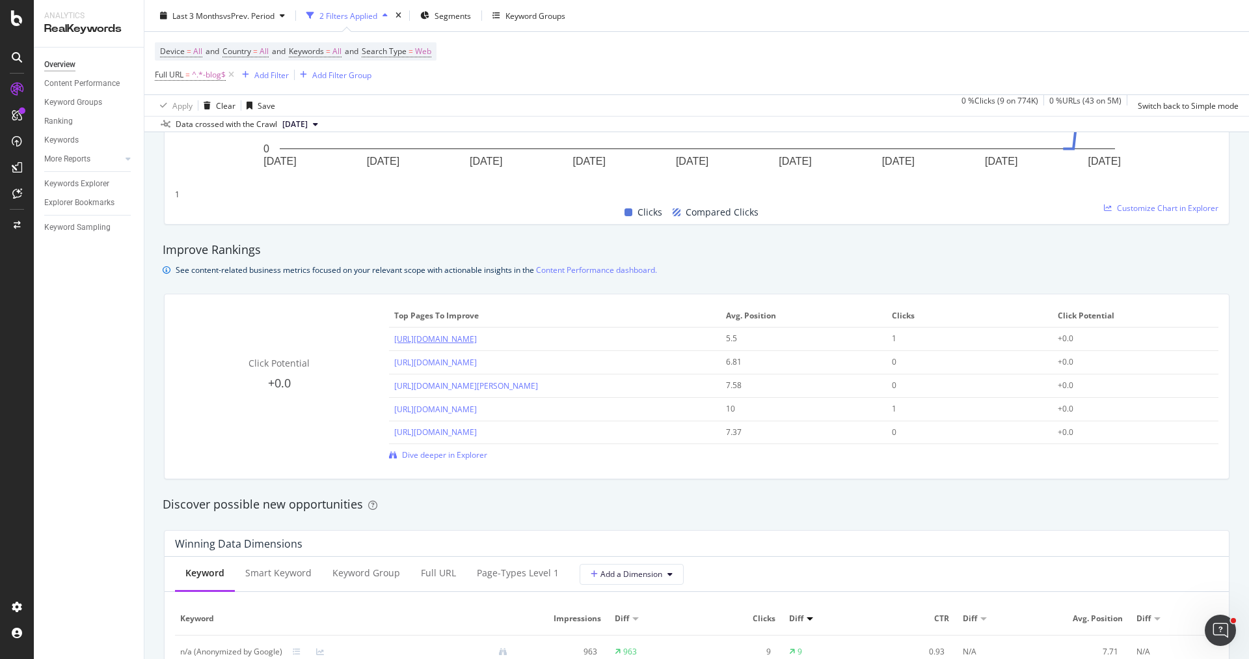
click at [477, 338] on link "[URL][DOMAIN_NAME]" at bounding box center [435, 338] width 83 height 11
drag, startPoint x: 377, startPoint y: 336, endPoint x: 621, endPoint y: 323, distance: 243.7
click at [621, 323] on div "Click Potential +0.0 Top pages to improve Avg. Position Clicks Click Potential …" at bounding box center [697, 383] width 1044 height 156
click at [385, 325] on div "Click Potential +0.0 Top pages to improve Avg. Position Clicks Click Potential …" at bounding box center [697, 383] width 1044 height 156
drag, startPoint x: 390, startPoint y: 334, endPoint x: 656, endPoint y: 336, distance: 266.2
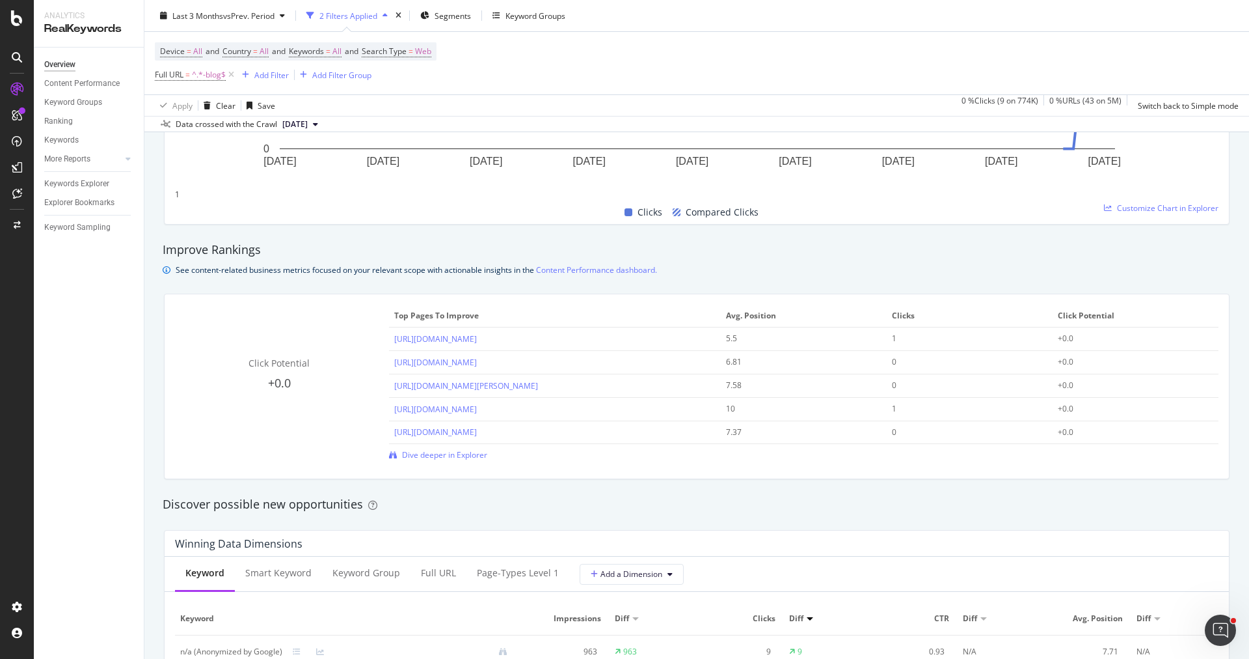
click at [656, 336] on td "[URL][DOMAIN_NAME]" at bounding box center [555, 338] width 332 height 23
copy link "[URL][DOMAIN_NAME]"
click at [380, 361] on div "Click Potential" at bounding box center [279, 363] width 209 height 13
drag, startPoint x: 390, startPoint y: 362, endPoint x: 642, endPoint y: 362, distance: 251.8
click at [642, 362] on td "https://www.trendyol.com/ar/s/turkish-street-style-trendyol-blog" at bounding box center [555, 362] width 332 height 23
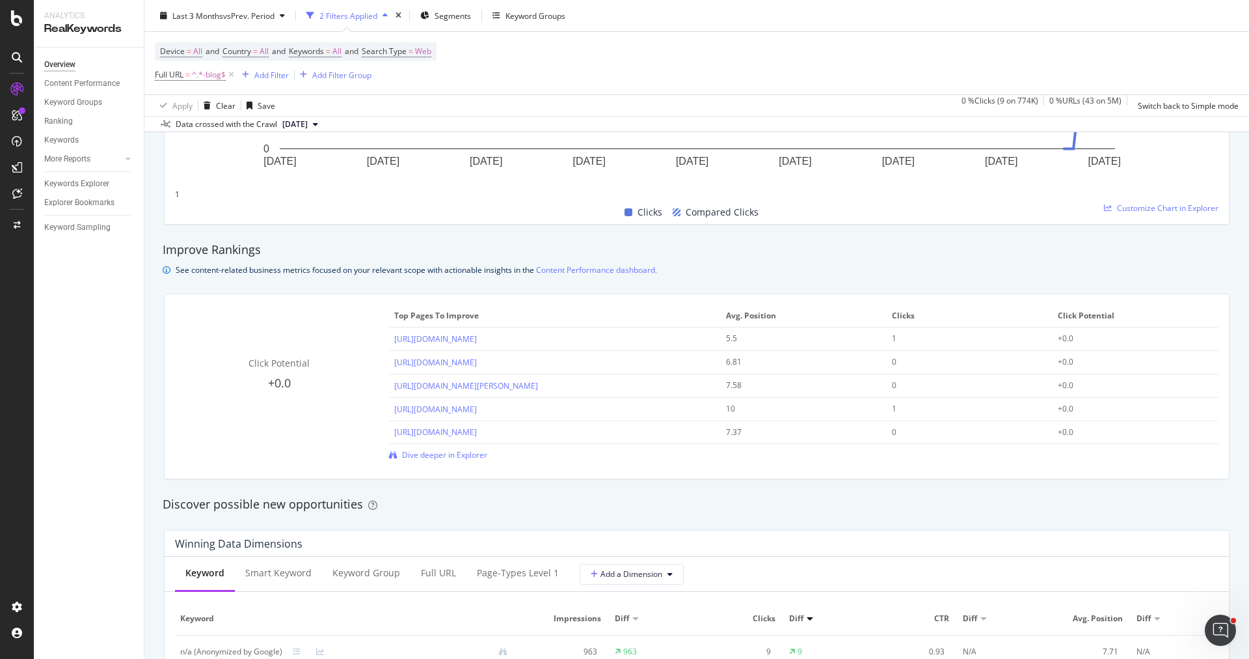
copy link "https://www.trendyol.com/ar/s/turkish-street-style-trendyol-blog"
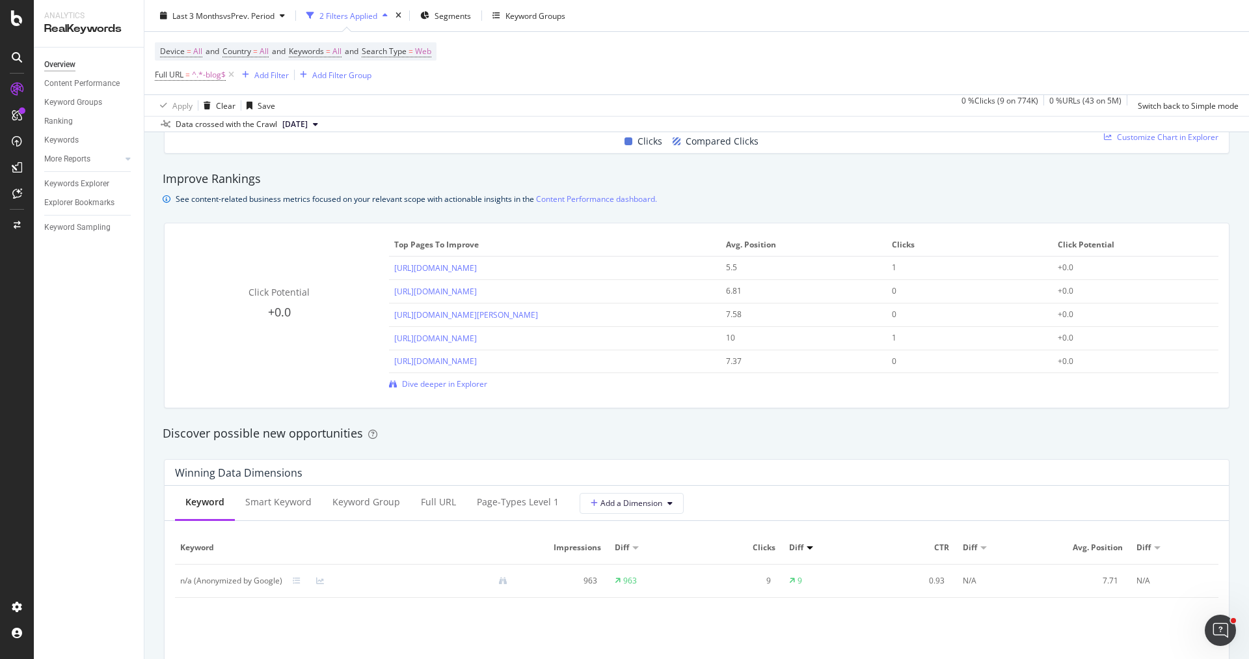
scroll to position [775, 0]
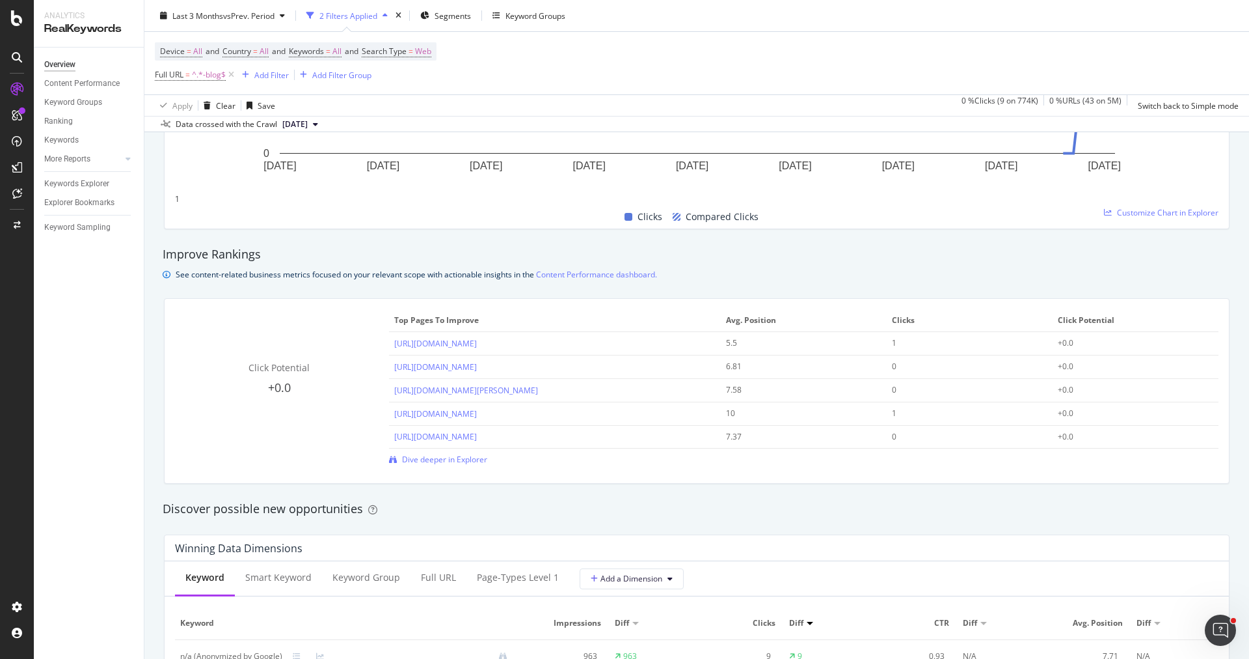
click at [597, 465] on div "Click Potential +0.0 Top pages to improve Avg. Position Clicks Click Potential …" at bounding box center [697, 391] width 1065 height 184
click at [95, 186] on div "Keywords Explorer" at bounding box center [76, 184] width 65 height 14
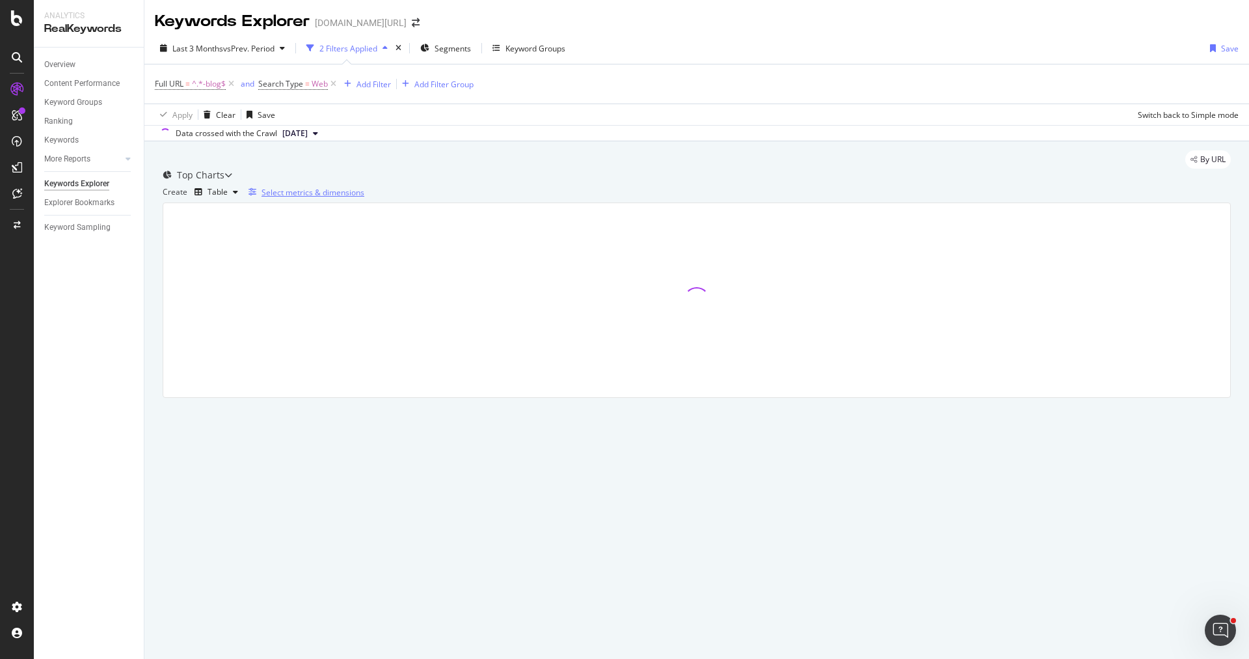
click at [364, 198] on div "Select metrics & dimensions" at bounding box center [313, 192] width 103 height 11
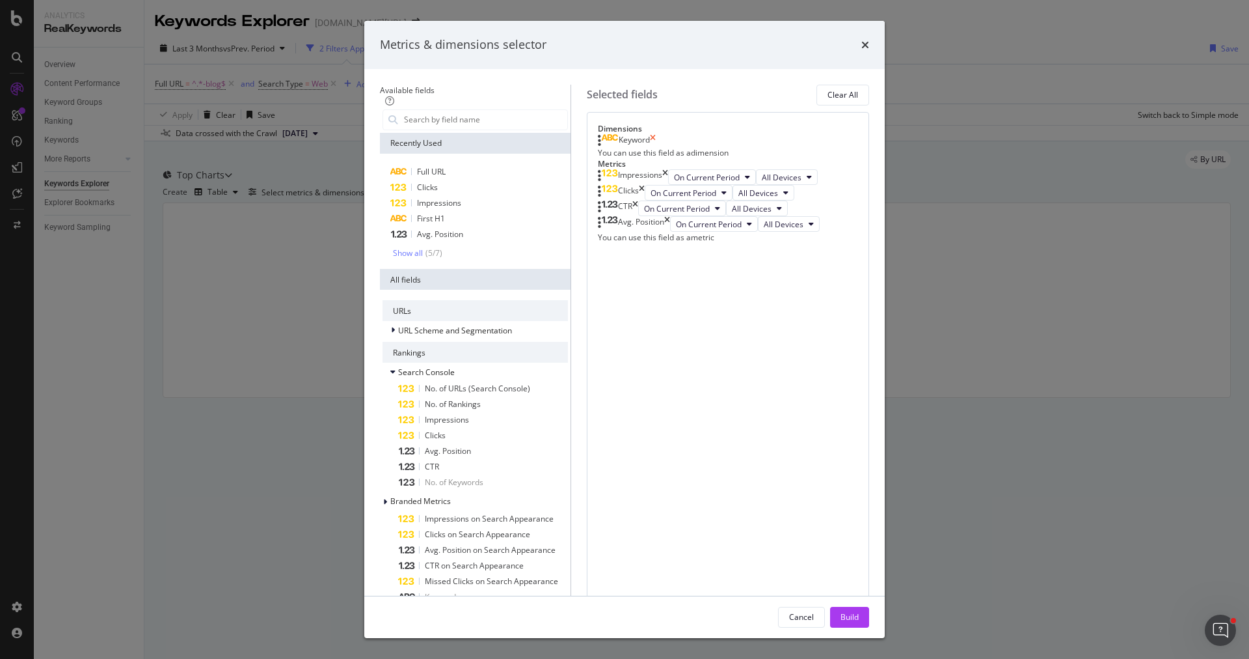
click at [656, 147] on icon "times" at bounding box center [653, 140] width 6 height 13
click at [472, 180] on div "Full URL" at bounding box center [475, 172] width 185 height 16
click at [638, 216] on icon "times" at bounding box center [636, 208] width 6 height 16
click at [670, 216] on icon "times" at bounding box center [667, 208] width 6 height 16
click at [869, 606] on button "Build" at bounding box center [849, 616] width 39 height 21
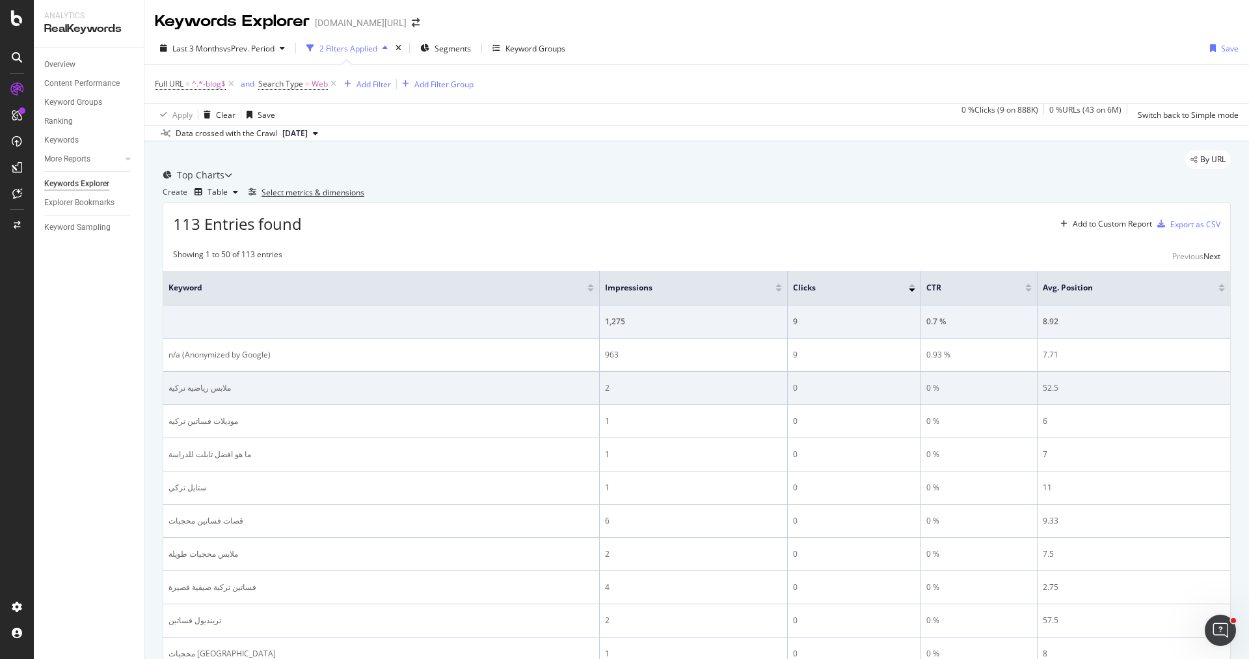
scroll to position [63, 0]
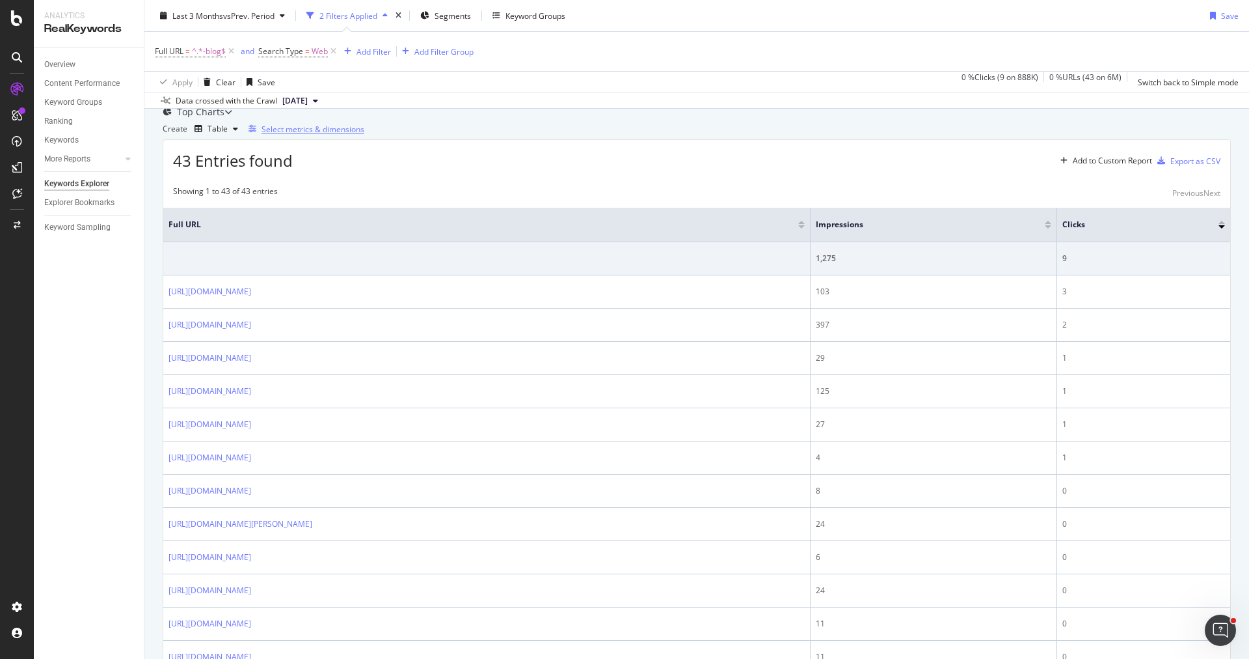
click at [364, 135] on div "Select metrics & dimensions" at bounding box center [313, 129] width 103 height 11
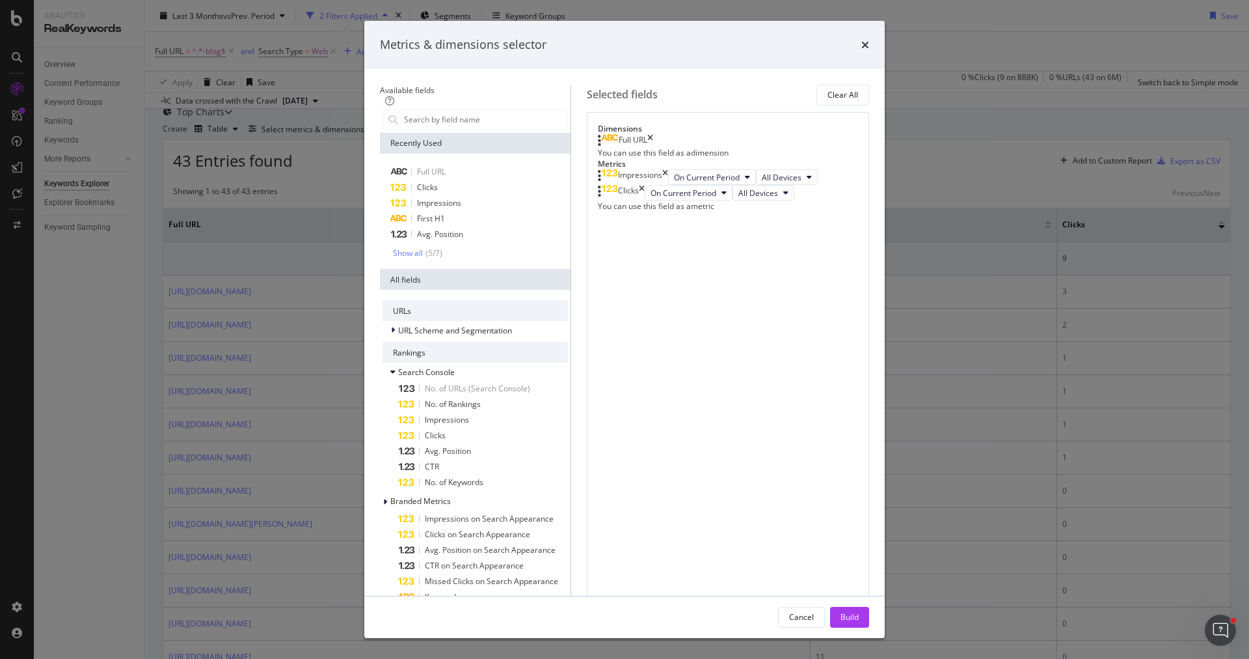
click at [154, 274] on div "Metrics & dimensions selector Available fields Recently Used Full URL Clicks Im…" at bounding box center [624, 329] width 1249 height 659
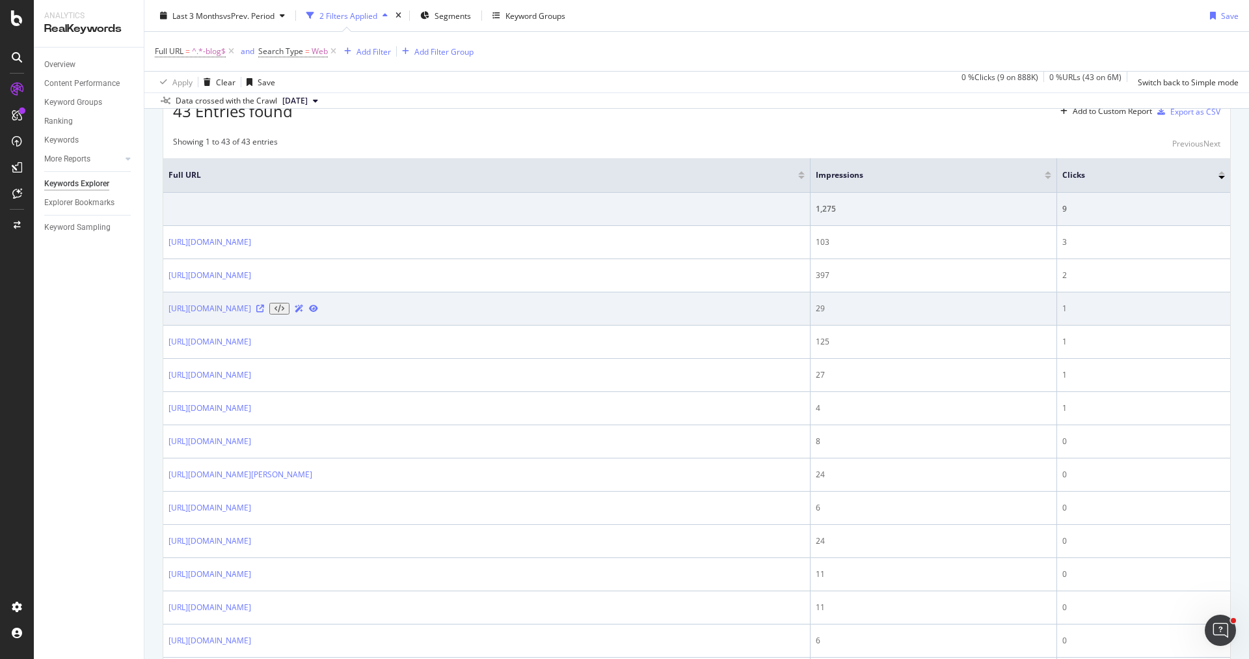
scroll to position [111, 0]
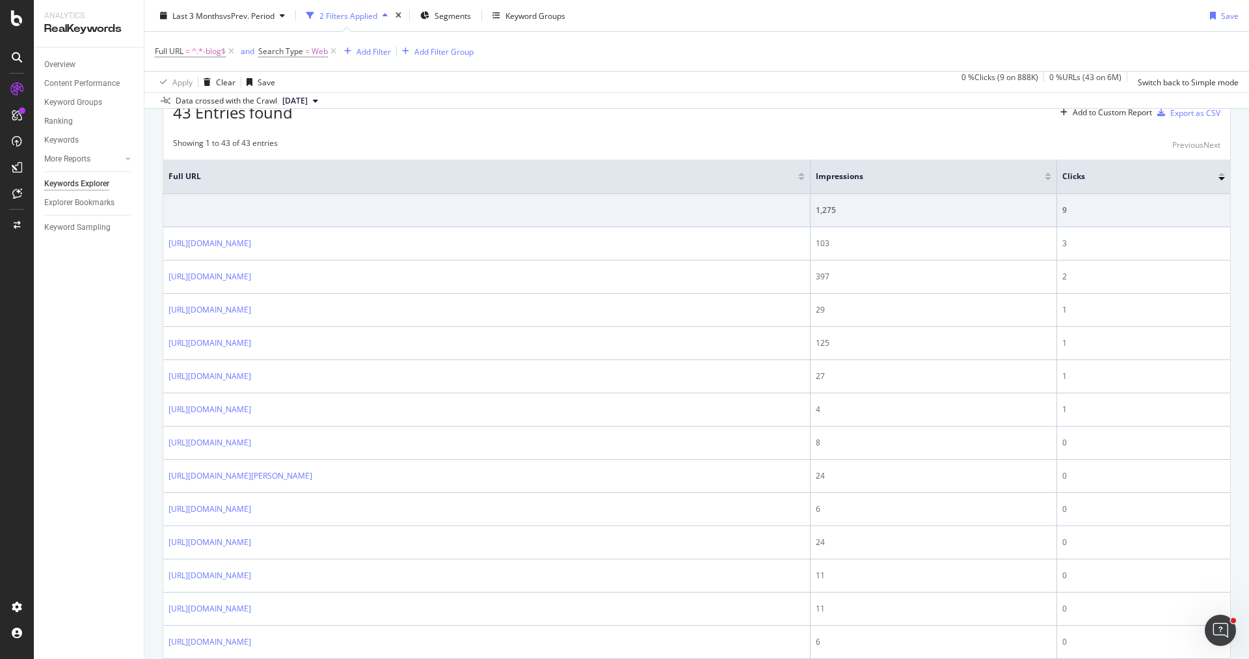
click at [1052, 180] on div at bounding box center [1048, 178] width 7 height 3
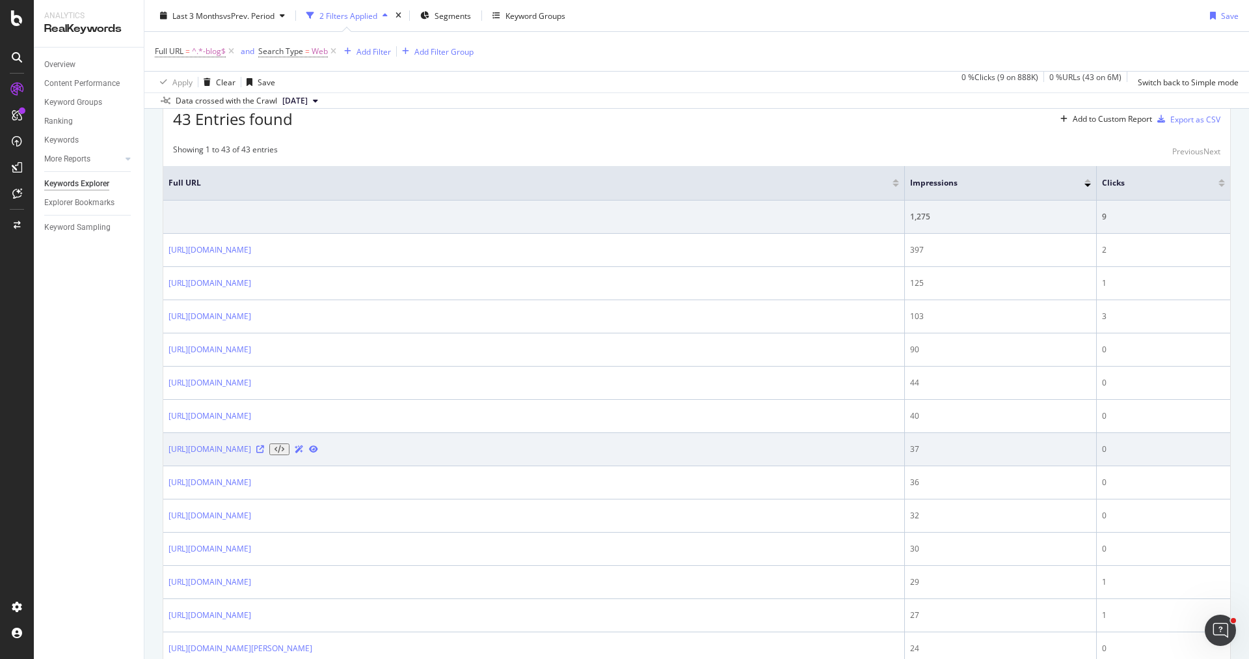
scroll to position [137, 0]
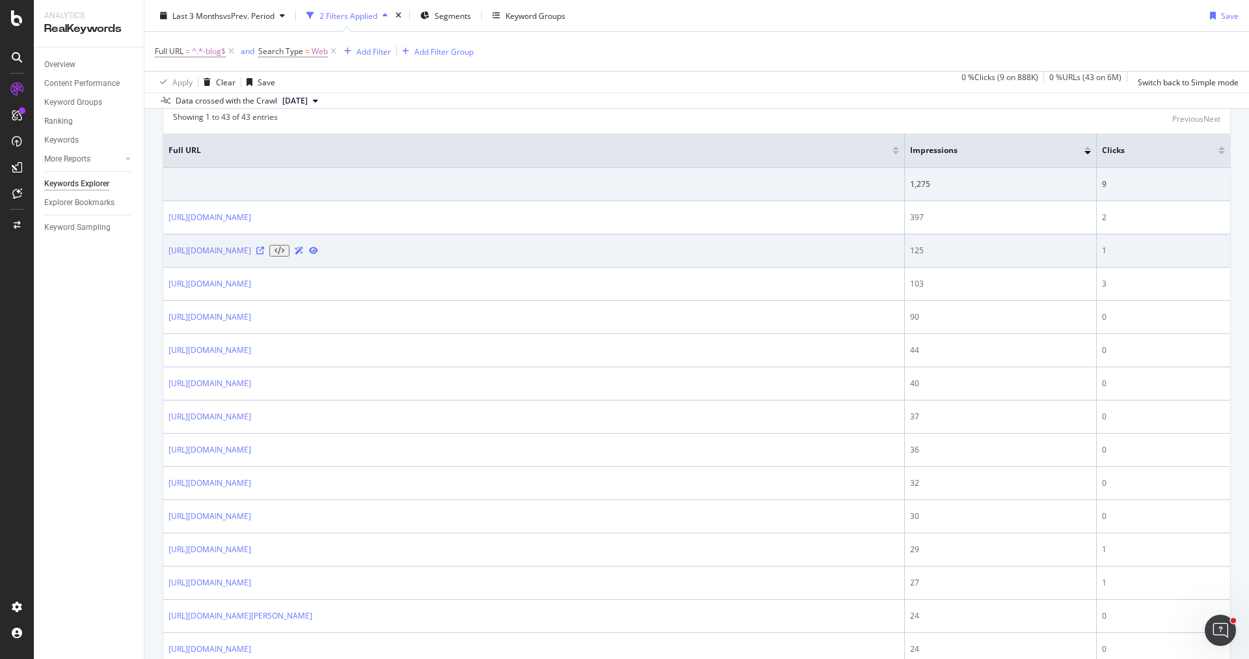
click at [264, 254] on icon at bounding box center [260, 251] width 8 height 8
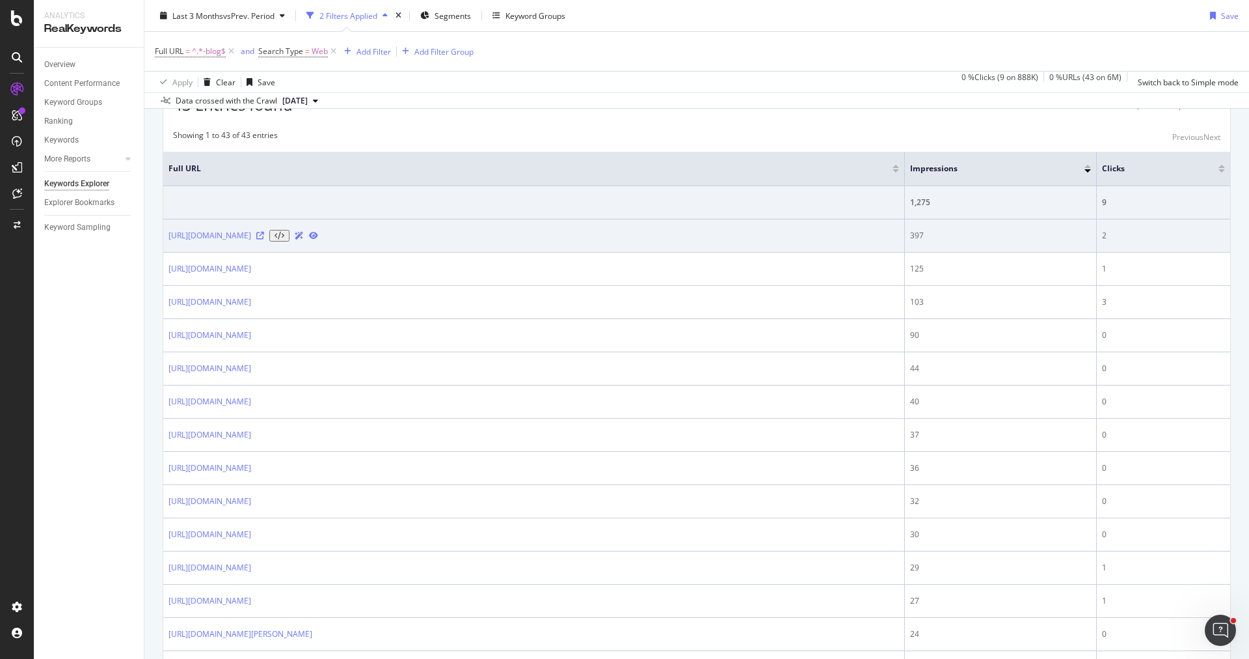
scroll to position [117, 0]
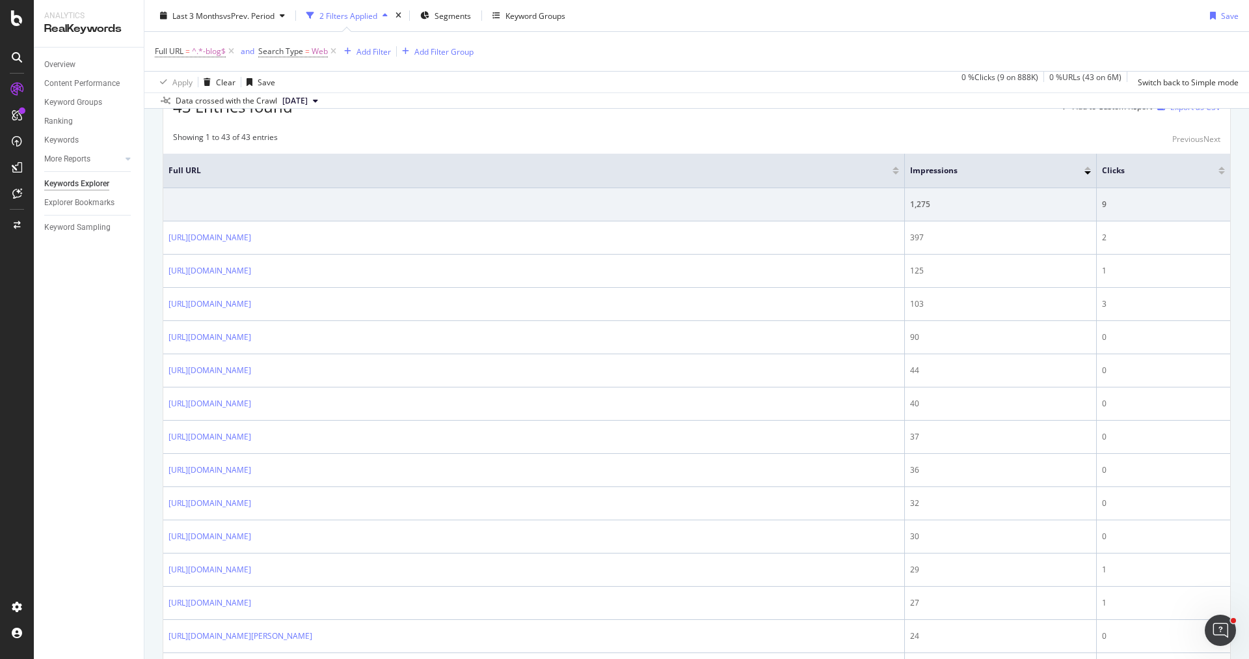
click at [364, 81] on div "Select metrics & dimensions" at bounding box center [313, 75] width 103 height 11
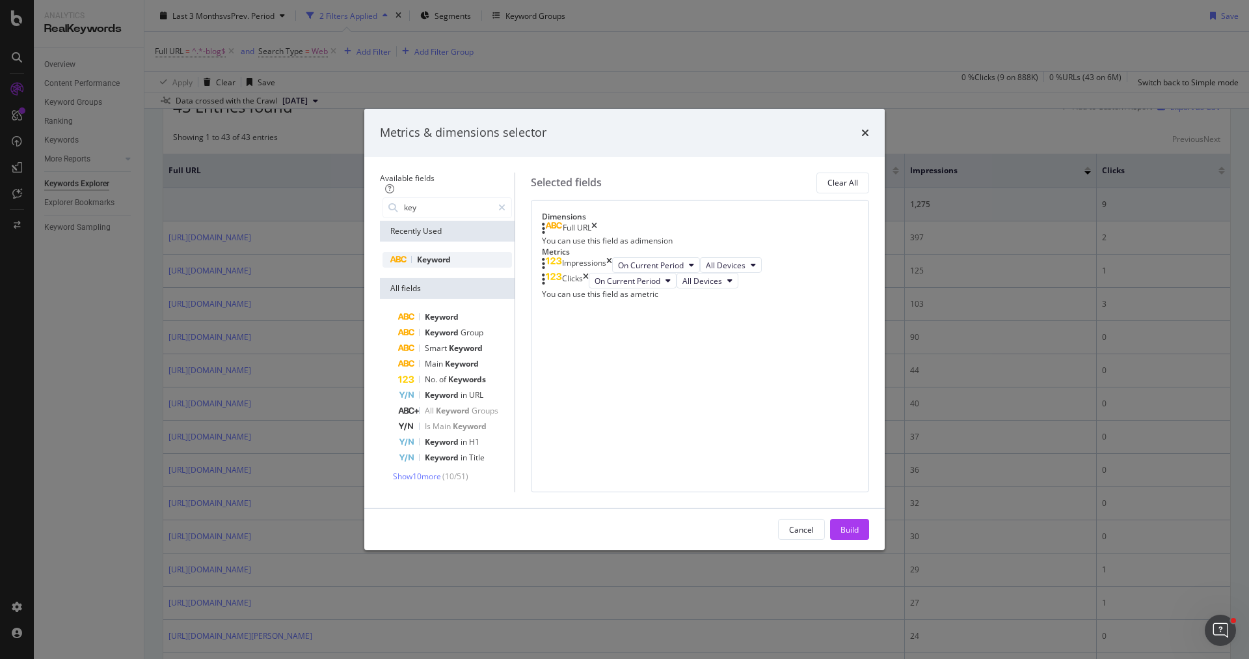
click at [417, 254] on span "Keyword" at bounding box center [434, 259] width 34 height 11
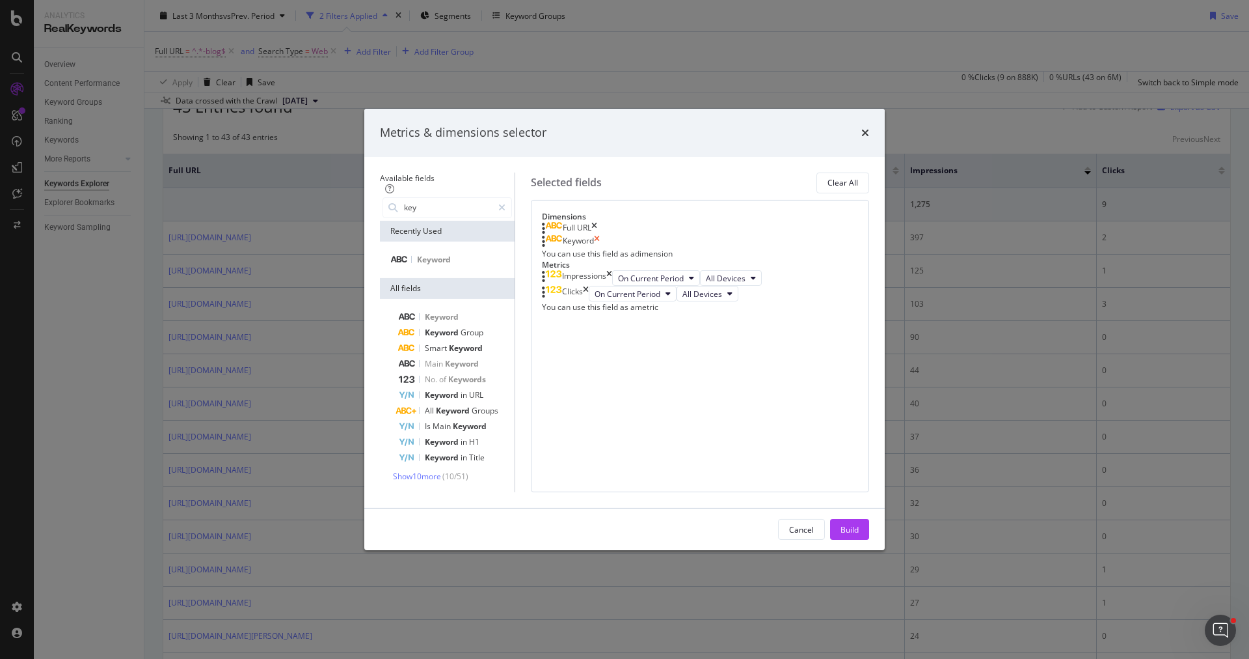
click at [600, 235] on icon "times" at bounding box center [597, 241] width 6 height 13
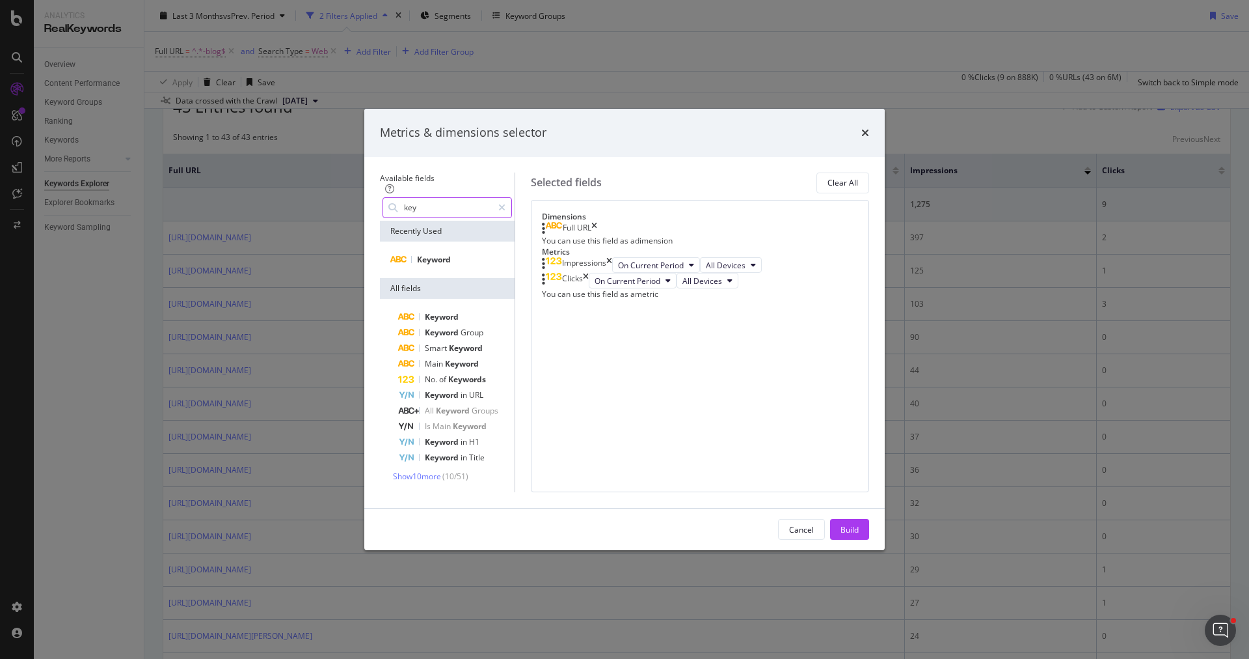
click at [454, 198] on input "key" at bounding box center [448, 208] width 90 height 20
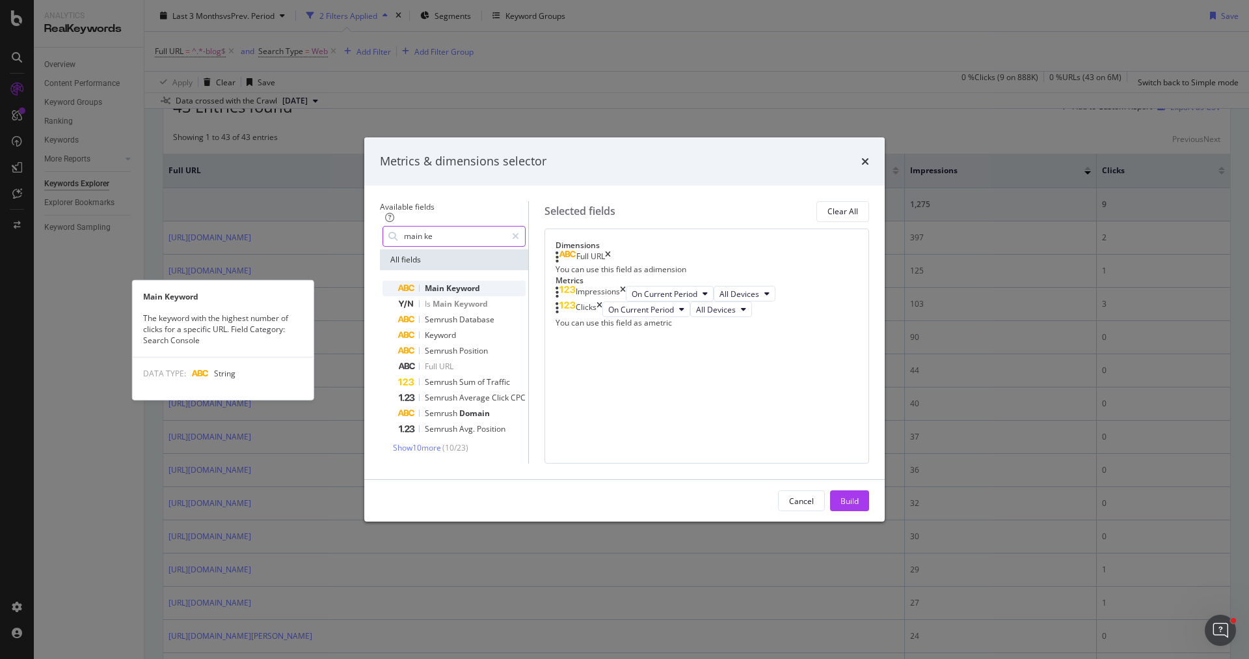
type input "main ke"
click at [446, 282] on span "Keyword" at bounding box center [463, 287] width 34 height 11
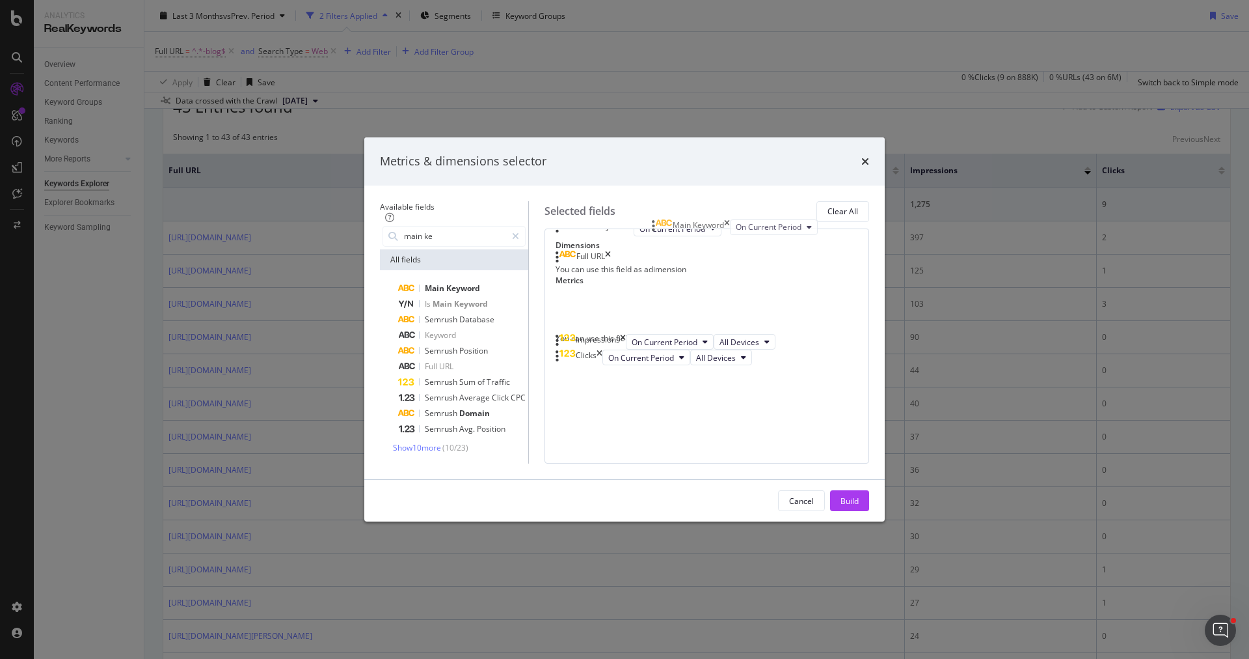
drag, startPoint x: 658, startPoint y: 362, endPoint x: 659, endPoint y: 218, distance: 143.8
click at [659, 218] on body "Analytics RealKeywords Overview Content Performance Keyword Groups Ranking Keyw…" at bounding box center [624, 329] width 1249 height 659
drag, startPoint x: 668, startPoint y: 360, endPoint x: 674, endPoint y: 261, distance: 99.0
click at [674, 261] on body "Analytics RealKeywords Overview Content Performance Keyword Groups Ranking Keyw…" at bounding box center [624, 329] width 1249 height 659
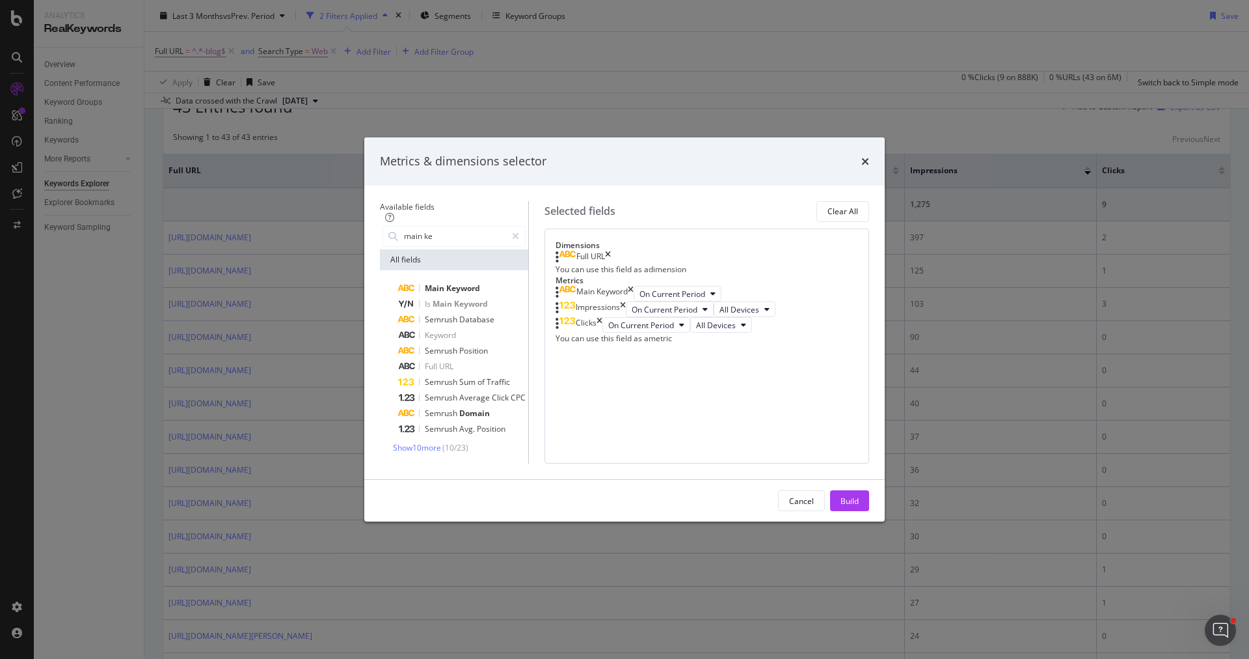
click at [885, 521] on div "Cancel Build" at bounding box center [624, 501] width 521 height 42
click at [859, 506] on div "Build" at bounding box center [850, 500] width 18 height 11
